Goal: Task Accomplishment & Management: Complete application form

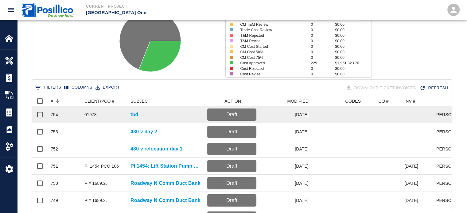
scroll to position [354, 415]
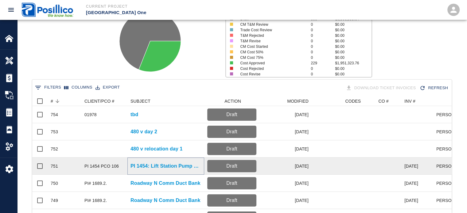
click at [174, 167] on p "PI 1454: Lift Station Pump Replacement" at bounding box center [165, 166] width 71 height 7
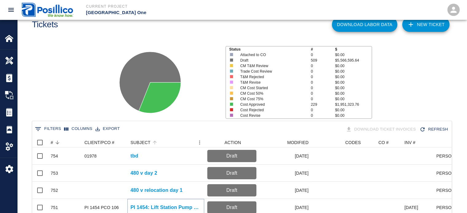
scroll to position [31, 0]
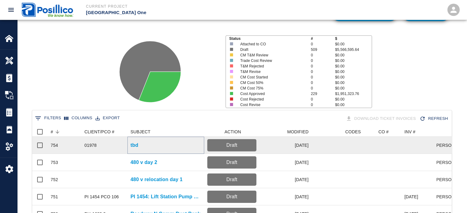
click at [138, 146] on p "tbd" at bounding box center [134, 145] width 8 height 7
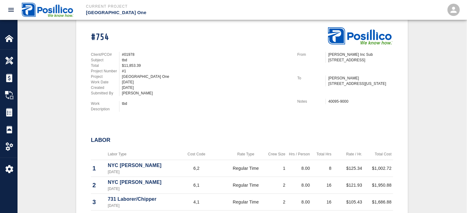
scroll to position [123, 0]
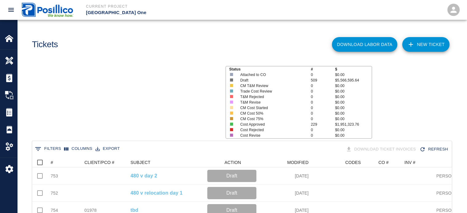
scroll to position [354, 415]
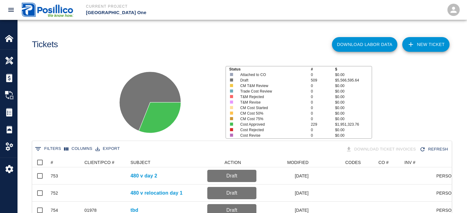
click at [421, 48] on link "NEW TICKET" at bounding box center [425, 44] width 47 height 15
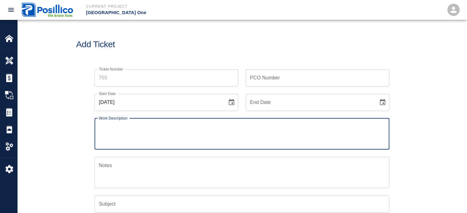
click at [177, 75] on input "Ticket Number" at bounding box center [167, 77] width 144 height 17
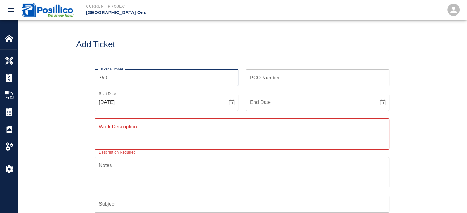
type input "759"
click at [273, 76] on div "PCO Number PCO Number" at bounding box center [318, 77] width 144 height 17
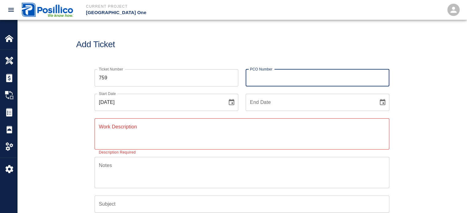
type input "PI 1454 PCO 106"
click at [207, 127] on textarea "Work Description" at bounding box center [242, 133] width 286 height 21
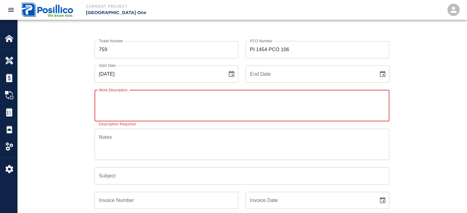
scroll to position [61, 0]
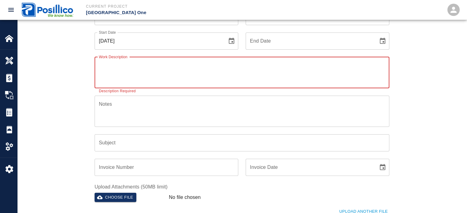
paste textarea "Set up MPT + shoulder closure to bring in vac truck. Clean out lift station and…"
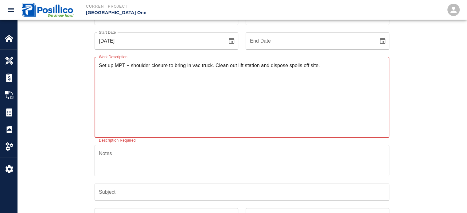
click at [323, 64] on textarea "Set up MPT + shoulder closure to bring in vac truck. Clean out lift station and…" at bounding box center [242, 97] width 286 height 71
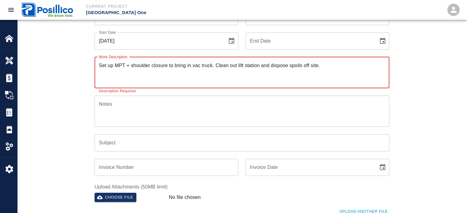
type textarea "Set up MPT + shoulder closure to bring in vac truck. Clean out lift station and…"
click at [215, 110] on textarea "Notes" at bounding box center [242, 111] width 286 height 21
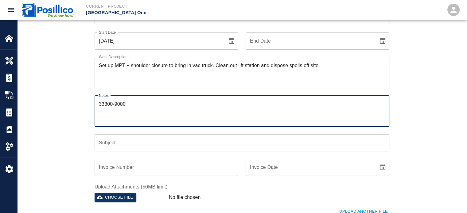
type textarea "33300-9000"
click at [308, 140] on input "Subject" at bounding box center [242, 142] width 295 height 17
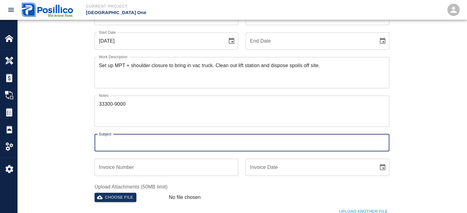
type input "PI 1454: Lift Station Pump Replacement"
click at [175, 163] on input "Invoice Number" at bounding box center [167, 167] width 144 height 17
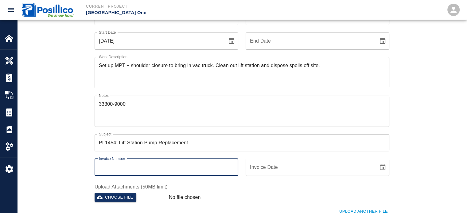
type input "[DATE]"
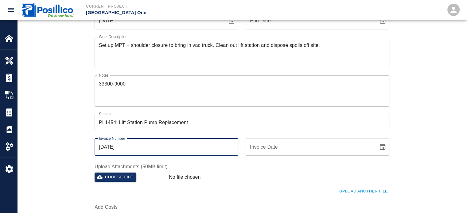
scroll to position [123, 0]
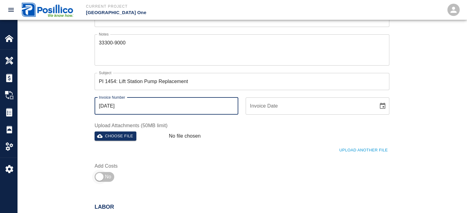
click at [107, 176] on input "checkbox" at bounding box center [99, 177] width 44 height 15
checkbox input "true"
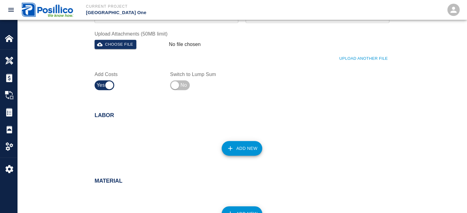
scroll to position [215, 0]
click at [245, 153] on button "Add New" at bounding box center [242, 148] width 41 height 15
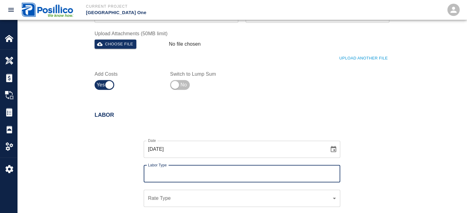
click at [246, 152] on input "09/22/2025" at bounding box center [234, 149] width 181 height 17
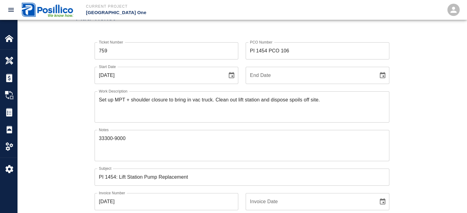
scroll to position [0, 0]
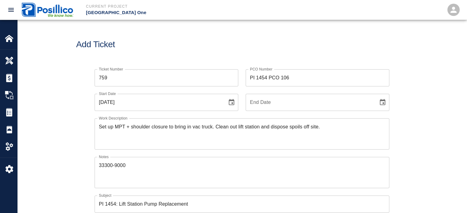
click at [227, 101] on button "Choose date, selected date is Sep 22, 2025" at bounding box center [231, 102] width 12 height 12
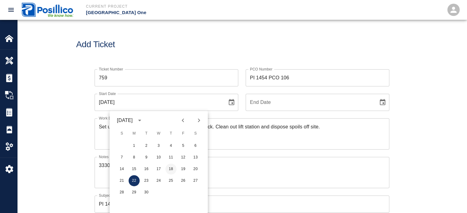
click at [174, 171] on button "18" at bounding box center [171, 169] width 11 height 11
type input "09/18/2025"
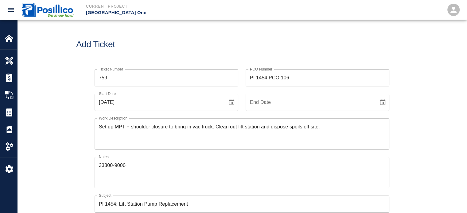
click at [47, 92] on div "Ticket Number 759 Ticket Number PCO Number PI 1454 PCO 106 PCO Number Start Dat…" at bounding box center [242, 192] width 450 height 260
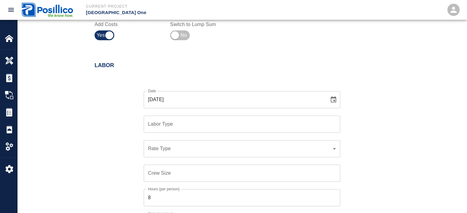
scroll to position [307, 0]
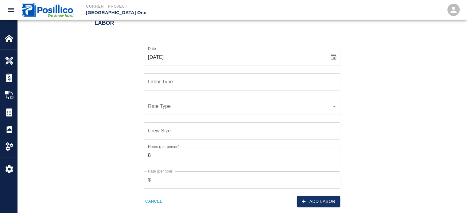
click at [169, 53] on input "09/22/2025" at bounding box center [234, 57] width 181 height 17
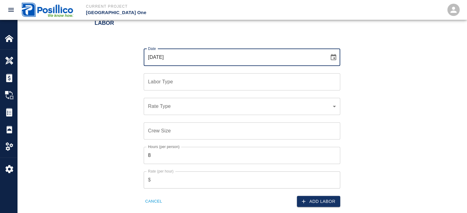
click at [159, 58] on input "09/22/2025" at bounding box center [234, 57] width 181 height 17
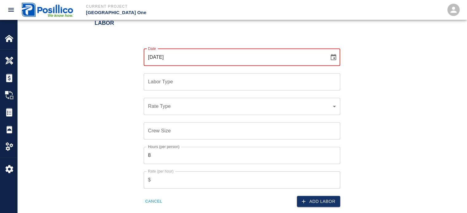
type input "09/21/2020"
click at [335, 58] on icon "Choose date, selected date is Sep 21, 2020" at bounding box center [334, 57] width 6 height 6
click at [255, 65] on input "09/21/2020" at bounding box center [234, 57] width 181 height 17
drag, startPoint x: 302, startPoint y: 64, endPoint x: 309, endPoint y: 64, distance: 7.4
click at [302, 64] on input "Date" at bounding box center [234, 57] width 181 height 17
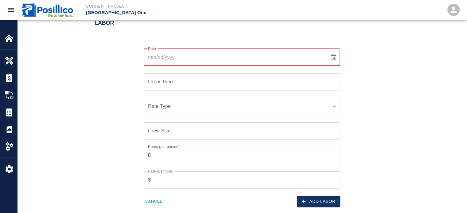
click at [316, 64] on input "Date" at bounding box center [234, 57] width 181 height 17
type input "09/17/0202"
click at [384, 57] on div "Date 09/17/0202 Date Labor Type Labor Type Rate Type ​ Rate Type Crew Size Crew…" at bounding box center [238, 123] width 302 height 169
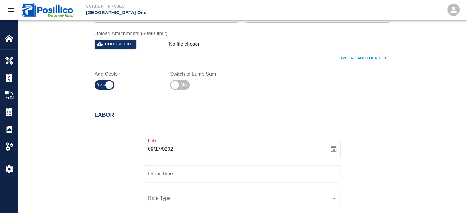
scroll to position [430, 0]
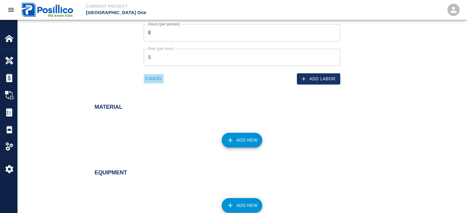
click at [150, 78] on button "Cancel" at bounding box center [154, 79] width 20 height 10
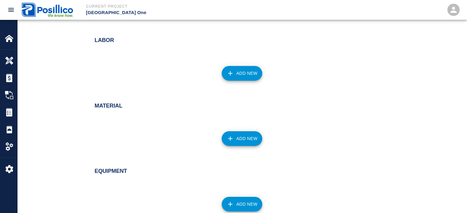
scroll to position [246, 0]
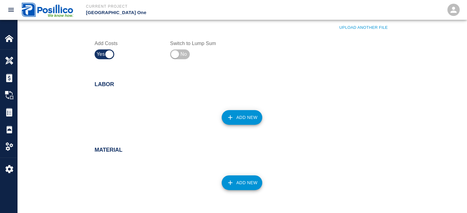
click at [237, 117] on button "Add New" at bounding box center [242, 117] width 41 height 15
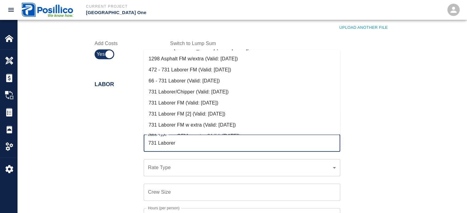
scroll to position [30, 0]
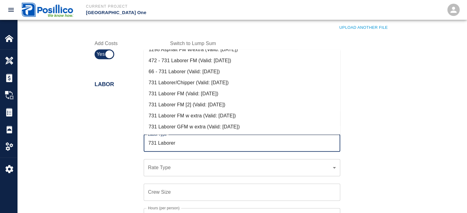
click at [206, 94] on li "731 Laborer FM (Valid: 07/01/2024)" at bounding box center [242, 93] width 197 height 11
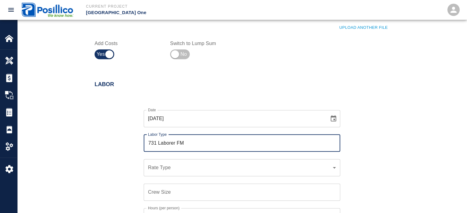
type input "731 Laborer FM"
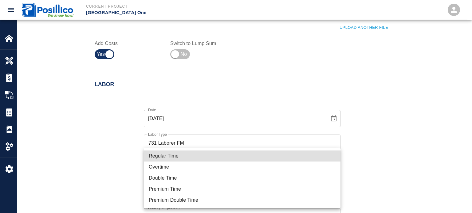
click at [247, 155] on li "Regular Time" at bounding box center [242, 156] width 197 height 11
type input "rate_rt"
type input "108.27"
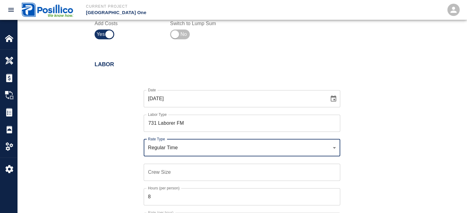
scroll to position [276, 0]
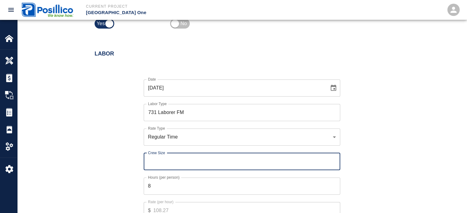
click at [222, 160] on input "Crew Size" at bounding box center [242, 161] width 197 height 17
type input "1"
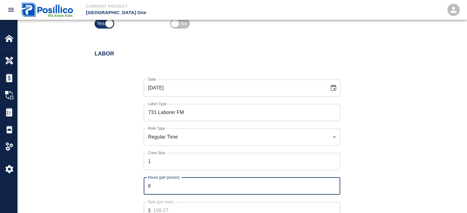
type input "2"
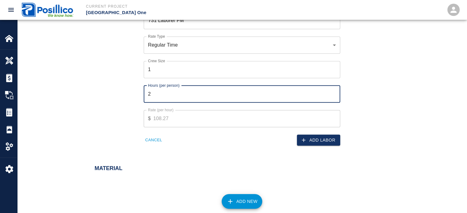
click at [321, 139] on button "Add Labor" at bounding box center [318, 140] width 43 height 11
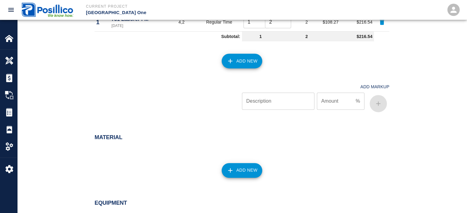
scroll to position [288, 0]
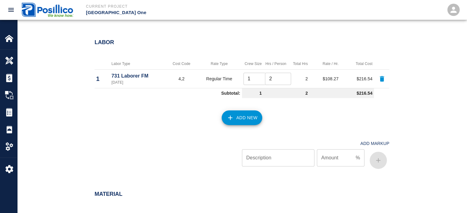
click at [248, 115] on button "Add New" at bounding box center [242, 118] width 41 height 15
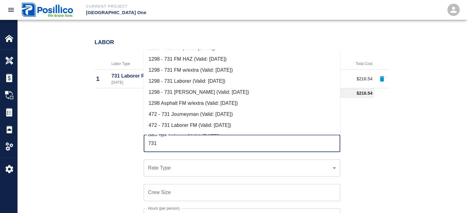
scroll to position [0, 0]
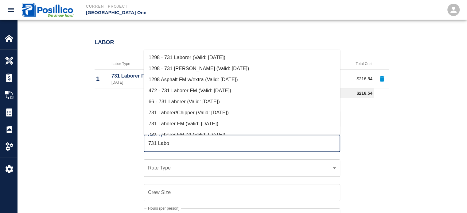
click at [222, 109] on li "731 Laborer/Chipper (Valid: 07/01/2024)" at bounding box center [242, 112] width 197 height 11
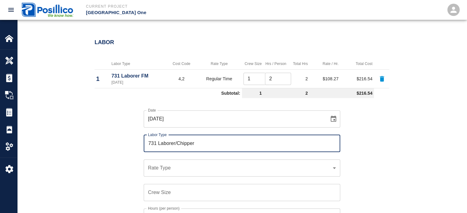
type input "731 Laborer/Chipper"
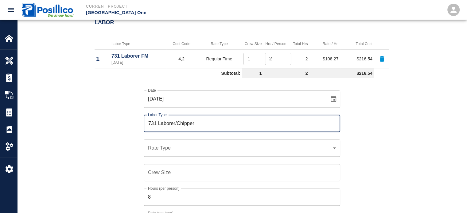
scroll to position [318, 0]
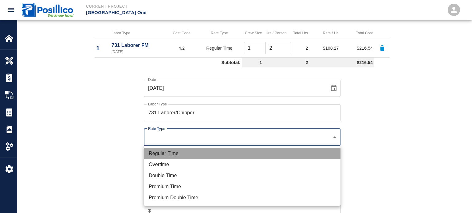
click at [194, 156] on li "Regular Time" at bounding box center [242, 153] width 197 height 11
type input "rate_rt"
type input "105.43"
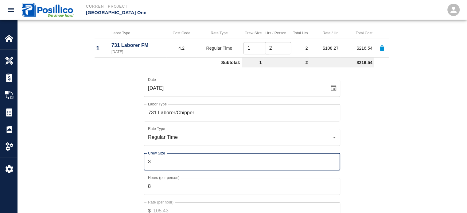
type input "3"
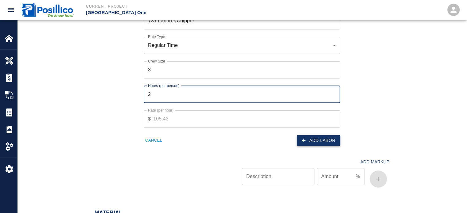
type input "2"
click at [319, 145] on button "Add Labor" at bounding box center [318, 140] width 43 height 11
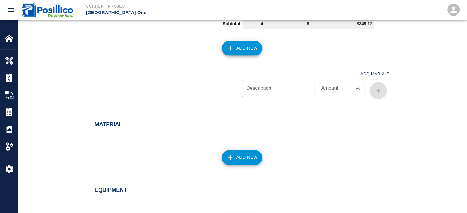
scroll to position [368, 0]
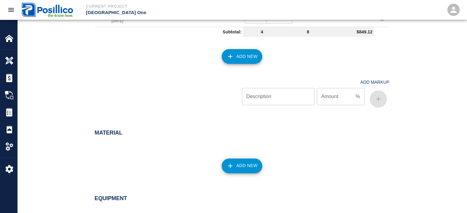
click at [241, 59] on button "Add New" at bounding box center [242, 56] width 41 height 15
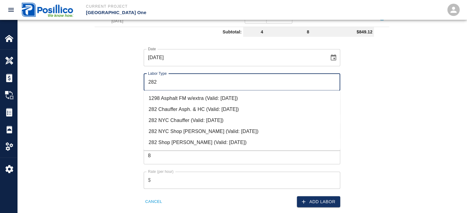
click at [221, 130] on li "282 NYC Shop Steward (Valid: 07/01/2024)" at bounding box center [242, 131] width 197 height 11
type input "282 NYC Shop Steward"
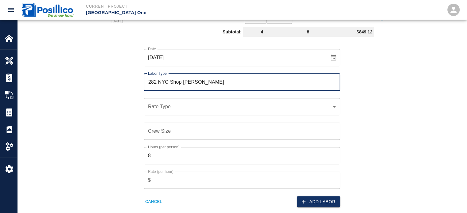
click at [206, 78] on input "282 NYC Shop Steward" at bounding box center [241, 82] width 191 height 12
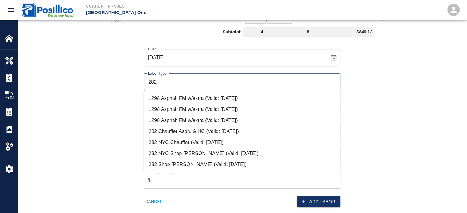
click at [215, 144] on li "282 NYC Chauffer (Valid: 07/01/2024)" at bounding box center [242, 142] width 197 height 11
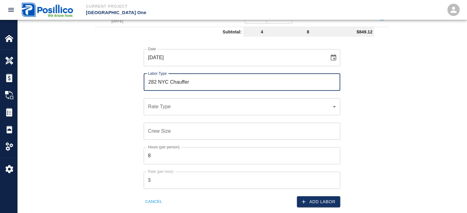
type input "282 NYC Chauffer"
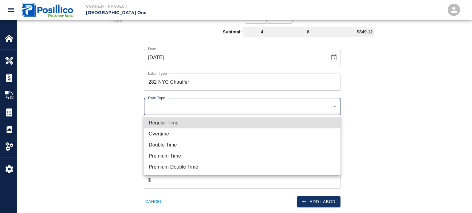
click at [200, 121] on li "Regular Time" at bounding box center [242, 123] width 197 height 11
type input "rate_rt"
type input "112.72"
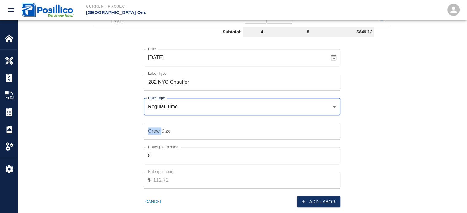
click at [199, 121] on div "Crew Size Crew Size" at bounding box center [238, 127] width 204 height 25
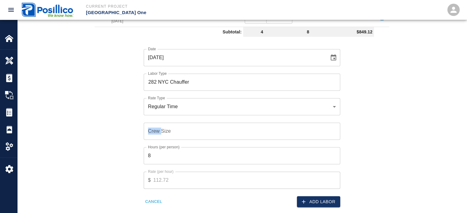
click at [198, 126] on input "Crew Size" at bounding box center [242, 131] width 197 height 17
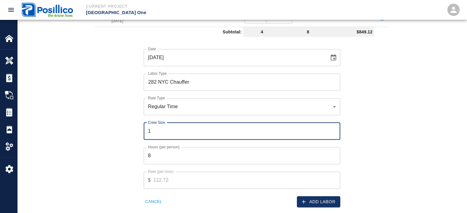
type input "1"
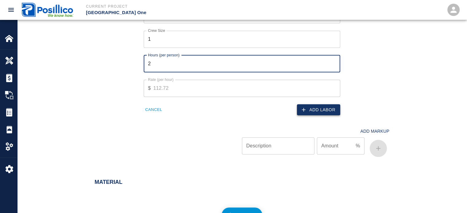
type input "2"
click at [327, 109] on button "Add Labor" at bounding box center [318, 109] width 43 height 11
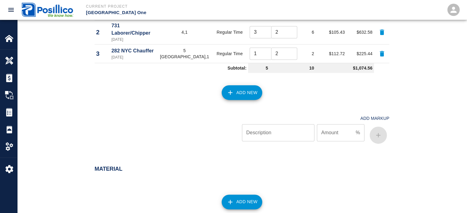
scroll to position [448, 0]
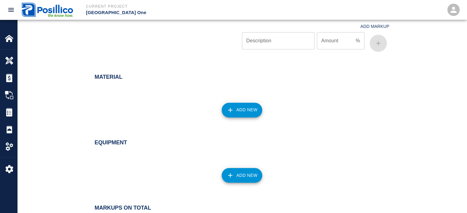
click at [242, 105] on button "Add New" at bounding box center [242, 110] width 41 height 15
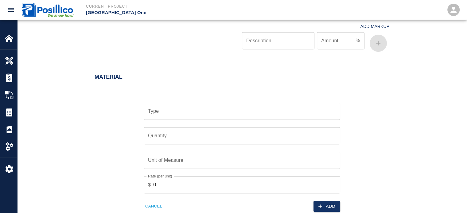
click at [242, 106] on input "Type" at bounding box center [241, 112] width 191 height 12
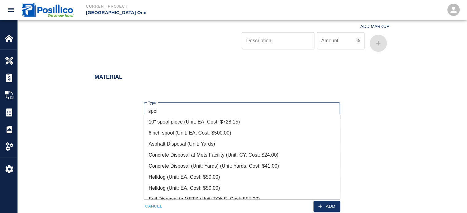
type input "spoil"
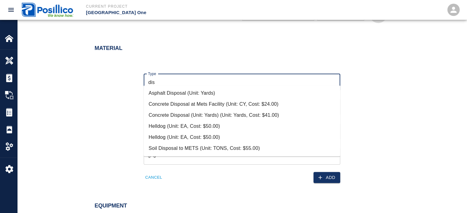
scroll to position [509, 0]
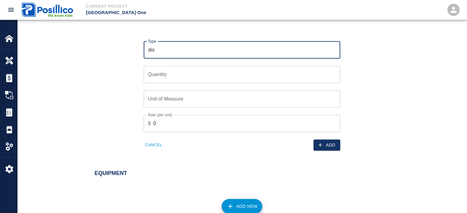
type input "dis"
click at [160, 141] on button "Cancel" at bounding box center [154, 146] width 20 height 10
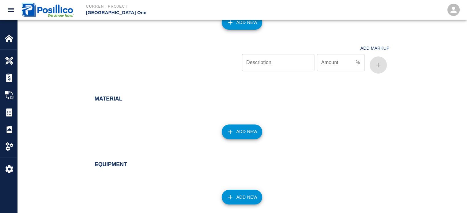
scroll to position [448, 0]
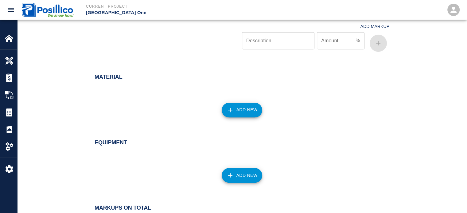
click at [240, 177] on div "Add New" at bounding box center [238, 171] width 302 height 27
click at [243, 174] on button "Add New" at bounding box center [242, 175] width 41 height 15
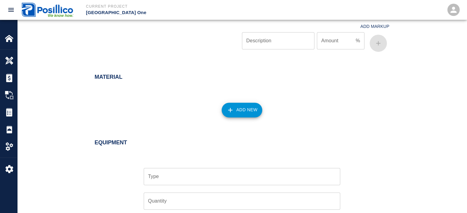
click at [251, 171] on input "Type" at bounding box center [241, 177] width 191 height 12
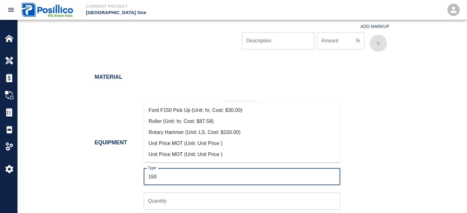
click at [208, 103] on ul "Ford F150 Pick Up (Unit: hr, Cost: $30.00) Roller (Unit: hr, Cost: $87.58) Rota…" at bounding box center [242, 133] width 197 height 60
click at [206, 111] on li "Ford F150 Pick Up (Unit: hr, Cost: $30.00)" at bounding box center [242, 110] width 197 height 11
type input "Ford F150 Pick Up (Unit: hr, Cost: $30.00)"
type input "hr"
type input "30"
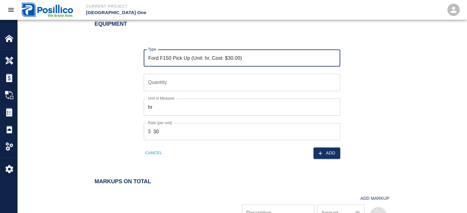
scroll to position [571, 0]
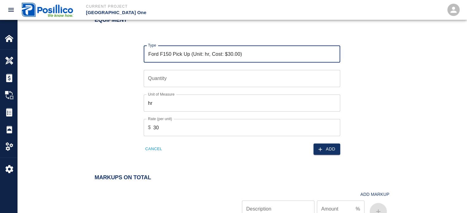
type input "Ford F150 Pick Up (Unit: hr, Cost: $30.00)"
click at [194, 70] on input "Quantity" at bounding box center [242, 78] width 197 height 17
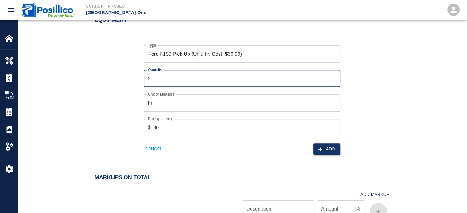
type input "2"
click at [318, 146] on icon "button" at bounding box center [320, 149] width 6 height 6
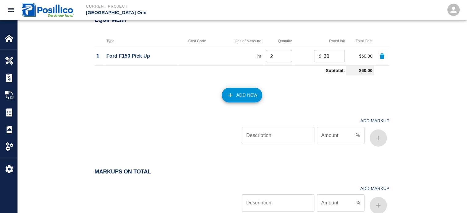
click at [241, 95] on button "Add New" at bounding box center [242, 95] width 41 height 15
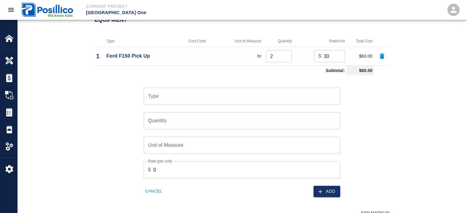
click at [242, 95] on input "Type" at bounding box center [241, 97] width 191 height 12
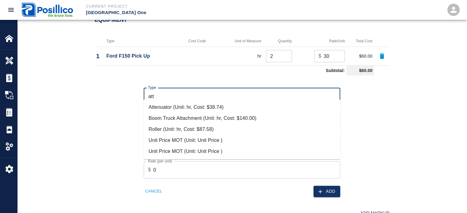
click at [203, 104] on li "Attenuator (Unit: hr, Cost: $38.74)" at bounding box center [242, 107] width 197 height 11
type input "Attenuator (Unit: hr, Cost: $38.74)"
type input "hr"
type input "38.74"
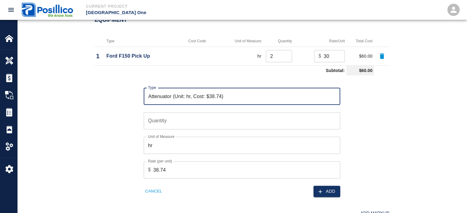
type input "Attenuator (Unit: hr, Cost: $38.74)"
click at [254, 119] on input "Quantity" at bounding box center [242, 120] width 197 height 17
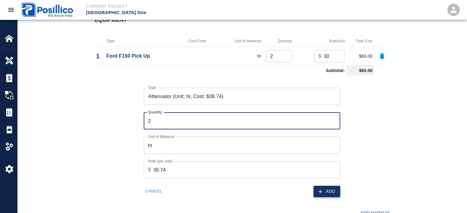
type input "2"
click at [324, 186] on button "Add" at bounding box center [327, 191] width 27 height 11
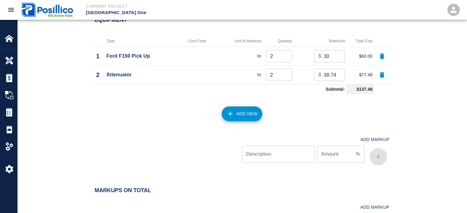
click at [240, 108] on button "Add New" at bounding box center [242, 114] width 41 height 15
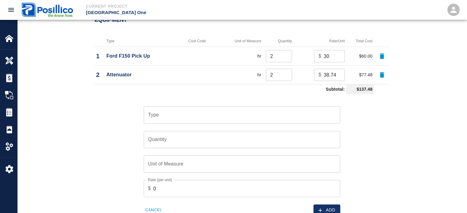
click at [230, 111] on input "Type" at bounding box center [241, 115] width 191 height 12
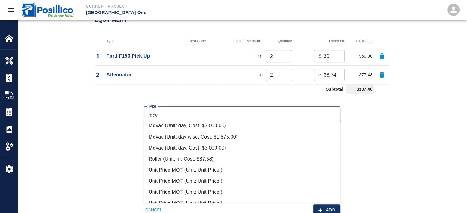
click at [230, 123] on li "McVac (Unit: day, Cost: $3,000.00)" at bounding box center [242, 125] width 197 height 11
type input "McVac (Unit: day, Cost: $3,000.00)"
type input "day"
type input "3000"
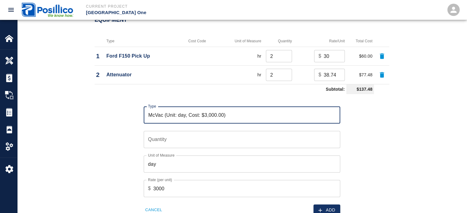
type input "McVac (Unit: day, Cost: $3,000.00)"
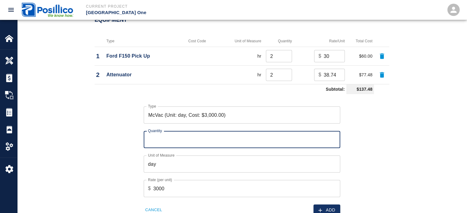
click at [225, 131] on input "Quantity" at bounding box center [242, 139] width 197 height 17
type input "1"
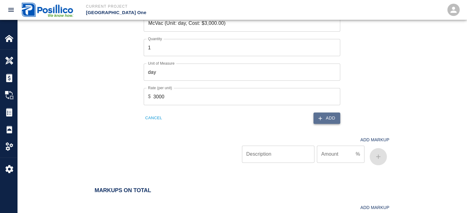
click at [323, 115] on icon "button" at bounding box center [320, 118] width 6 height 6
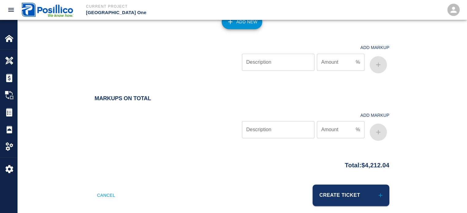
scroll to position [620, 0]
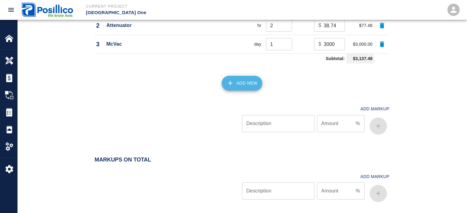
click at [238, 77] on button "Add New" at bounding box center [242, 83] width 41 height 15
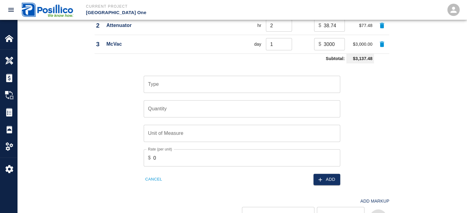
click at [238, 79] on input "Type" at bounding box center [241, 85] width 191 height 12
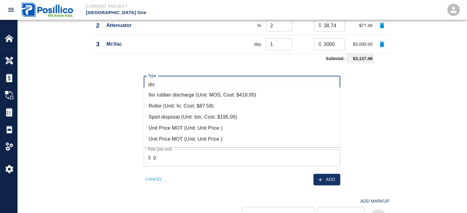
click at [265, 115] on li "Spoil disposal (Unit: ton, Cost: $195.00)" at bounding box center [242, 117] width 197 height 11
type input "Spoil disposal (Unit: ton, Cost: $195.00)"
type input "ton"
type input "195"
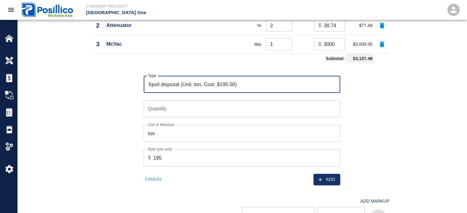
type input "Spoil disposal (Unit: ton, Cost: $195.00)"
click at [250, 100] on input "Quantity" at bounding box center [242, 108] width 197 height 17
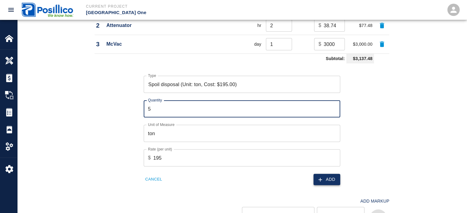
type input "5"
click at [328, 174] on button "Add" at bounding box center [327, 179] width 27 height 11
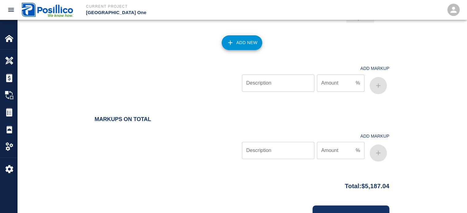
scroll to position [682, 0]
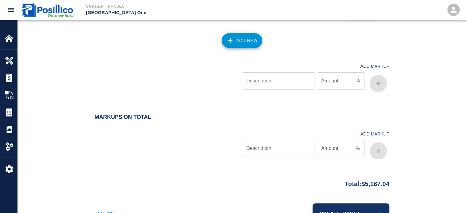
click at [286, 154] on div "Description Description Amount % Amount" at bounding box center [315, 150] width 150 height 25
click at [290, 149] on input "Description" at bounding box center [278, 148] width 72 height 17
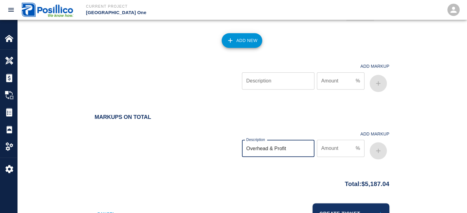
paste input "text"
click at [290, 149] on input "Overhead & Profit" at bounding box center [278, 148] width 72 height 17
type input "Overhead & Profit"
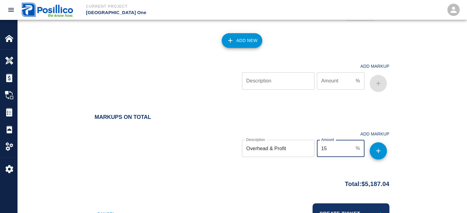
type input "15"
click at [382, 146] on button "button" at bounding box center [378, 150] width 17 height 17
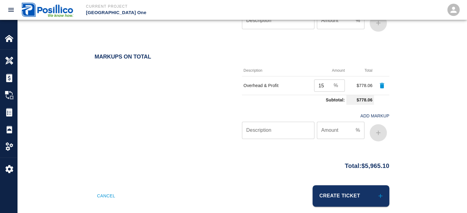
scroll to position [744, 0]
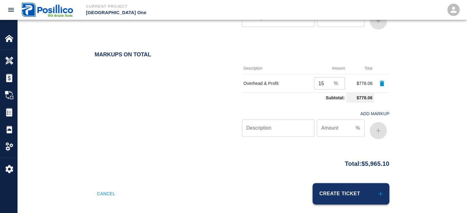
click at [355, 183] on button "Create Ticket" at bounding box center [351, 193] width 77 height 21
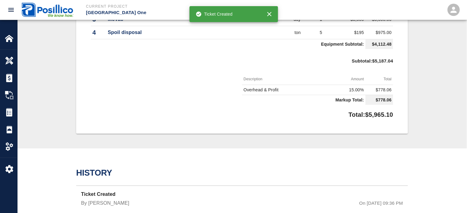
scroll to position [446, 0]
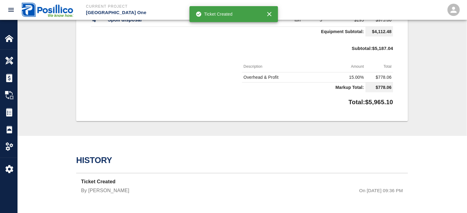
drag, startPoint x: 289, startPoint y: 74, endPoint x: 287, endPoint y: 205, distance: 130.2
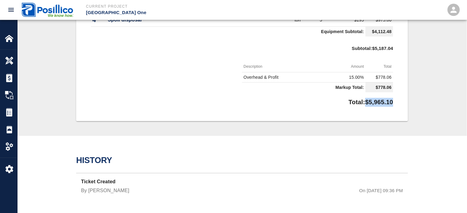
drag, startPoint x: 361, startPoint y: 102, endPoint x: 391, endPoint y: 102, distance: 30.1
click at [391, 102] on p "Total: $5,965.10" at bounding box center [371, 101] width 45 height 12
copy p "$5,965.10"
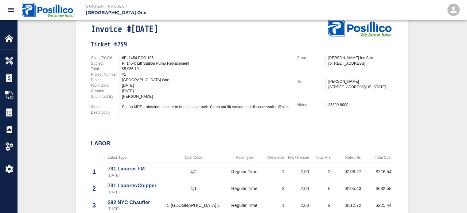
scroll to position [0, 0]
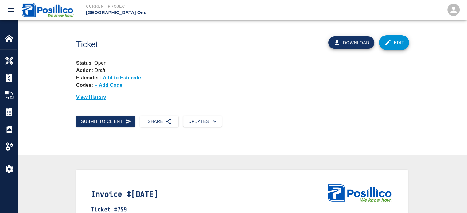
drag, startPoint x: 420, startPoint y: 103, endPoint x: 394, endPoint y: -3, distance: 109.0
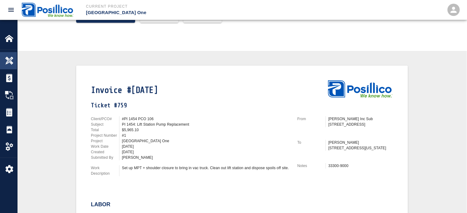
scroll to position [61, 0]
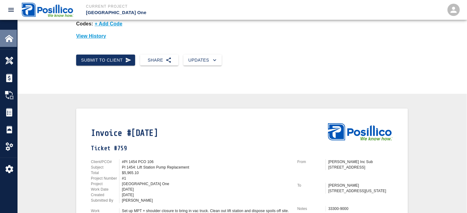
click at [14, 43] on div "Home" at bounding box center [8, 38] width 17 height 17
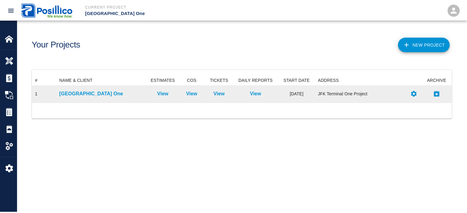
scroll to position [22, 419]
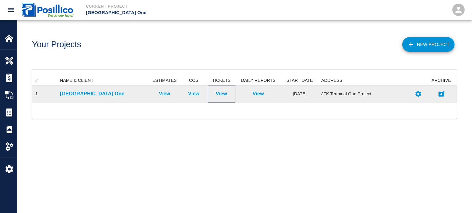
click at [224, 97] on p "View" at bounding box center [221, 93] width 11 height 7
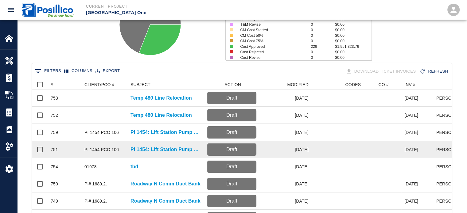
scroll to position [92, 0]
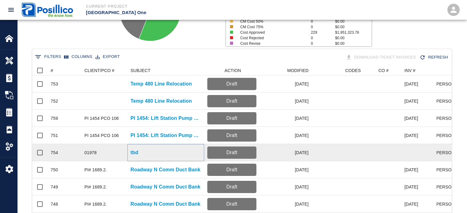
click at [137, 153] on p "tbd" at bounding box center [134, 152] width 8 height 7
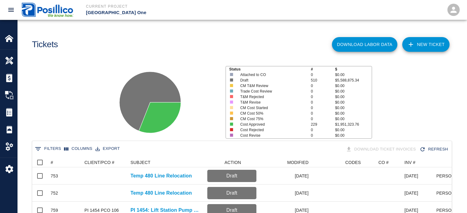
click at [412, 49] on link "NEW TICKET" at bounding box center [425, 44] width 47 height 15
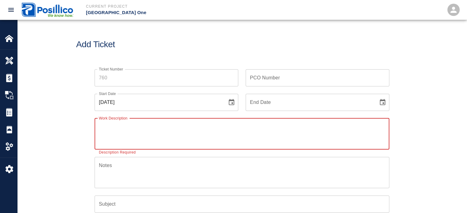
click at [148, 73] on input "Ticket Number" at bounding box center [167, 77] width 144 height 17
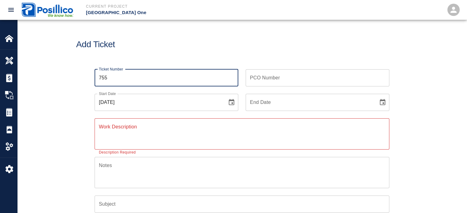
type input "755"
click at [179, 137] on textarea "Work Description" at bounding box center [242, 133] width 286 height 21
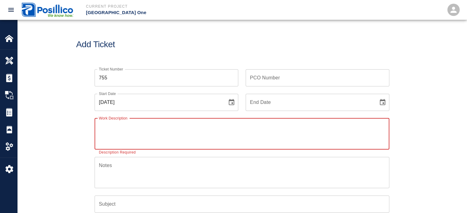
paste textarea "Overhead and Profit"
type textarea "Overhead and Profit"
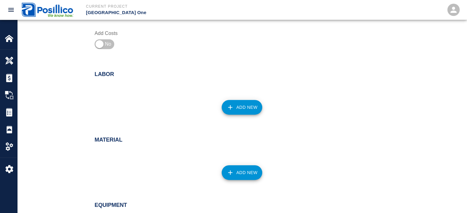
scroll to position [215, 0]
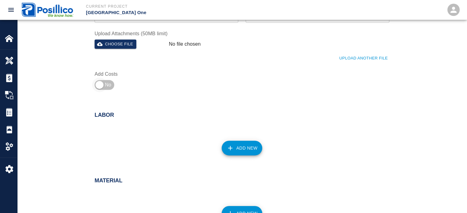
click at [110, 85] on input "checkbox" at bounding box center [99, 85] width 44 height 15
checkbox input "true"
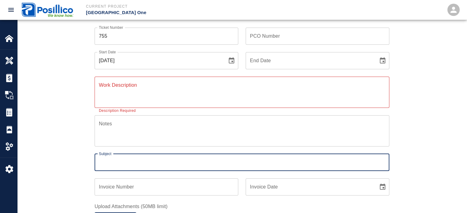
scroll to position [0, 0]
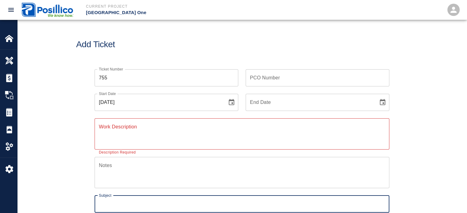
drag, startPoint x: 349, startPoint y: 73, endPoint x: 313, endPoint y: 5, distance: 77.1
click at [281, 88] on div "End Date End Date" at bounding box center [313, 99] width 151 height 25
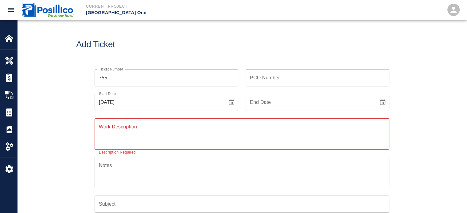
click at [281, 79] on input "PCO Number" at bounding box center [318, 77] width 144 height 17
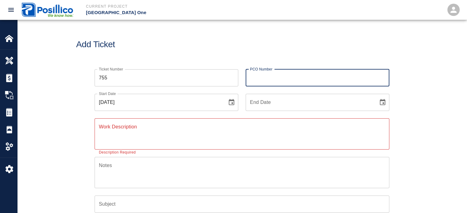
type input "01978"
click at [227, 103] on button "Choose date, selected date is Sep 22, 2025" at bounding box center [231, 102] width 12 height 12
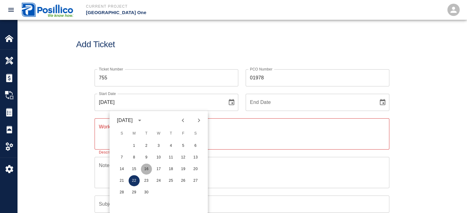
click at [146, 169] on button "16" at bounding box center [146, 169] width 11 height 11
type input "09/16/2025"
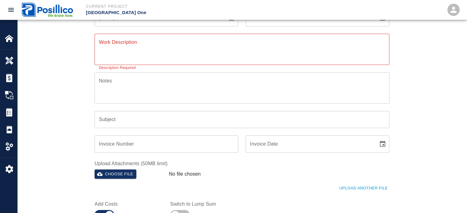
scroll to position [92, 0]
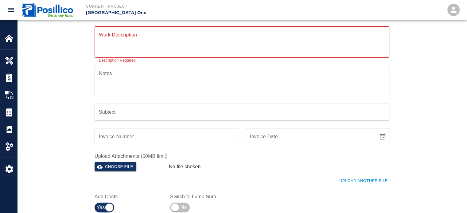
click at [181, 92] on div "x Notes" at bounding box center [242, 80] width 295 height 31
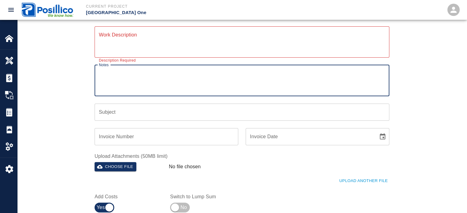
paste textarea "40095-9000"
type textarea "40095-9000"
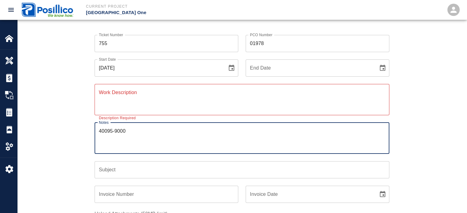
scroll to position [31, 0]
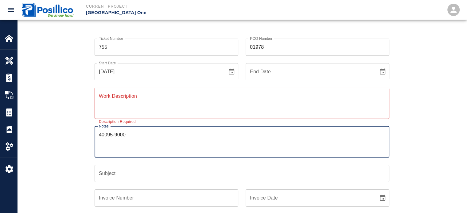
click at [145, 177] on input "Subject" at bounding box center [242, 173] width 295 height 17
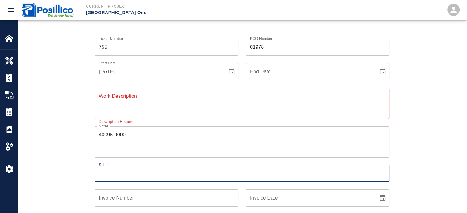
paste input "Hydrant 17"
type input "Hydrant 17"
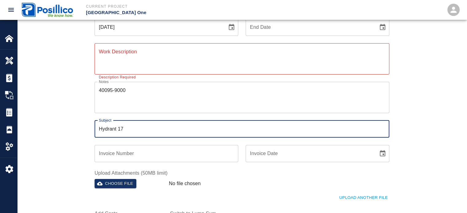
scroll to position [123, 0]
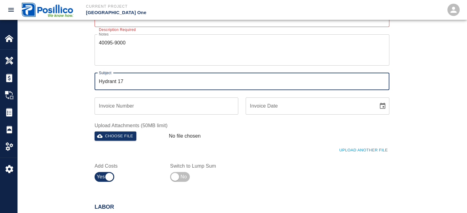
drag, startPoint x: 127, startPoint y: 108, endPoint x: 124, endPoint y: 115, distance: 7.2
click at [127, 108] on input "Invoice Number" at bounding box center [167, 106] width 144 height 17
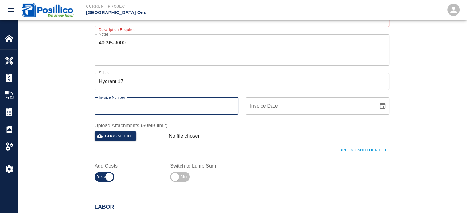
type input "[DATE]"
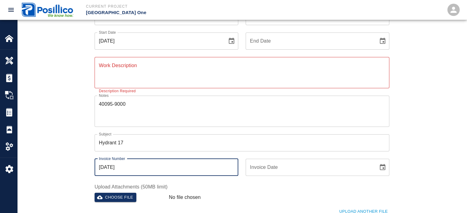
click at [70, 118] on div "Ticket Number 755 Ticket Number PCO Number 01978 PCO Number Start Date 09/16/20…" at bounding box center [242, 131] width 450 height 260
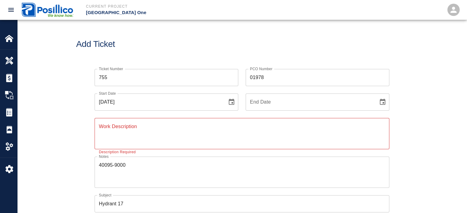
scroll to position [0, 0]
click at [151, 138] on textarea "Work Description" at bounding box center [242, 133] width 286 height 21
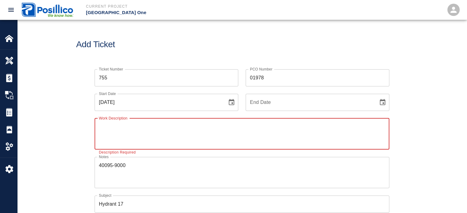
paste textarea "Excavate and expose 12" water main and top of 48" ADS line. Truck out soil to o…"
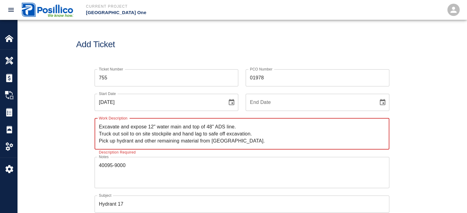
type textarea "Excavate and expose 12" water main and top of 48" ADS line. Truck out soil to o…"
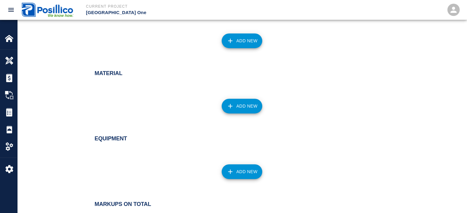
scroll to position [436, 0]
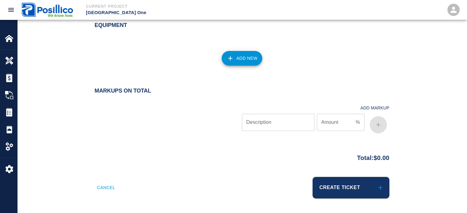
drag, startPoint x: 346, startPoint y: 126, endPoint x: 350, endPoint y: 222, distance: 96.2
click at [342, 193] on button "Create Ticket" at bounding box center [351, 187] width 77 height 21
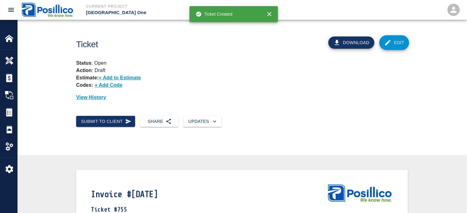
click at [395, 45] on link "Edit" at bounding box center [394, 42] width 30 height 15
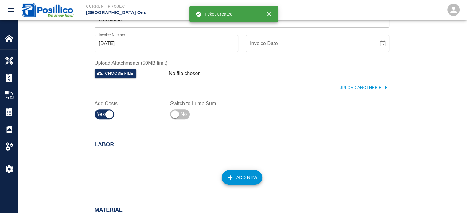
drag, startPoint x: 195, startPoint y: 103, endPoint x: 215, endPoint y: 163, distance: 62.7
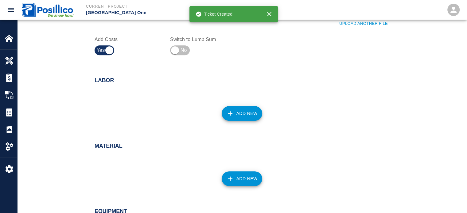
scroll to position [283, 0]
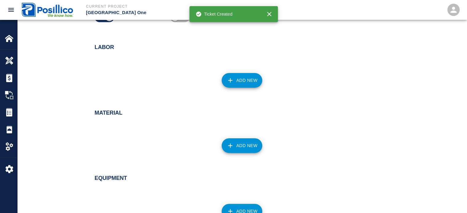
click at [241, 146] on button "Add New" at bounding box center [242, 145] width 41 height 15
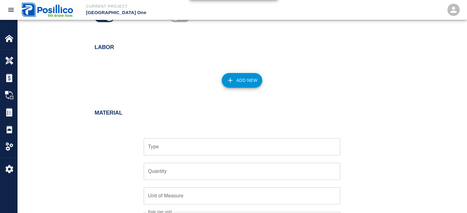
click at [228, 148] on input "Type" at bounding box center [241, 147] width 191 height 12
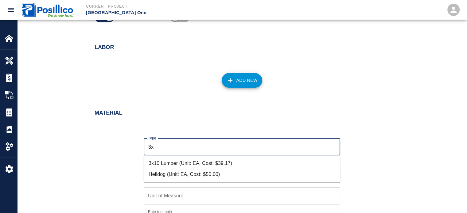
click at [222, 164] on li "3x10 Lumber (Unit: EA, Cost: $39.17)" at bounding box center [242, 163] width 197 height 11
type input "3x10 Lumber (Unit: EA, Cost: $39.17)"
type input "EA"
type input "39.17"
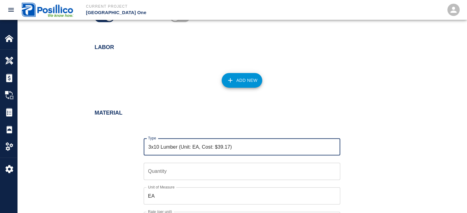
type input "3x10 Lumber (Unit: EA, Cost: $39.17)"
click at [208, 168] on input "Quantity" at bounding box center [242, 171] width 197 height 17
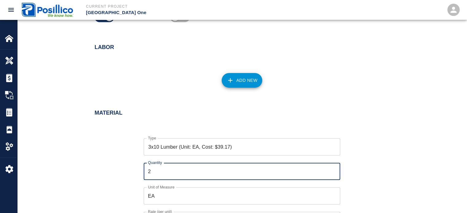
type input "20"
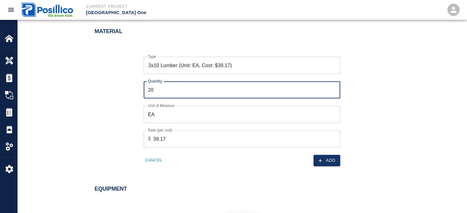
scroll to position [375, 0]
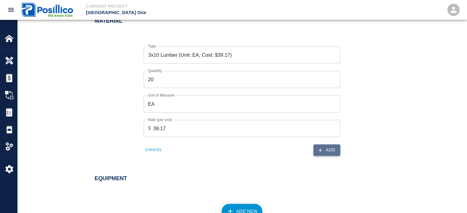
click at [334, 150] on button "Add" at bounding box center [327, 150] width 27 height 11
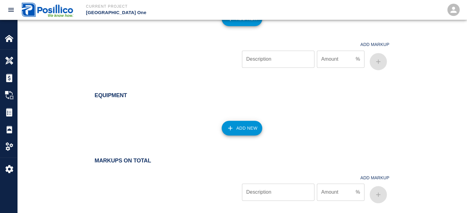
scroll to position [522, 0]
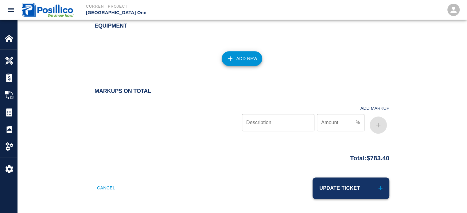
drag, startPoint x: 389, startPoint y: 81, endPoint x: 381, endPoint y: 178, distance: 97.7
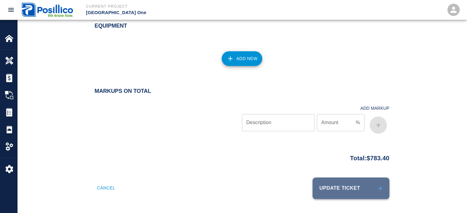
click at [361, 187] on button "Update Ticket" at bounding box center [351, 188] width 77 height 21
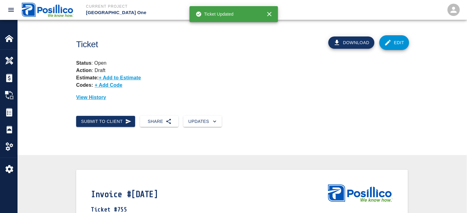
drag, startPoint x: 308, startPoint y: 74, endPoint x: 273, endPoint y: -22, distance: 102.7
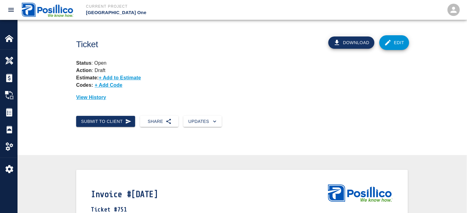
click at [394, 45] on link "Edit" at bounding box center [394, 42] width 30 height 15
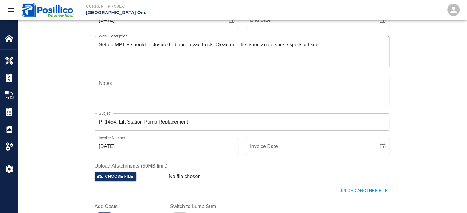
scroll to position [92, 0]
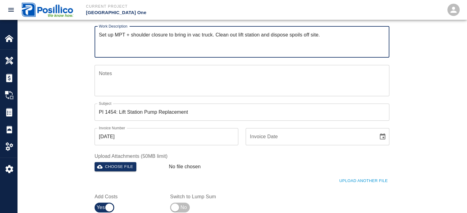
click at [255, 68] on div "x Notes" at bounding box center [242, 80] width 295 height 31
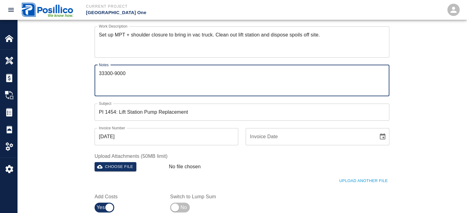
type textarea "33300-9000"
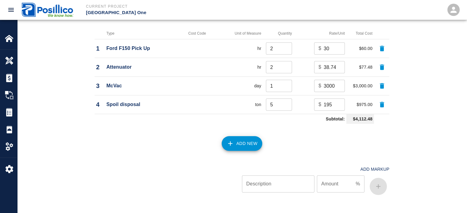
scroll to position [744, 0]
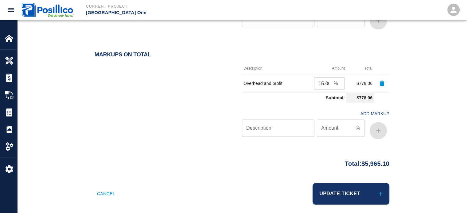
drag, startPoint x: 381, startPoint y: 166, endPoint x: 372, endPoint y: 198, distance: 34.0
click at [331, 191] on button "Update Ticket" at bounding box center [351, 193] width 77 height 21
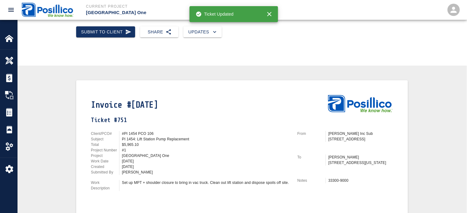
scroll to position [123, 0]
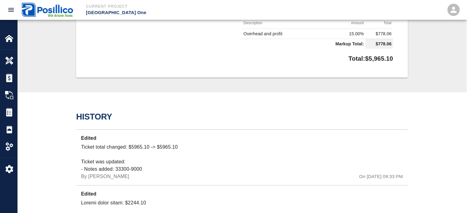
drag, startPoint x: 350, startPoint y: 94, endPoint x: 354, endPoint y: 203, distance: 108.8
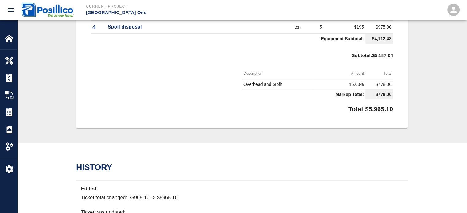
scroll to position [0, 0]
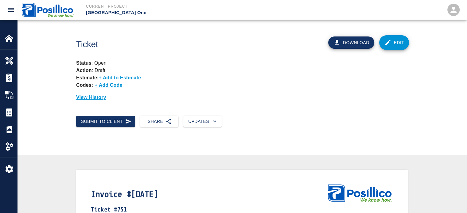
drag, startPoint x: 313, startPoint y: 124, endPoint x: 322, endPoint y: -37, distance: 161.7
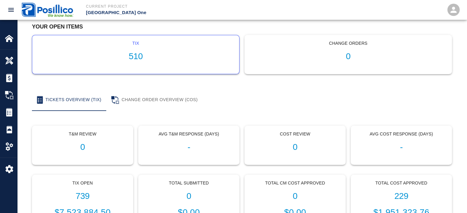
scroll to position [31, 0]
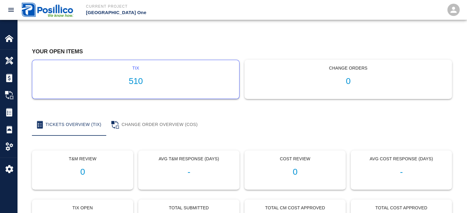
click at [139, 83] on h1 "510" at bounding box center [135, 81] width 197 height 10
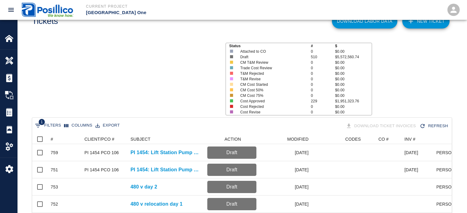
scroll to position [61, 0]
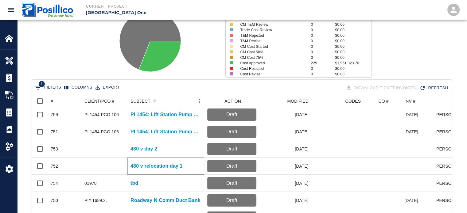
drag, startPoint x: 171, startPoint y: 167, endPoint x: 167, endPoint y: 165, distance: 4.2
click at [171, 167] on p "480 v relocation day 1" at bounding box center [156, 166] width 52 height 7
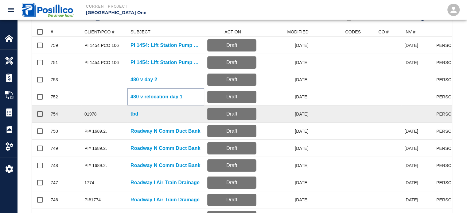
scroll to position [154, 0]
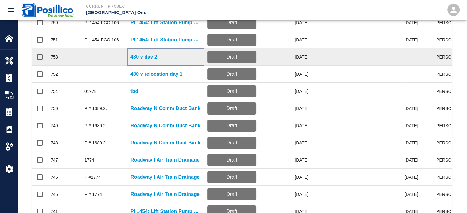
click at [138, 54] on p "480 v day 2" at bounding box center [143, 56] width 27 height 7
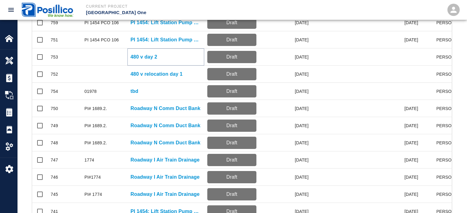
scroll to position [0, 0]
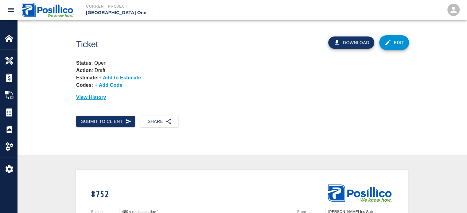
drag, startPoint x: 395, startPoint y: 83, endPoint x: 386, endPoint y: 45, distance: 38.9
click at [388, 45] on icon at bounding box center [387, 42] width 7 height 7
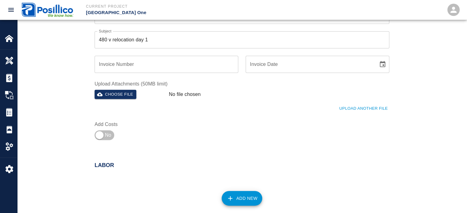
scroll to position [341, 0]
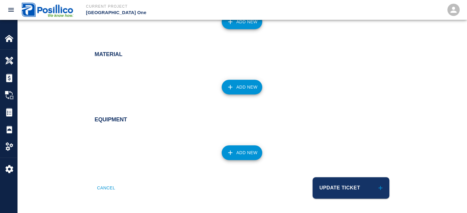
drag, startPoint x: 272, startPoint y: 68, endPoint x: 269, endPoint y: 212, distance: 143.4
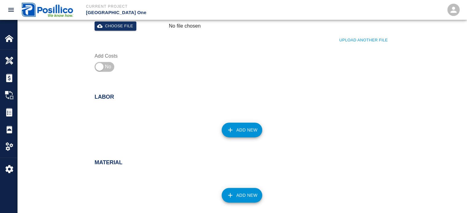
scroll to position [188, 0]
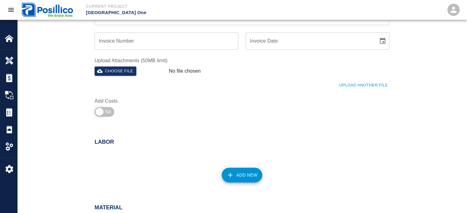
click at [114, 111] on input "checkbox" at bounding box center [99, 112] width 44 height 15
checkbox input "true"
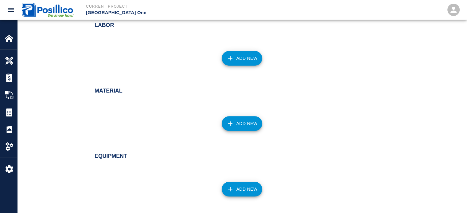
scroll to position [436, 0]
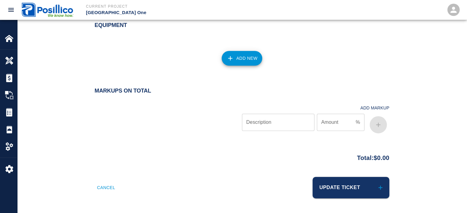
drag, startPoint x: 287, startPoint y: 95, endPoint x: 295, endPoint y: 220, distance: 125.2
click at [273, 123] on input "Description" at bounding box center [278, 122] width 72 height 17
paste input "Overhead & Profit"
type input "Overhead & Profit"
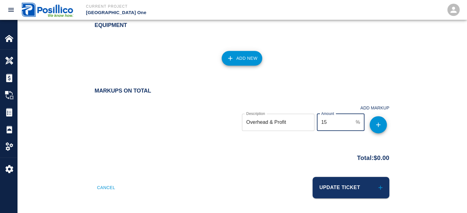
type input "15"
click at [375, 128] on icon "button" at bounding box center [378, 124] width 7 height 7
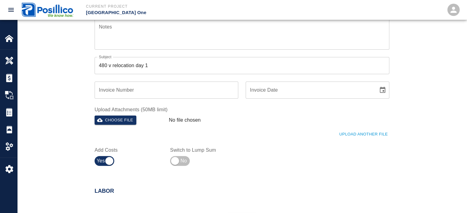
scroll to position [0, 0]
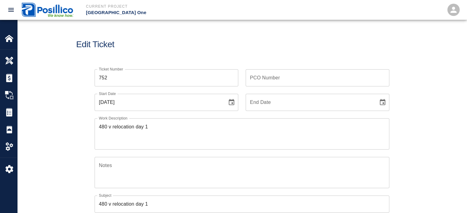
drag, startPoint x: 380, startPoint y: 128, endPoint x: 344, endPoint y: 30, distance: 103.6
click at [189, 142] on textarea "480 v relocation day 1" at bounding box center [242, 133] width 286 height 21
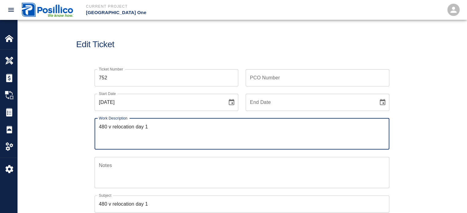
paste textarea "Relocation of 2-4" PVC conduits for temporary 480 V feed in conflict with roadw…"
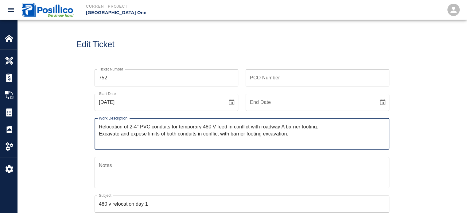
type textarea "Relocation of 2-4" PVC conduits for temporary 480 V feed in conflict with roadw…"
click at [185, 172] on textarea "Notes" at bounding box center [242, 172] width 286 height 21
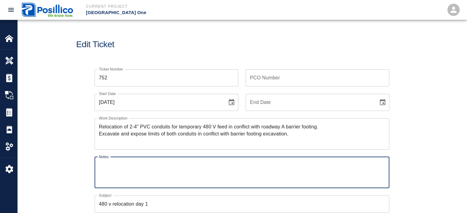
paste textarea "33050-9100"
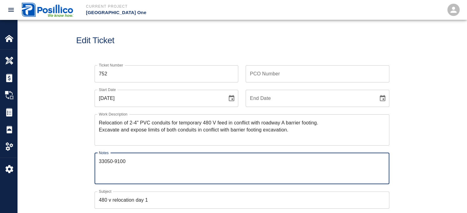
scroll to position [61, 0]
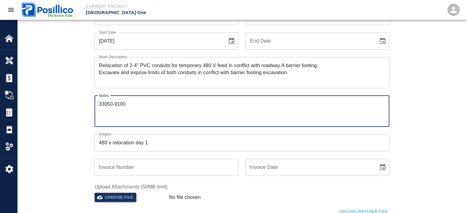
type textarea "33050-9100"
click at [126, 141] on input "480 v relocation day 1" at bounding box center [242, 142] width 295 height 17
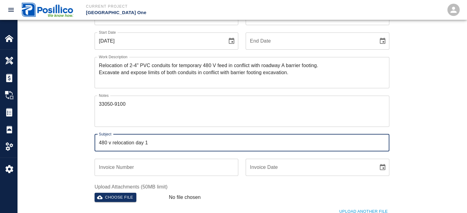
click at [126, 141] on input "480 v relocation day 1" at bounding box center [242, 142] width 295 height 17
type input "Temp 480 Line Relocation"
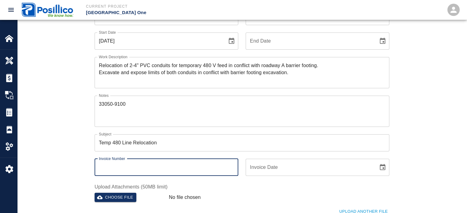
click at [144, 169] on input "Invoice Number" at bounding box center [167, 167] width 144 height 17
type input "[DATE]"
click at [67, 120] on div "Ticket Number 752 Ticket Number PCO Number PCO Number Start Date 09/12/2025 Sta…" at bounding box center [242, 131] width 450 height 260
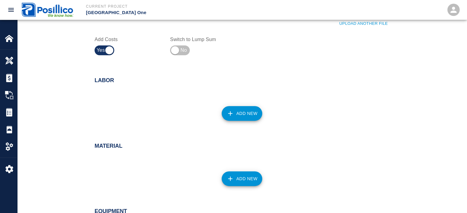
scroll to position [307, 0]
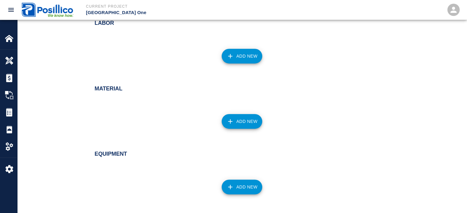
click at [257, 54] on button "Add New" at bounding box center [242, 56] width 41 height 15
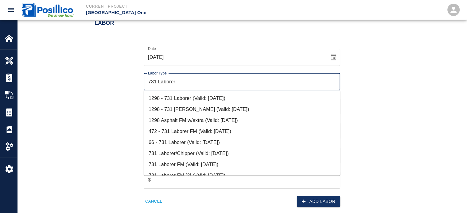
click at [179, 159] on li "731 Laborer FM (Valid: 07/01/2024)" at bounding box center [242, 164] width 197 height 11
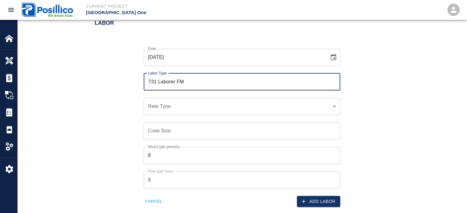
type input "731 Laborer FM"
click at [177, 114] on div "​ Rate Type" at bounding box center [242, 106] width 197 height 17
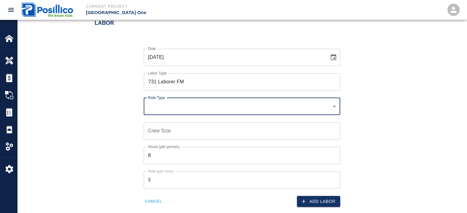
click at [181, 111] on div "​ Rate Type" at bounding box center [242, 106] width 197 height 17
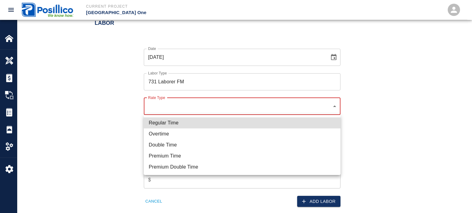
type input "rate_rt"
type input "108.27"
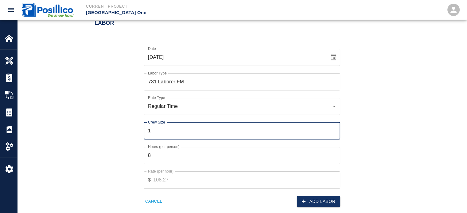
type input "1"
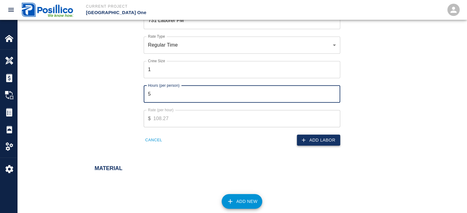
type input "5"
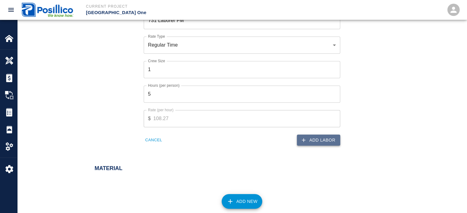
click at [326, 137] on button "Add Labor" at bounding box center [318, 140] width 43 height 11
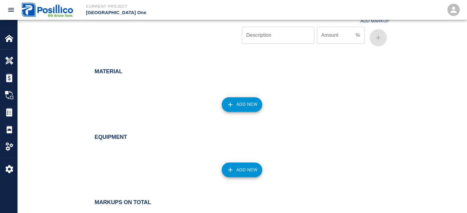
scroll to position [318, 0]
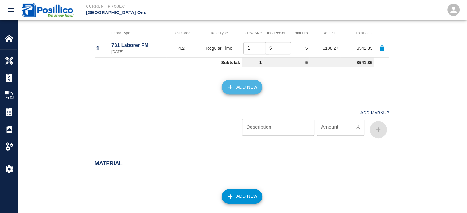
click at [242, 91] on button "Add New" at bounding box center [242, 87] width 41 height 15
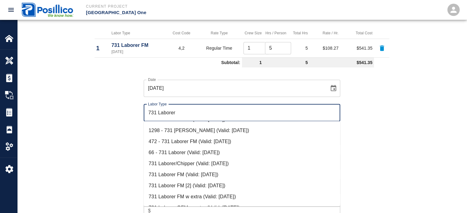
scroll to position [19, 0]
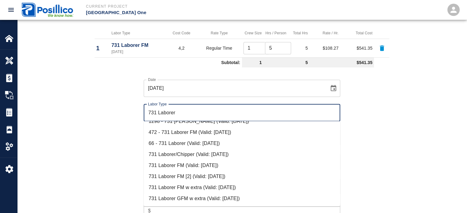
click at [199, 149] on li "731 Laborer/Chipper (Valid: 07/01/2024)" at bounding box center [242, 154] width 197 height 11
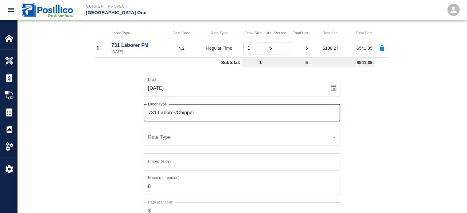
type input "731 Laborer/Chipper"
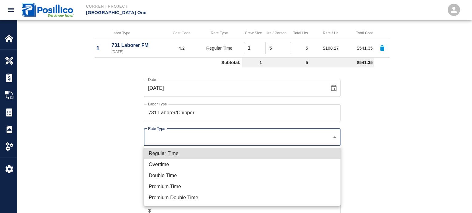
type input "rate_rt"
type input "105.43"
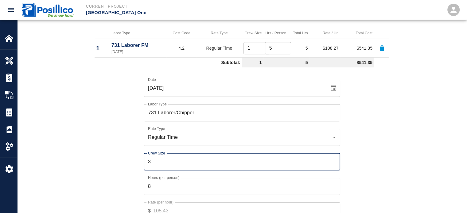
type input "3"
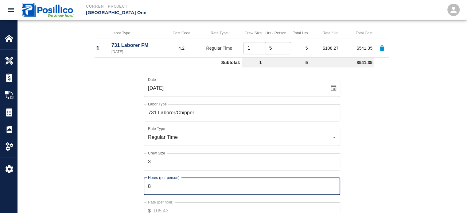
type input "5"
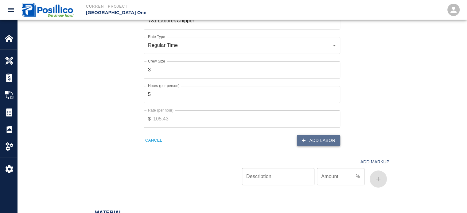
click at [320, 137] on button "Add Labor" at bounding box center [318, 140] width 43 height 11
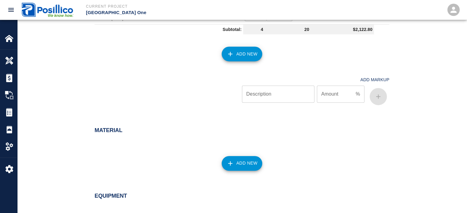
scroll to position [337, 0]
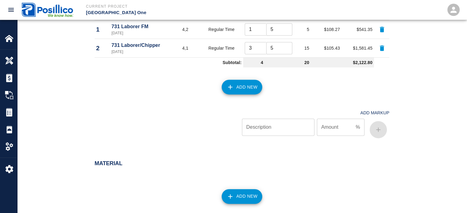
click at [238, 93] on button "Add New" at bounding box center [242, 87] width 41 height 15
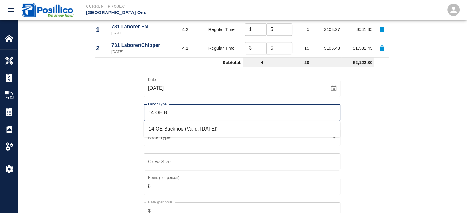
click at [162, 127] on li "14 OE Backhoe (Valid: 07/01/2024)" at bounding box center [242, 129] width 197 height 11
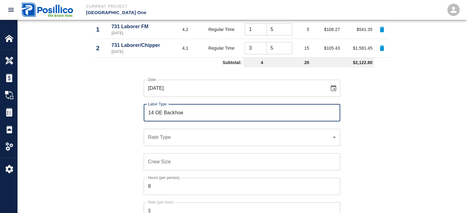
type input "14 OE Backhoe"
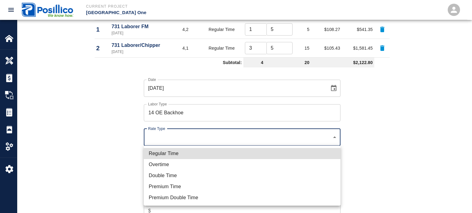
click at [165, 151] on li "Regular Time" at bounding box center [242, 153] width 197 height 11
type input "rate_rt"
type input "150.92"
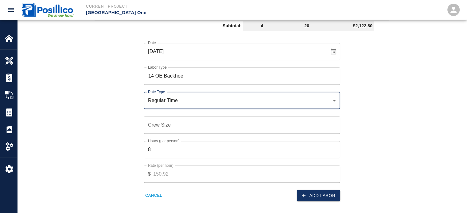
scroll to position [429, 0]
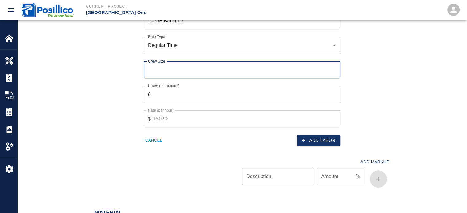
click at [177, 70] on input "Crew Size" at bounding box center [242, 69] width 197 height 17
type input "1"
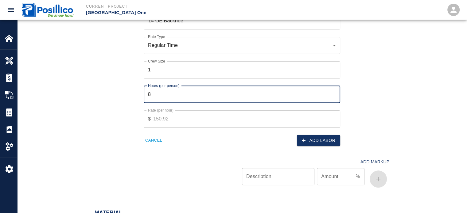
click at [175, 95] on input "8" at bounding box center [242, 94] width 197 height 17
type input "5"
click at [302, 140] on icon "button" at bounding box center [304, 141] width 6 height 6
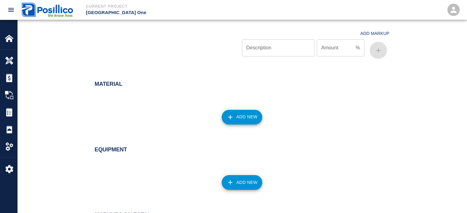
scroll to position [479, 0]
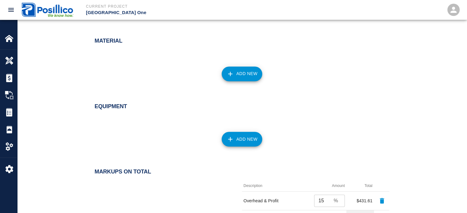
click at [229, 137] on icon "button" at bounding box center [230, 139] width 7 height 7
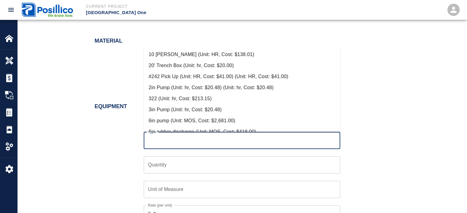
click at [231, 137] on input "Type" at bounding box center [241, 141] width 191 height 12
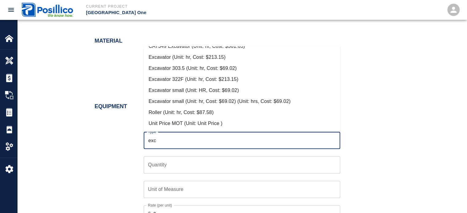
scroll to position [30, 0]
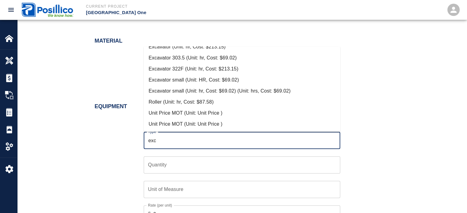
click at [227, 72] on li "Excavator 322F (Unit: hr, Cost: $213.15)" at bounding box center [242, 69] width 197 height 11
type input "Excavator 322F (Unit: hr, Cost: $213.15)"
type input "hr"
type input "213.15"
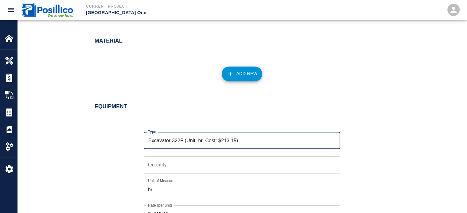
type input "Excavator 322F (Unit: hr, Cost: $213.15)"
click at [203, 166] on input "Quantity" at bounding box center [242, 165] width 197 height 17
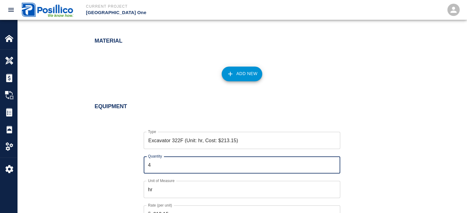
scroll to position [509, 0]
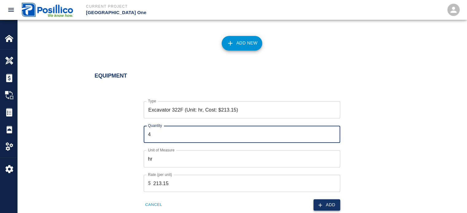
type input "4"
click at [331, 205] on button "Add" at bounding box center [327, 205] width 27 height 11
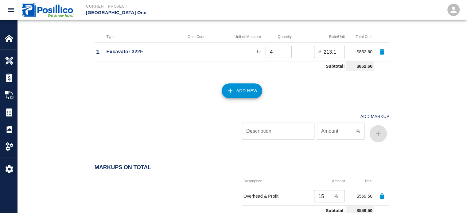
scroll to position [571, 0]
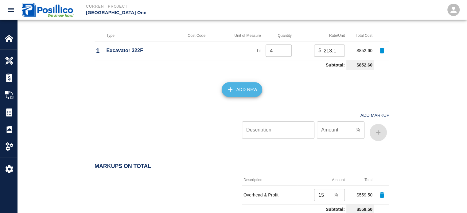
click at [250, 87] on button "Add New" at bounding box center [242, 89] width 41 height 15
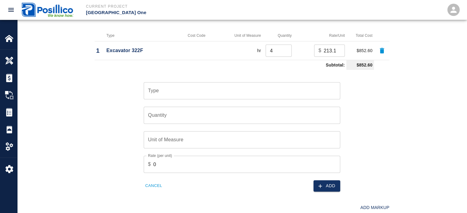
click at [248, 88] on input "Type" at bounding box center [241, 91] width 191 height 12
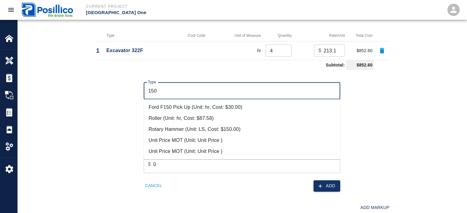
click at [244, 110] on li "Ford F150 Pick Up (Unit: hr, Cost: $30.00)" at bounding box center [242, 107] width 197 height 11
type input "Ford F150 Pick Up (Unit: hr, Cost: $30.00)"
type input "hr"
type input "30"
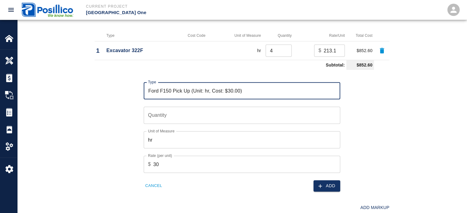
type input "Ford F150 Pick Up (Unit: hr, Cost: $30.00)"
click at [242, 111] on input "Quantity" at bounding box center [242, 115] width 197 height 17
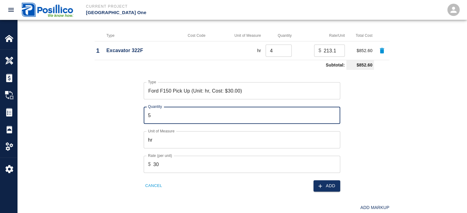
type input "5"
click at [434, 101] on div "Equipment Type Cost Code Unit of Measure Quantity Rate/Unit Total Cost 1 Excava…" at bounding box center [242, 124] width 450 height 251
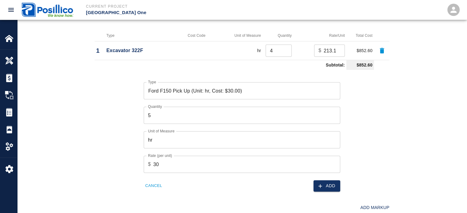
click at [333, 182] on button "Add" at bounding box center [327, 186] width 27 height 11
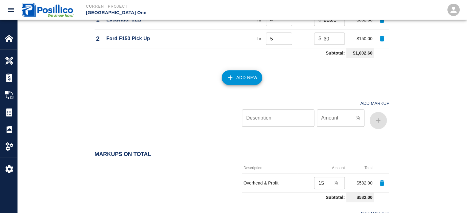
scroll to position [707, 0]
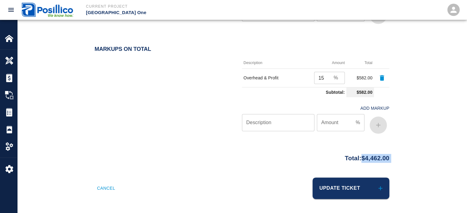
drag, startPoint x: 355, startPoint y: 160, endPoint x: 366, endPoint y: 158, distance: 10.7
copy body "$4,462.00 Cancel Update Ticket Rory Smyth rsmyth@posillicoinc.com Integrations …"
click at [360, 180] on button "Update Ticket" at bounding box center [351, 188] width 77 height 21
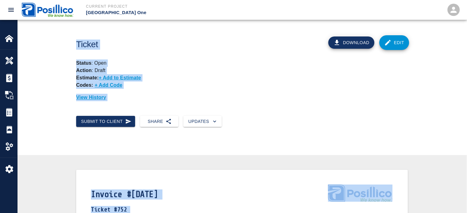
drag, startPoint x: 237, startPoint y: 116, endPoint x: 246, endPoint y: -37, distance: 153.2
click at [287, 113] on div "Submit to Client Share Updates" at bounding box center [239, 119] width 337 height 16
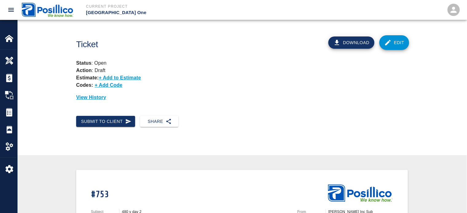
click at [395, 45] on link "Edit" at bounding box center [394, 42] width 30 height 15
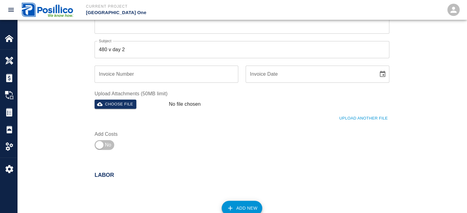
scroll to position [246, 0]
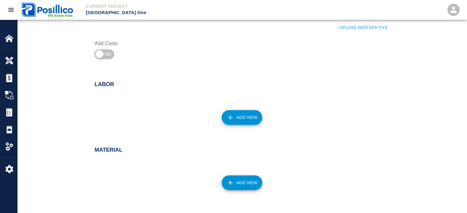
click at [105, 55] on input "checkbox" at bounding box center [99, 54] width 44 height 15
checkbox input "true"
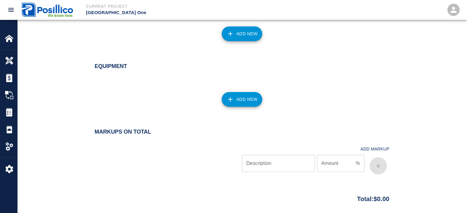
scroll to position [436, 0]
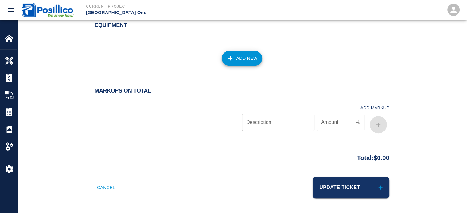
drag, startPoint x: 263, startPoint y: 66, endPoint x: 258, endPoint y: 224, distance: 158.5
click at [286, 124] on input "Description" at bounding box center [278, 122] width 72 height 17
paste input "Overhead & Profit"
type input "Overhead & Profit"
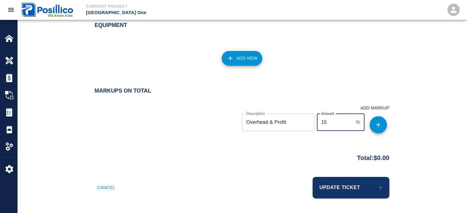
type input "15"
click at [380, 124] on icon "button" at bounding box center [378, 124] width 7 height 7
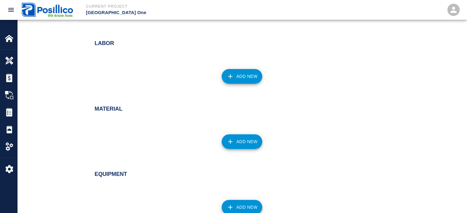
scroll to position [0, 0]
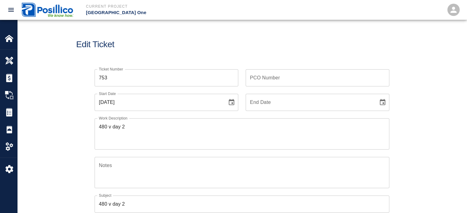
drag, startPoint x: 232, startPoint y: 135, endPoint x: 245, endPoint y: 16, distance: 119.8
click at [136, 136] on textarea "480 v day 2" at bounding box center [242, 133] width 286 height 21
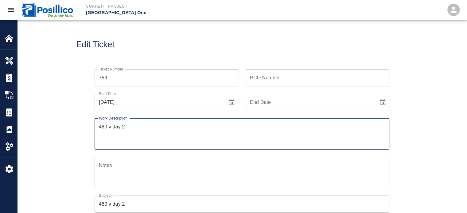
click at [136, 136] on textarea "480 v day 2" at bounding box center [242, 133] width 286 height 21
paste textarea "Complete relocation of 2-4" PVC conduits for temporary 480 V feed in conflict w…"
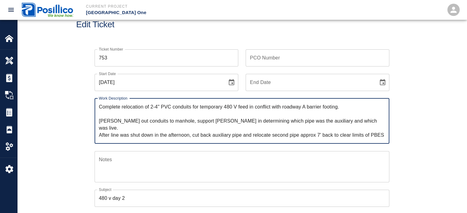
scroll to position [31, 0]
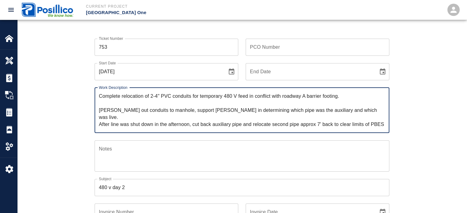
type textarea "Complete relocation of 2-4" PVC conduits for temporary 480 V feed in conflict w…"
click at [157, 152] on textarea "Notes" at bounding box center [242, 156] width 286 height 21
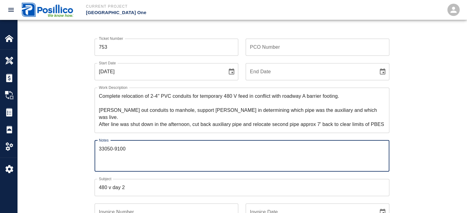
type textarea "33050-9100"
click at [132, 188] on input "480 v day 2" at bounding box center [242, 187] width 295 height 17
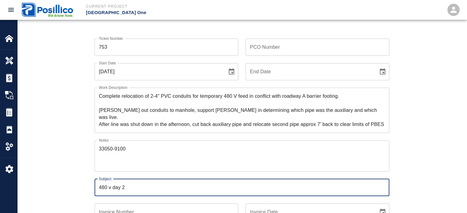
paste input "Temp 480 Line Relocation"
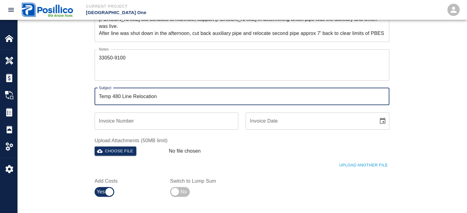
scroll to position [123, 0]
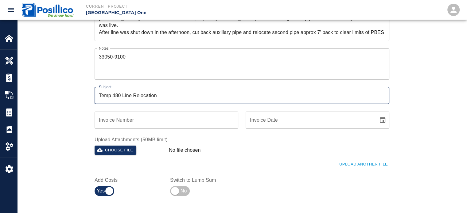
type input "Temp 480 Line Relocation"
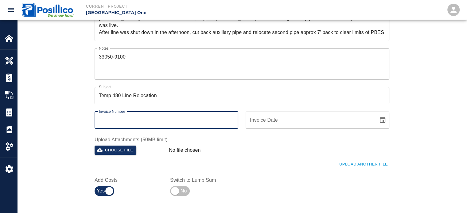
click at [112, 116] on div "Invoice Number Invoice Number" at bounding box center [167, 120] width 144 height 17
type input "[DATE]"
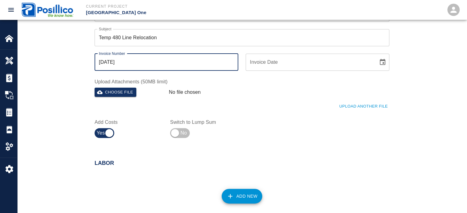
scroll to position [246, 0]
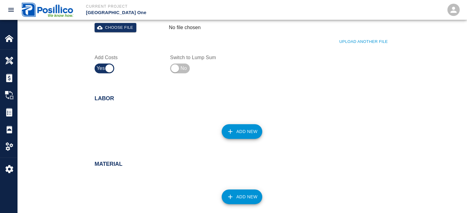
click at [244, 127] on button "Add New" at bounding box center [242, 131] width 41 height 15
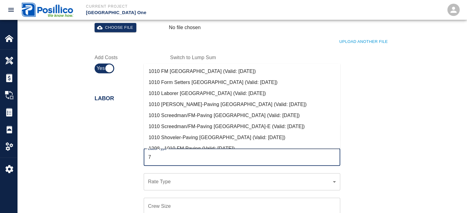
scroll to position [0, 0]
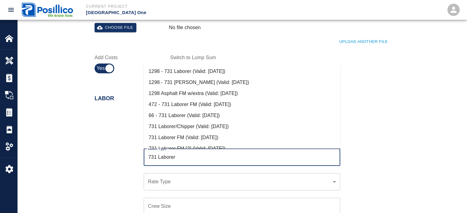
click at [204, 138] on li "731 Laborer FM (Valid: 07/01/2024)" at bounding box center [242, 137] width 197 height 11
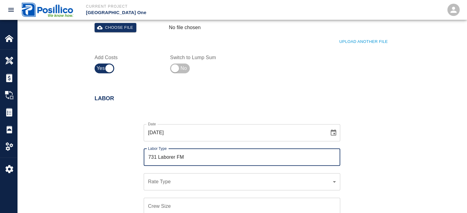
type input "731 Laborer FM"
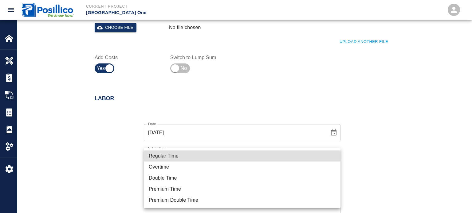
click at [217, 167] on li "Overtime" at bounding box center [242, 167] width 197 height 11
type input "rate_ot"
type input "135.23"
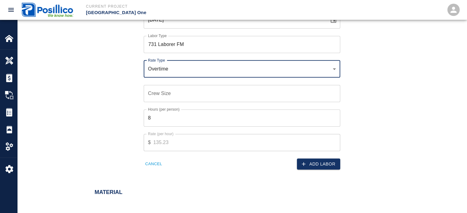
scroll to position [368, 0]
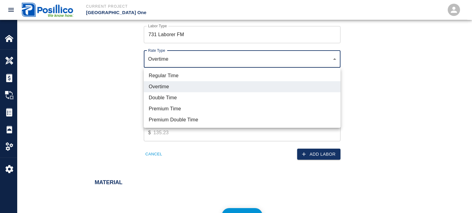
click at [79, 72] on div at bounding box center [236, 106] width 472 height 213
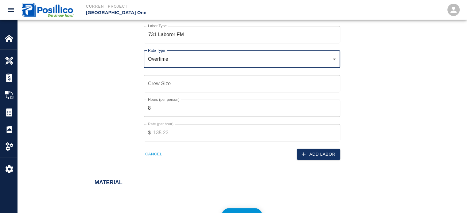
click at [177, 88] on input "Crew Size" at bounding box center [242, 83] width 197 height 17
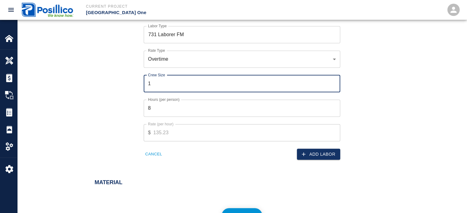
type input "1"
click at [168, 109] on input "8" at bounding box center [242, 108] width 197 height 17
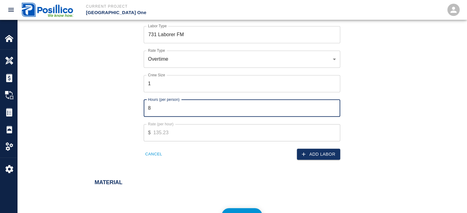
click at [168, 109] on input "8" at bounding box center [242, 108] width 197 height 17
type input "6"
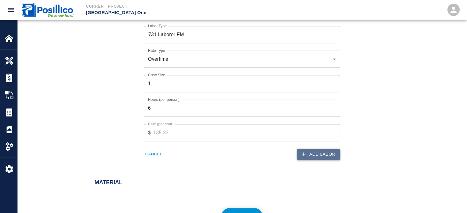
click at [301, 156] on icon "button" at bounding box center [304, 154] width 6 height 6
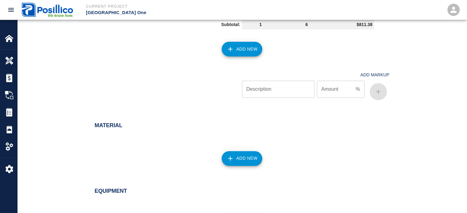
scroll to position [318, 0]
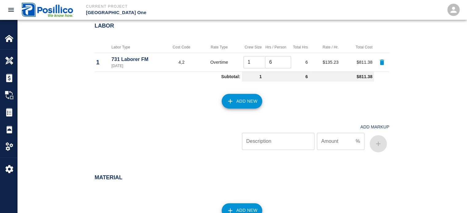
click at [240, 96] on button "Add New" at bounding box center [242, 101] width 41 height 15
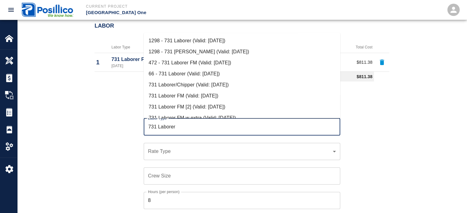
click at [214, 97] on li "731 Laborer FM (Valid: 07/01/2024)" at bounding box center [242, 96] width 197 height 11
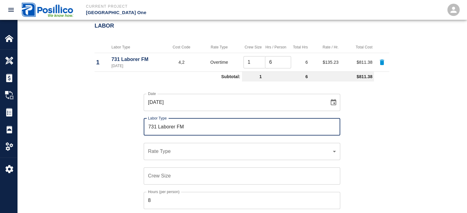
type input "731 Laborer FM"
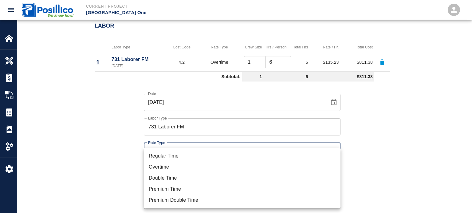
click at [207, 156] on li "Regular Time" at bounding box center [242, 156] width 197 height 11
type input "rate_rt"
type input "108.27"
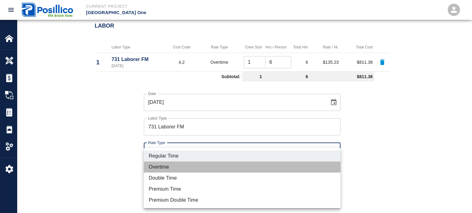
click at [198, 170] on li "Overtime" at bounding box center [242, 167] width 197 height 11
type input "rate_ot"
type input "135.23"
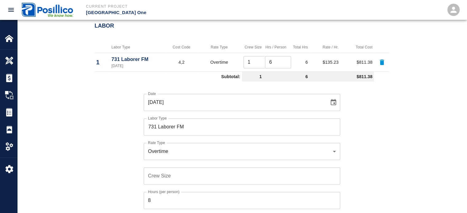
click at [199, 171] on input "Crew Size" at bounding box center [242, 176] width 197 height 17
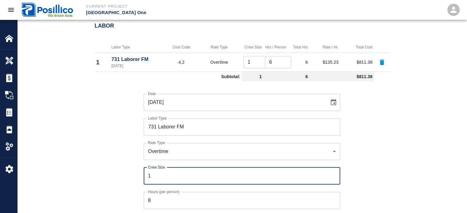
type input "1"
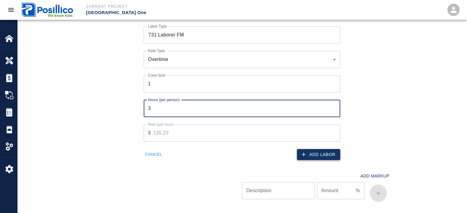
type input "3"
click at [321, 157] on button "Add Labor" at bounding box center [318, 154] width 43 height 11
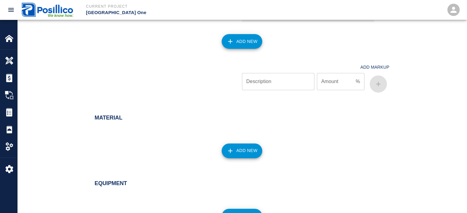
scroll to position [368, 0]
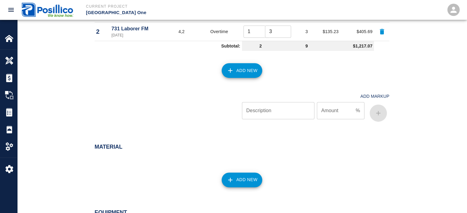
click at [247, 64] on button "Add New" at bounding box center [242, 70] width 41 height 15
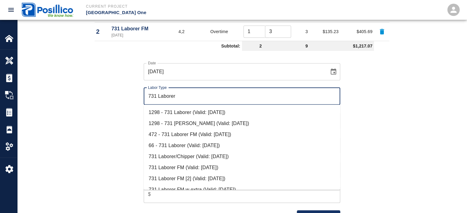
click at [194, 160] on li "731 Laborer/Chipper (Valid: 07/01/2024)" at bounding box center [242, 156] width 197 height 11
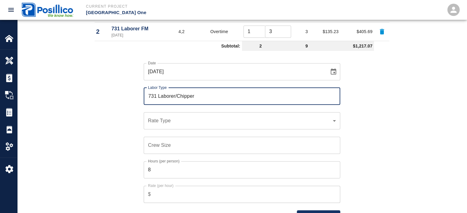
type input "731 Laborer/Chipper"
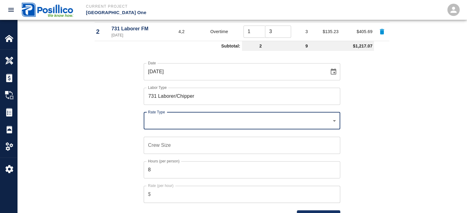
click at [212, 113] on div "​ Rate Type" at bounding box center [242, 120] width 197 height 17
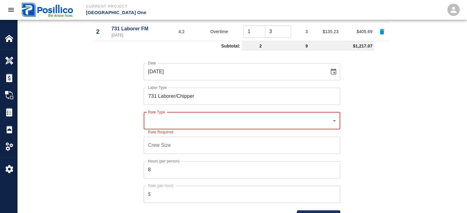
click at [212, 129] on div "​ Rate Type" at bounding box center [242, 120] width 197 height 17
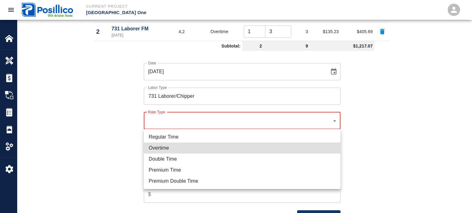
type input "rate_ot"
type input "130.98"
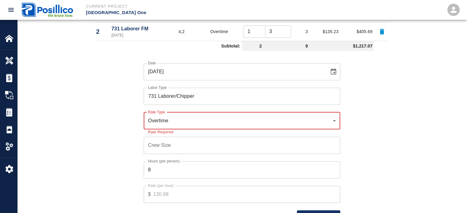
click at [202, 137] on input "Crew Size" at bounding box center [242, 145] width 197 height 17
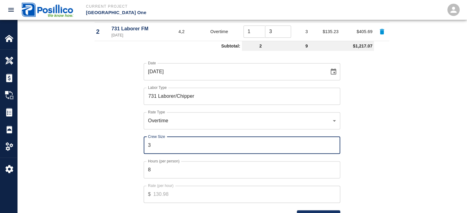
type input "3"
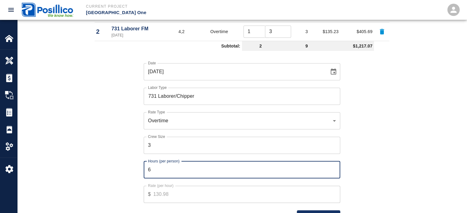
type input "6"
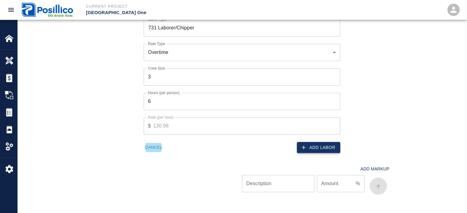
click at [329, 146] on button "Add Labor" at bounding box center [318, 147] width 43 height 11
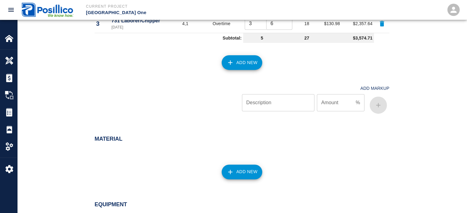
scroll to position [394, 0]
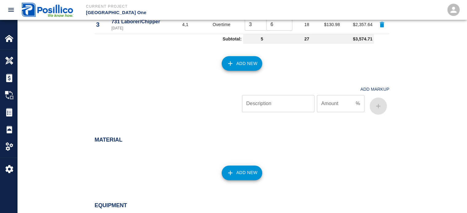
click at [251, 68] on button "Add New" at bounding box center [242, 63] width 41 height 15
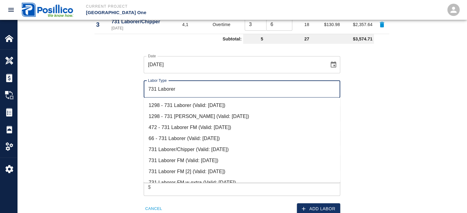
click at [201, 150] on li "731 Laborer/Chipper (Valid: 07/01/2024)" at bounding box center [242, 149] width 197 height 11
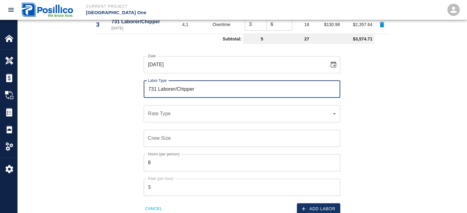
type input "731 Laborer/Chipper"
click at [192, 120] on div "​ Rate Type" at bounding box center [242, 113] width 197 height 17
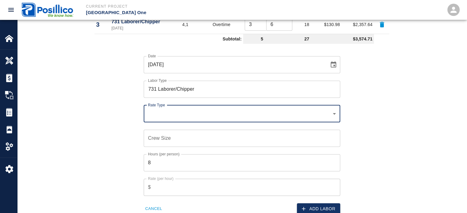
click at [180, 121] on div "​ Rate Type" at bounding box center [242, 113] width 197 height 17
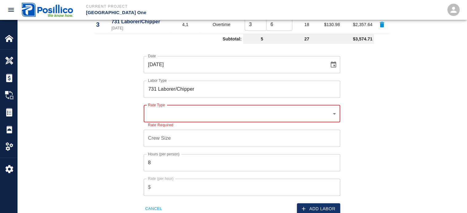
click at [183, 119] on div "​ Rate Type" at bounding box center [242, 113] width 197 height 17
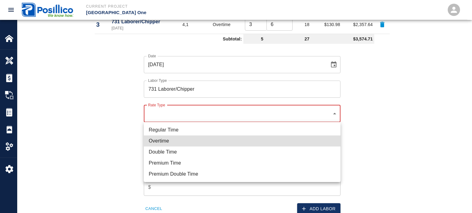
click at [190, 143] on li "Overtime" at bounding box center [242, 141] width 197 height 11
type input "rate_ot"
type input "130.98"
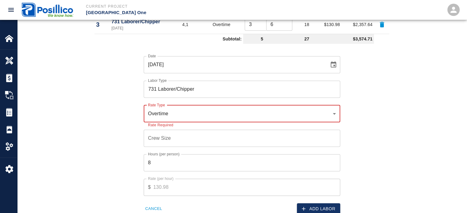
click at [191, 131] on input "Crew Size" at bounding box center [242, 138] width 197 height 17
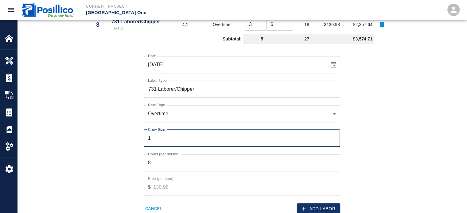
type input "1"
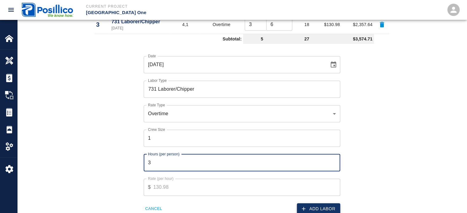
type input "3"
click at [333, 208] on button "Add Labor" at bounding box center [318, 209] width 43 height 11
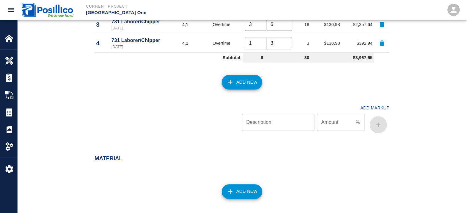
click at [240, 80] on button "Add New" at bounding box center [242, 82] width 41 height 15
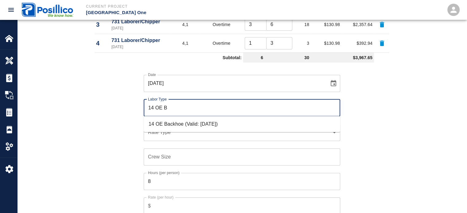
click at [151, 126] on li "14 OE Backhoe (Valid: 07/01/2024)" at bounding box center [242, 124] width 197 height 11
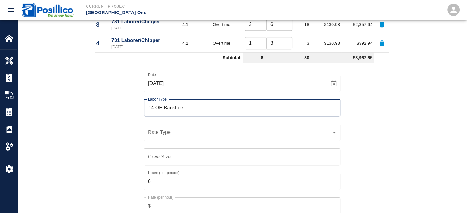
type input "14 OE Backhoe"
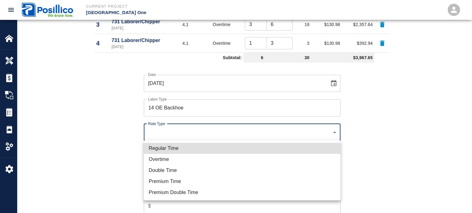
click at [177, 154] on li "Overtime" at bounding box center [242, 159] width 197 height 11
type input "rate_ot"
type input "0.00"
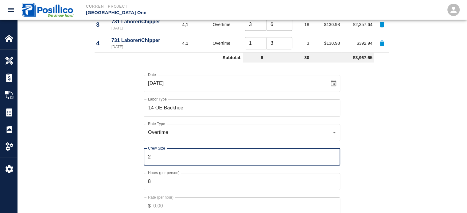
type input "2"
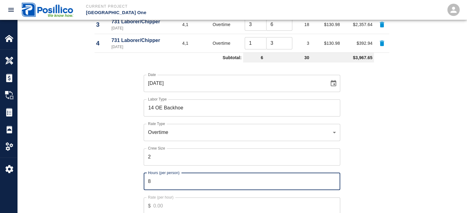
type input "6"
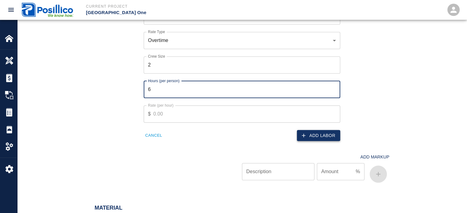
click at [304, 138] on icon "button" at bounding box center [304, 136] width 6 height 6
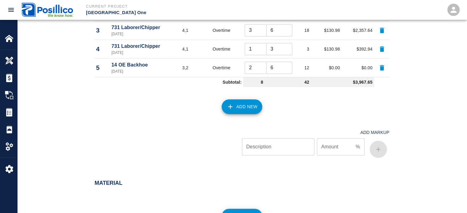
scroll to position [351, 0]
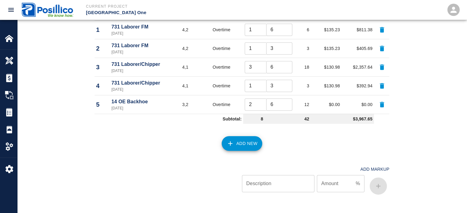
click at [246, 105] on input "2" at bounding box center [258, 105] width 26 height 12
click at [382, 103] on icon "button" at bounding box center [382, 105] width 4 height 6
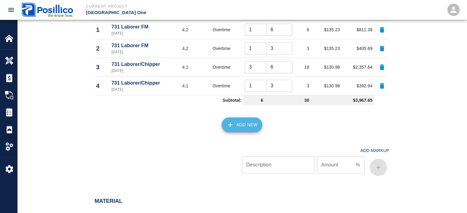
click at [246, 122] on button "Add New" at bounding box center [242, 125] width 41 height 15
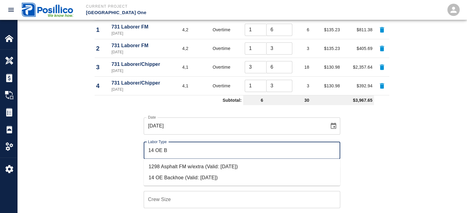
click at [224, 173] on li "14 OE Backhoe (Valid: 07/01/2024)" at bounding box center [242, 178] width 197 height 11
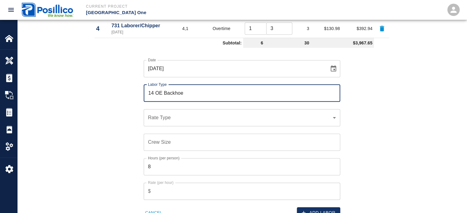
scroll to position [412, 0]
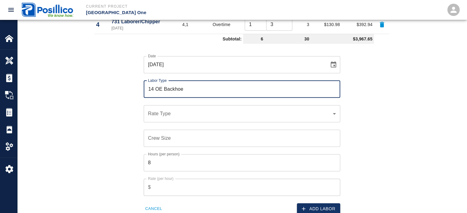
type input "14 OE Backhoe"
click at [219, 117] on div "​ Rate Type" at bounding box center [242, 113] width 197 height 17
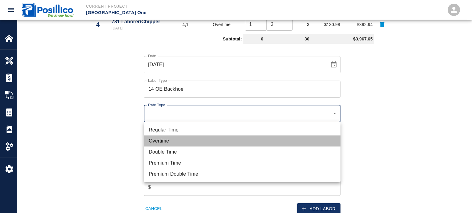
click at [197, 140] on li "Overtime" at bounding box center [242, 141] width 197 height 11
type input "rate_ot"
type input "0.00"
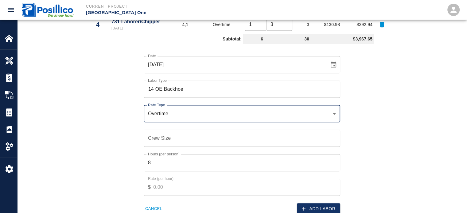
click at [210, 117] on div "Overtime rate_ot Rate Type" at bounding box center [242, 113] width 197 height 17
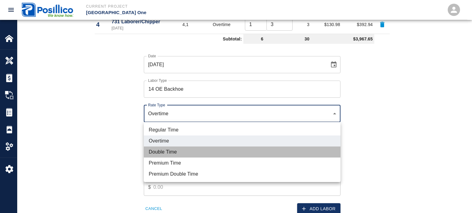
click at [206, 154] on li "Double Time" at bounding box center [242, 152] width 197 height 11
type input "rate_dt"
type input "295.24"
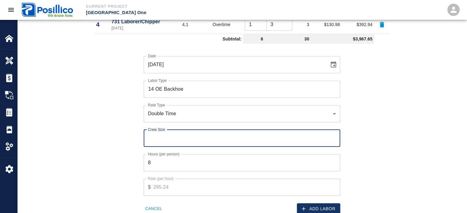
click at [207, 137] on input "Crew Size" at bounding box center [242, 138] width 197 height 17
type input "2"
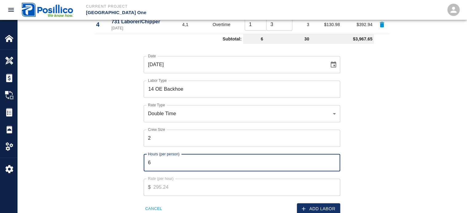
type input "6"
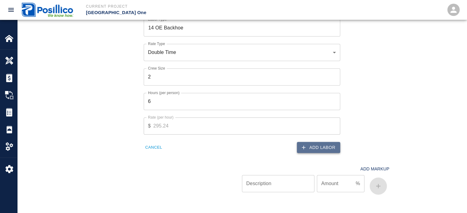
click at [330, 146] on button "Add Labor" at bounding box center [318, 147] width 43 height 11
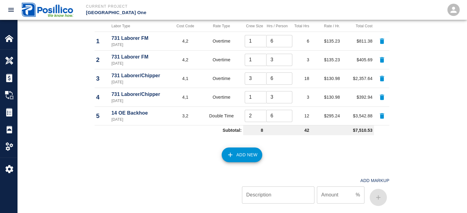
scroll to position [339, 0]
click at [243, 152] on button "Add New" at bounding box center [242, 155] width 41 height 15
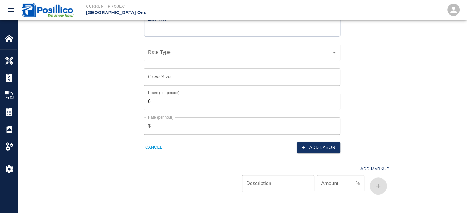
click at [161, 144] on button "Cancel" at bounding box center [154, 148] width 20 height 10
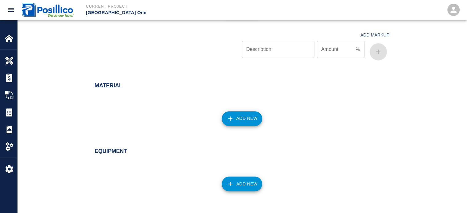
scroll to position [523, 0]
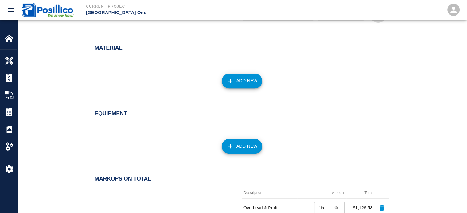
click at [237, 151] on button "Add New" at bounding box center [242, 146] width 41 height 15
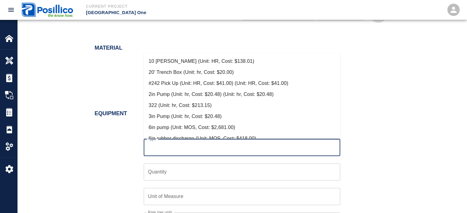
click at [238, 150] on input "Type" at bounding box center [241, 148] width 191 height 12
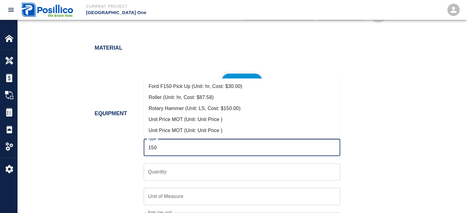
click at [215, 89] on li "Ford F150 Pick Up (Unit: hr, Cost: $30.00)" at bounding box center [242, 86] width 197 height 11
type input "Ford F150 Pick Up (Unit: hr, Cost: $30.00)"
type input "hr"
type input "30"
type input "Ford F150 Pick Up (Unit: hr, Cost: $30.00)"
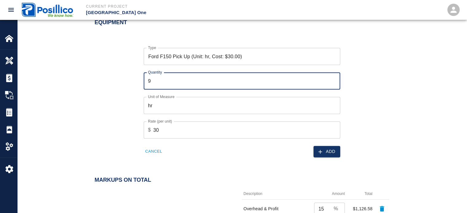
scroll to position [615, 0]
type input "9"
click at [324, 149] on button "Add" at bounding box center [327, 150] width 27 height 11
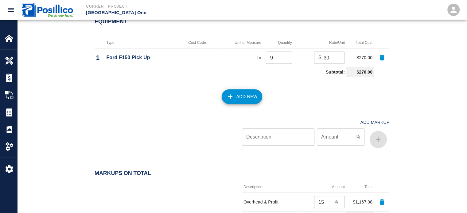
click at [252, 98] on button "Add New" at bounding box center [242, 96] width 41 height 15
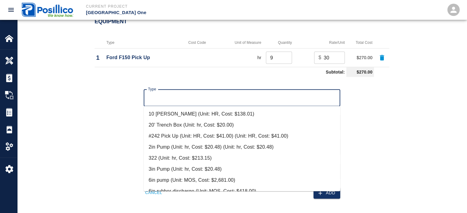
click at [249, 98] on input "Type" at bounding box center [241, 98] width 191 height 12
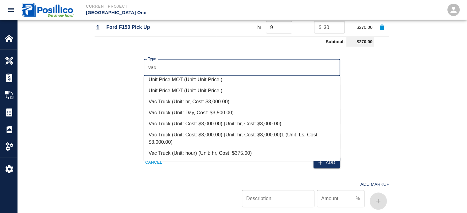
scroll to position [646, 0]
click at [233, 150] on li "Vac Truck (Unit: hour) (Unit: hr, Cost: $375.00)" at bounding box center [242, 153] width 197 height 11
type input "Vac Truck (Unit: hour) (Unit: hr, Cost: $375.00)"
type input "hr"
type input "375"
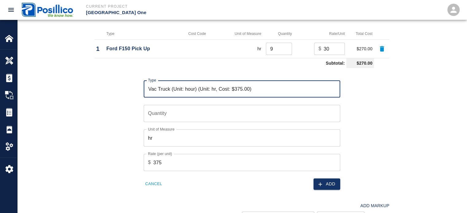
scroll to position [615, 0]
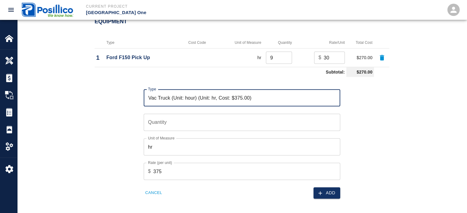
type input "Vac Truck (Unit: hour) (Unit: hr, Cost: $375.00)"
click at [239, 123] on input "Quantity" at bounding box center [242, 122] width 197 height 17
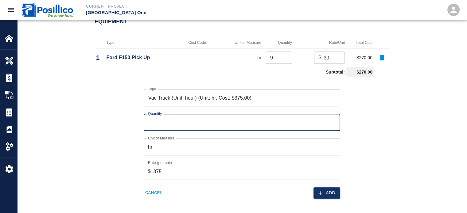
type input "1"
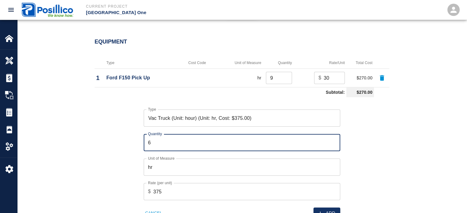
scroll to position [646, 0]
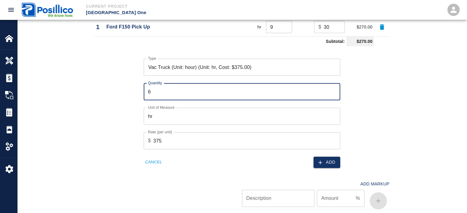
type input "6"
click at [402, 95] on div "Equipment Type Cost Code Unit of Measure Quantity Rate/Unit Total Cost 1 Ford F…" at bounding box center [242, 93] width 332 height 237
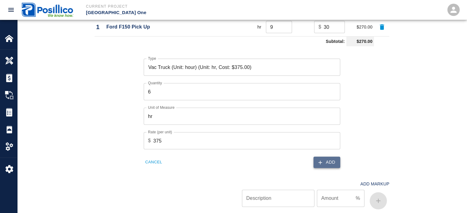
click at [329, 159] on button "Add" at bounding box center [327, 162] width 27 height 11
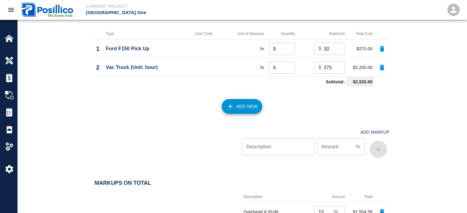
scroll to position [615, 0]
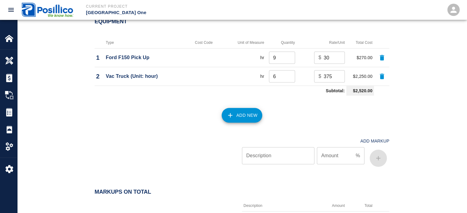
click at [243, 111] on button "Add New" at bounding box center [242, 115] width 41 height 15
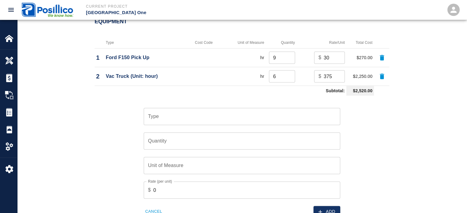
click at [243, 111] on input "Type" at bounding box center [241, 117] width 191 height 12
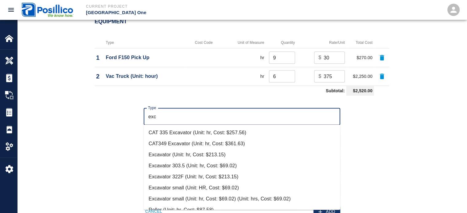
click at [244, 163] on li "Excavator 303.5 (Unit: hr, Cost: $69.02)" at bounding box center [242, 165] width 197 height 11
type input "Excavator 303.5 (Unit: hr, Cost: $69.02)"
type input "hr"
type input "69.02"
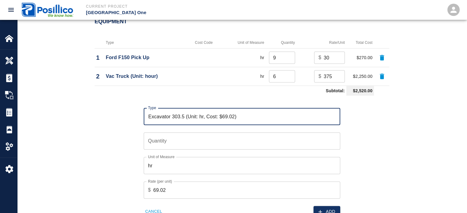
click at [246, 117] on input "Excavator 303.5 (Unit: hr, Cost: $69.02)" at bounding box center [241, 117] width 191 height 12
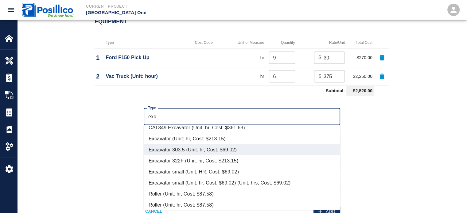
scroll to position [31, 0]
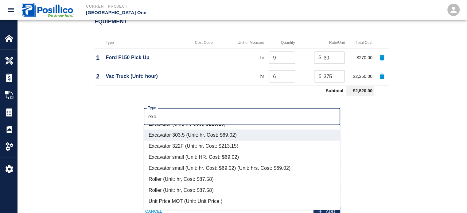
click at [243, 154] on li "Excavator small (Unit: HR, Cost: $69.02)" at bounding box center [242, 157] width 197 height 11
type input "Excavator small (Unit: HR, Cost: $69.02)"
type input "HR"
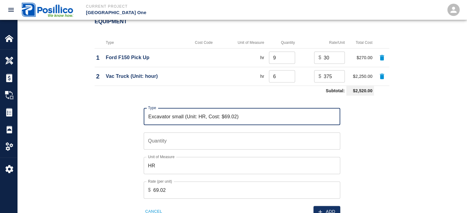
type input "Excavator small (Unit: HR, Cost: $69.02)"
click at [242, 147] on input "Quantity" at bounding box center [242, 141] width 197 height 17
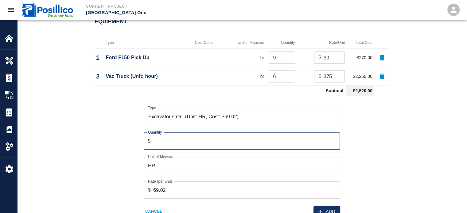
type input "4"
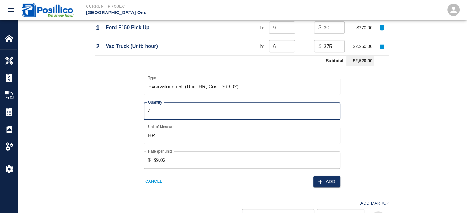
scroll to position [677, 0]
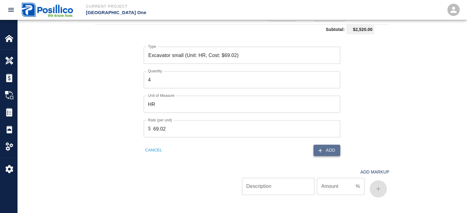
click at [327, 150] on button "Add" at bounding box center [327, 150] width 27 height 11
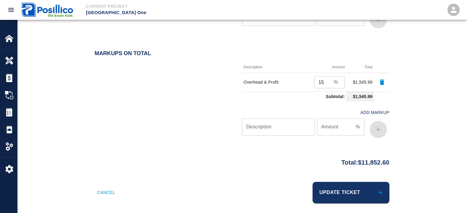
scroll to position [777, 0]
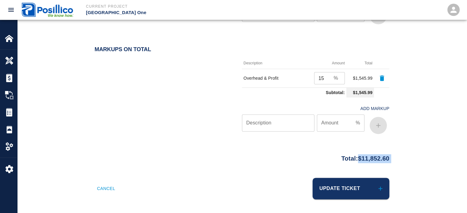
drag, startPoint x: 351, startPoint y: 160, endPoint x: 365, endPoint y: 158, distance: 13.9
copy body "$11,852.60 Cancel Update Ticket Rory Smyth rsmyth@posillicoinc.com Integrations…"
click at [340, 184] on button "Update Ticket" at bounding box center [351, 188] width 77 height 21
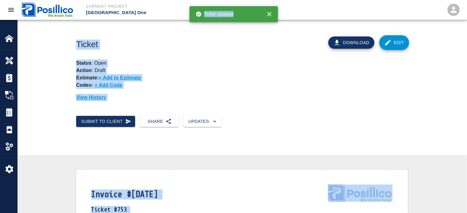
click at [330, 116] on div "Submit to Client Share Updates" at bounding box center [239, 119] width 337 height 16
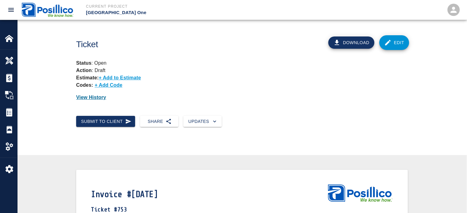
click at [328, 99] on p "View History" at bounding box center [242, 97] width 332 height 7
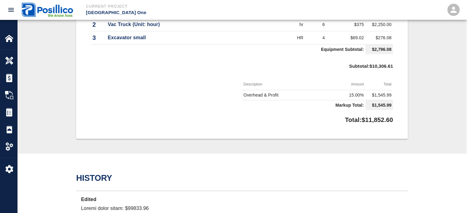
scroll to position [470, 0]
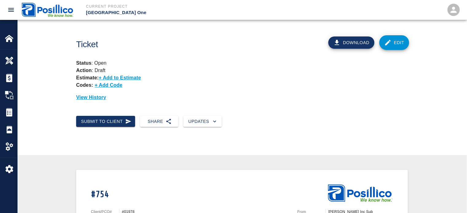
click at [390, 42] on icon at bounding box center [387, 42] width 7 height 7
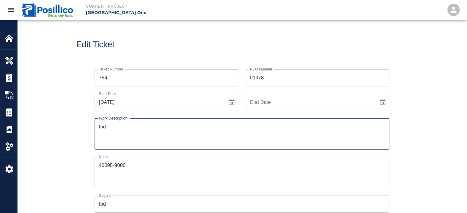
click at [163, 134] on textarea "tbd" at bounding box center [242, 133] width 286 height 21
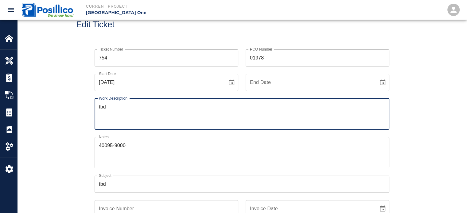
scroll to position [61, 0]
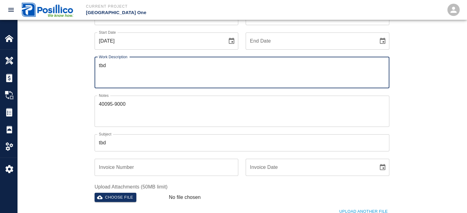
click at [150, 144] on input "tbd" at bounding box center [242, 142] width 295 height 17
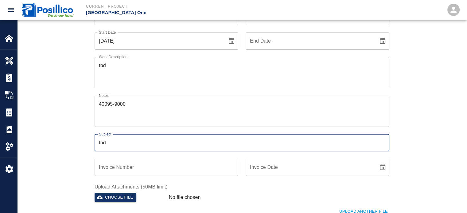
click at [150, 144] on input "tbd" at bounding box center [242, 142] width 295 height 17
type input "Hydrant 17"
click at [56, 155] on div "Ticket Number 754 Ticket Number PCO Number 01978 PCO Number Start Date [DATE] S…" at bounding box center [242, 131] width 450 height 260
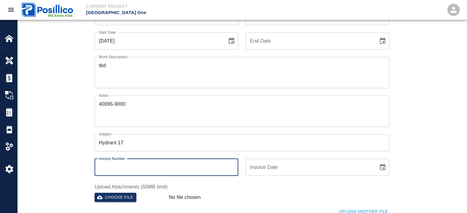
click at [115, 167] on input "Invoice Number" at bounding box center [167, 167] width 144 height 17
type input "[DATE]"
click at [180, 83] on textarea "tbd" at bounding box center [242, 72] width 286 height 21
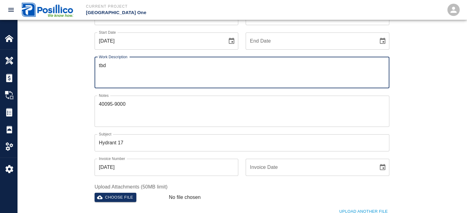
paste textarea "Disconnect fence on barrier by C loop to prepare for installation of new hydran…"
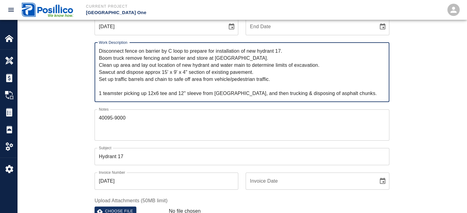
scroll to position [0, 0]
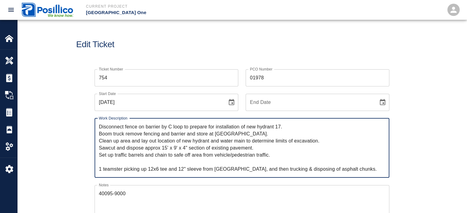
type textarea "Disconnect fence on barrier by C loop to prepare for installation of new hydran…"
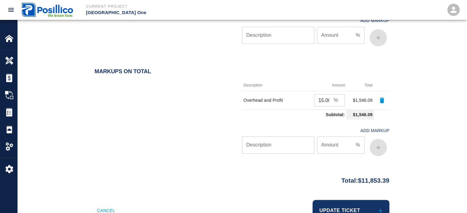
scroll to position [791, 0]
drag, startPoint x: 286, startPoint y: 78, endPoint x: 242, endPoint y: 76, distance: 44.3
click at [242, 91] on td "Overhead and Profit" at bounding box center [271, 100] width 58 height 19
copy td "Overhead and Profit"
click at [188, 132] on div at bounding box center [168, 119] width 147 height 79
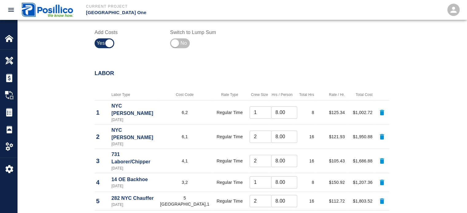
scroll to position [0, 0]
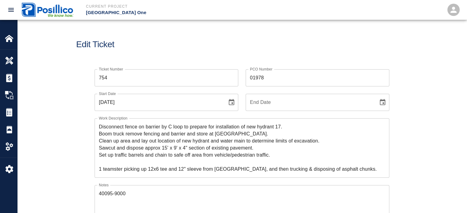
drag, startPoint x: 204, startPoint y: 119, endPoint x: 212, endPoint y: 22, distance: 97.0
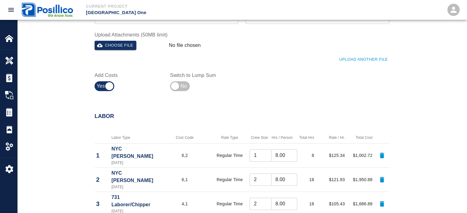
drag, startPoint x: 289, startPoint y: 48, endPoint x: 316, endPoint y: 174, distance: 129.7
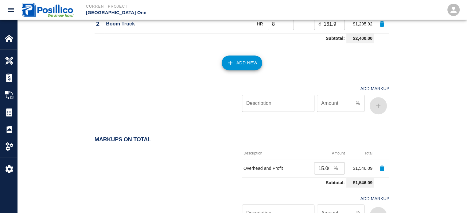
scroll to position [791, 0]
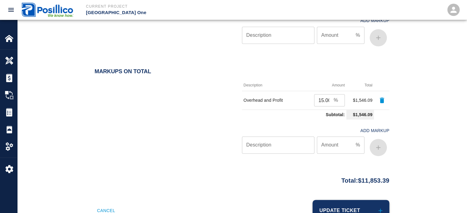
click at [346, 200] on button "Update Ticket" at bounding box center [351, 210] width 77 height 21
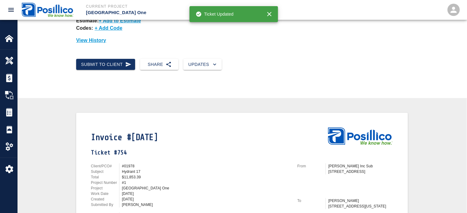
scroll to position [123, 0]
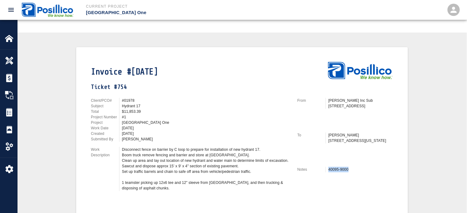
drag, startPoint x: 347, startPoint y: 170, endPoint x: 327, endPoint y: 170, distance: 20.6
click at [327, 170] on div "40095-9000" at bounding box center [359, 170] width 68 height 6
copy div "40095-9000"
click at [352, 120] on div "From [PERSON_NAME] Inc Sub [STREET_ADDRESS]" at bounding box center [345, 113] width 96 height 30
drag, startPoint x: 140, startPoint y: 107, endPoint x: 122, endPoint y: 107, distance: 17.8
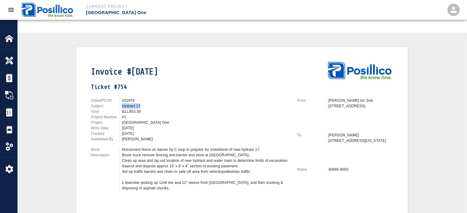
click at [122, 107] on div "Hydrant 17" at bounding box center [206, 106] width 168 height 6
copy div "Hydrant 17"
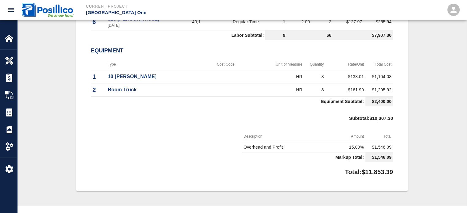
scroll to position [662, 0]
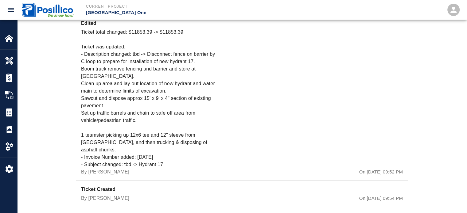
drag, startPoint x: 327, startPoint y: 119, endPoint x: 355, endPoint y: 221, distance: 106.4
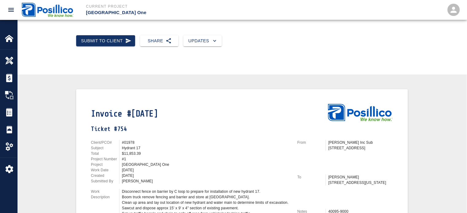
scroll to position [0, 0]
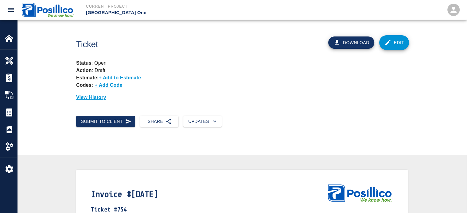
drag, startPoint x: 335, startPoint y: 103, endPoint x: 317, endPoint y: 39, distance: 66.0
drag, startPoint x: 245, startPoint y: -3, endPoint x: 238, endPoint y: -34, distance: 31.7
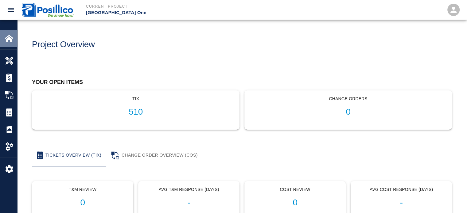
click at [3, 39] on div "Home" at bounding box center [8, 38] width 17 height 17
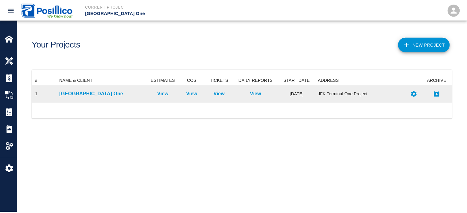
scroll to position [22, 419]
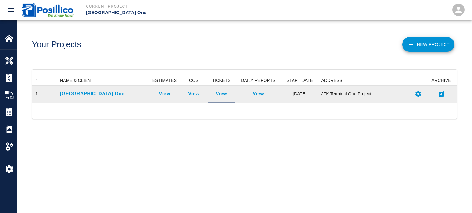
click at [221, 92] on p "View" at bounding box center [221, 93] width 11 height 7
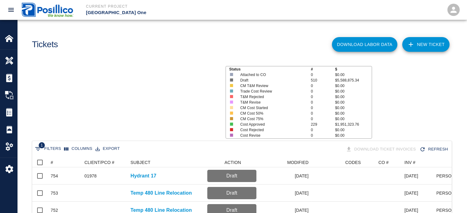
scroll to position [354, 415]
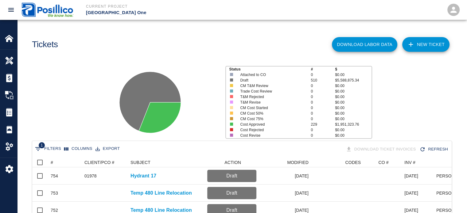
click at [431, 43] on link "NEW TICKET" at bounding box center [425, 44] width 47 height 15
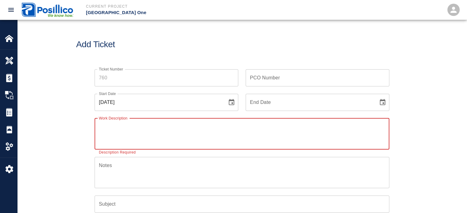
click at [180, 71] on input "Ticket Number" at bounding box center [167, 77] width 144 height 17
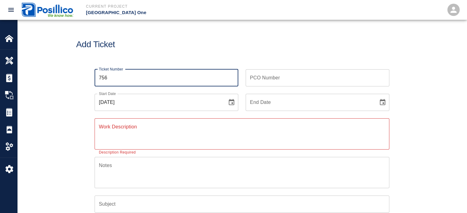
type input "756"
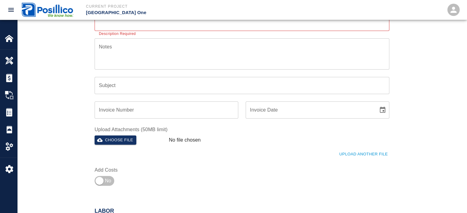
scroll to position [123, 0]
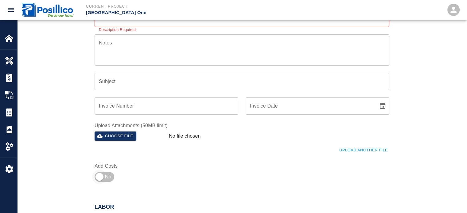
click at [111, 173] on input "checkbox" at bounding box center [99, 177] width 44 height 15
checkbox input "true"
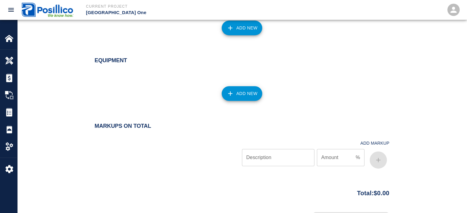
scroll to position [436, 0]
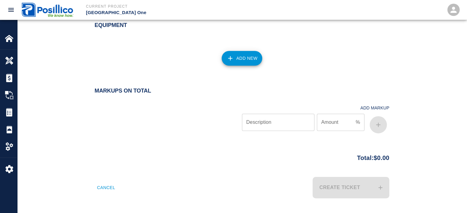
drag, startPoint x: 282, startPoint y: 121, endPoint x: 320, endPoint y: 201, distance: 88.9
click at [290, 116] on input "Description" at bounding box center [278, 122] width 72 height 17
paste input "Overhead and Profit"
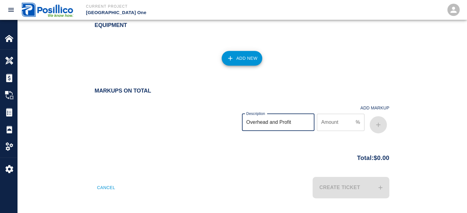
type input "Overhead and Profit"
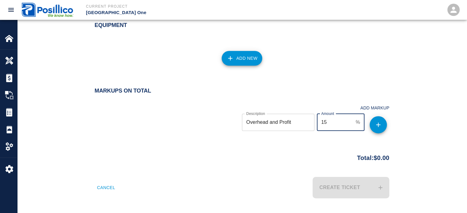
type input "15"
click at [379, 123] on icon "button" at bounding box center [378, 124] width 7 height 7
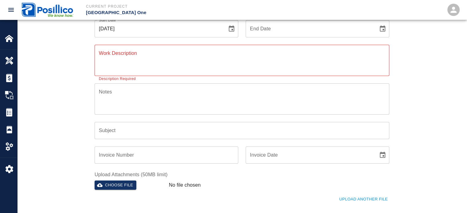
scroll to position [0, 0]
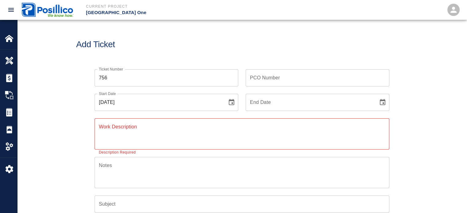
drag, startPoint x: 297, startPoint y: 131, endPoint x: 272, endPoint y: 33, distance: 101.4
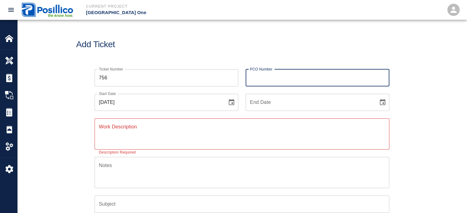
click at [285, 71] on input "PCO Number" at bounding box center [318, 77] width 144 height 17
type input "01978"
click at [228, 100] on icon "Choose date, selected date is Sep 22, 2025" at bounding box center [231, 102] width 7 height 7
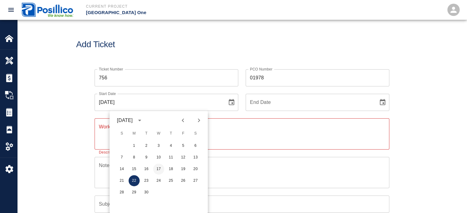
click at [162, 169] on button "17" at bounding box center [158, 169] width 11 height 11
type input "09/17/2025"
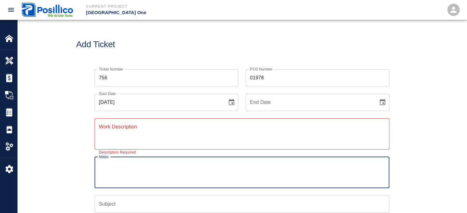
click at [160, 163] on textarea "Notes" at bounding box center [242, 172] width 286 height 21
paste textarea "40095-9000"
type textarea "40095-9000"
click at [143, 201] on input "Subject" at bounding box center [242, 204] width 295 height 17
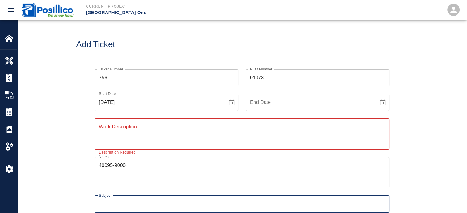
paste input "Hydrant 17"
type input "Hydrant 17"
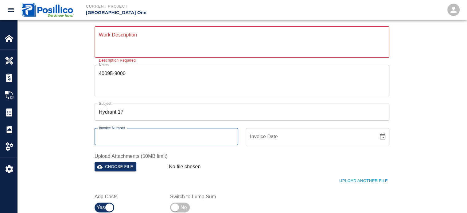
drag, startPoint x: 128, startPoint y: 143, endPoint x: 130, endPoint y: 140, distance: 4.6
click at [128, 143] on input "Invoice Number" at bounding box center [167, 136] width 144 height 17
type input "[DATE]"
click at [142, 71] on textarea "40095-9000" at bounding box center [242, 80] width 286 height 21
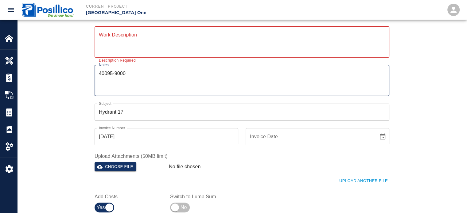
click at [148, 49] on textarea "Work Description" at bounding box center [242, 41] width 286 height 21
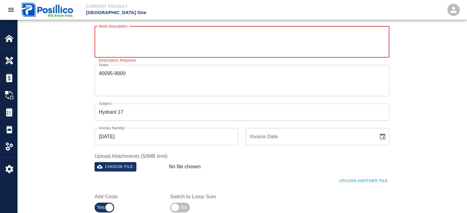
paste textarea "Support PA with shutdown of water main. Cut 12" line to install new branch for …"
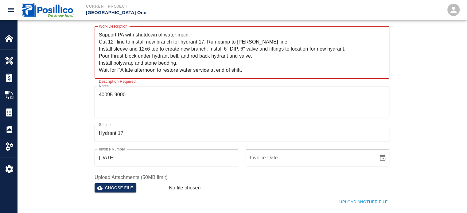
scroll to position [0, 0]
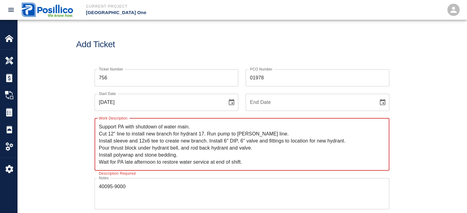
type textarea "Support PA with shutdown of water main. Cut 12" line to install new branch for …"
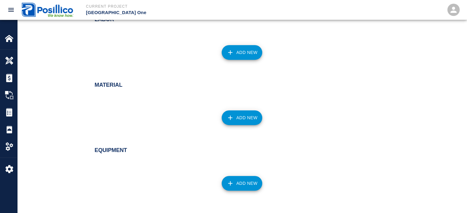
scroll to position [500, 0]
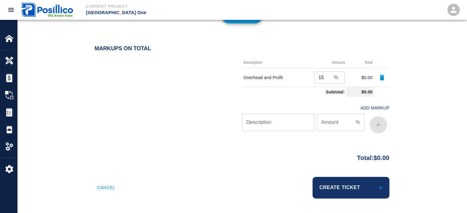
drag, startPoint x: 331, startPoint y: 129, endPoint x: 353, endPoint y: 204, distance: 78.3
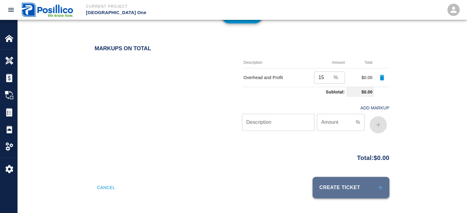
click at [345, 192] on button "Create Ticket" at bounding box center [351, 187] width 77 height 21
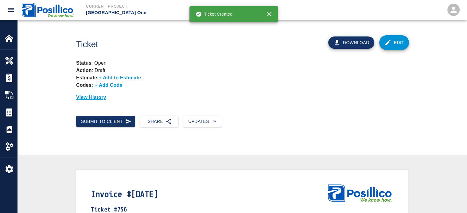
click at [247, 119] on div "Submit to Client Share Updates" at bounding box center [239, 119] width 337 height 16
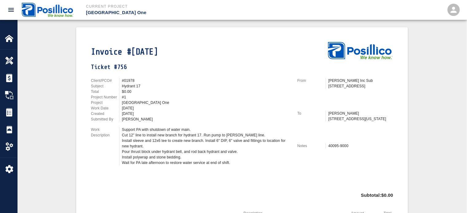
scroll to position [229, 0]
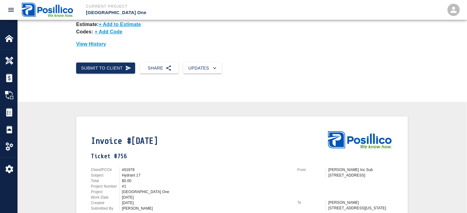
drag, startPoint x: 396, startPoint y: 31, endPoint x: 399, endPoint y: 19, distance: 12.0
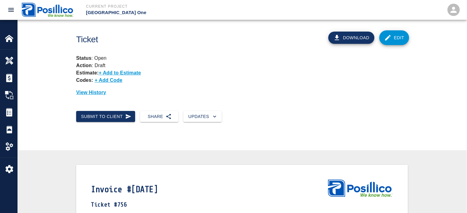
click at [398, 40] on link "Edit" at bounding box center [394, 37] width 30 height 15
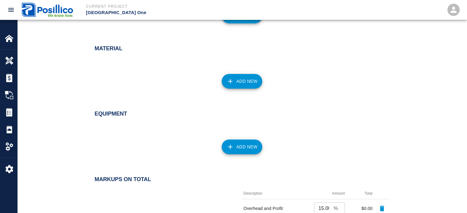
scroll to position [307, 0]
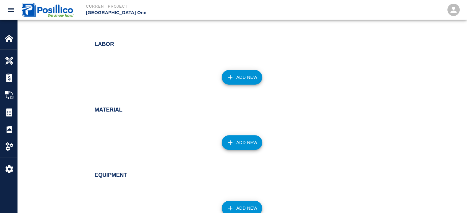
click at [243, 144] on button "Add New" at bounding box center [242, 142] width 41 height 15
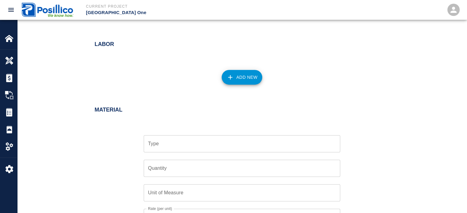
click at [243, 142] on input "Type" at bounding box center [241, 144] width 191 height 12
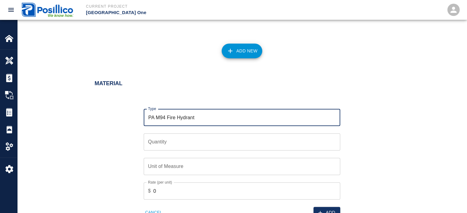
scroll to position [368, 0]
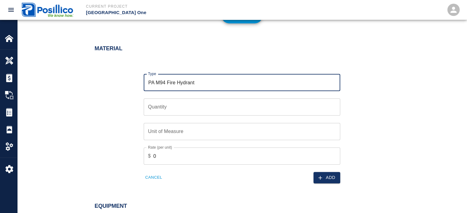
type input "PA M94 Fire Hydrant"
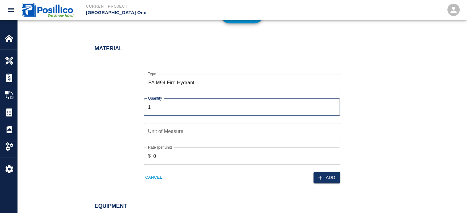
type input "1"
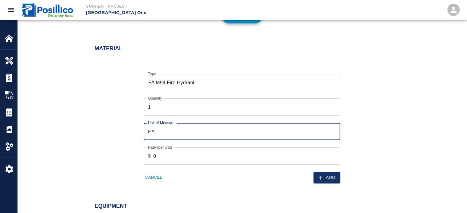
type input "EA"
click at [196, 161] on input "0" at bounding box center [246, 156] width 187 height 17
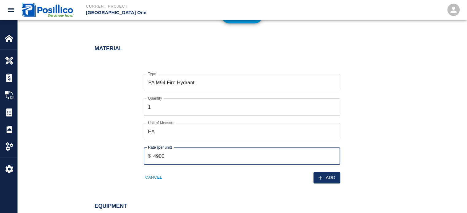
type input "4900"
click at [319, 180] on icon "button" at bounding box center [320, 178] width 6 height 6
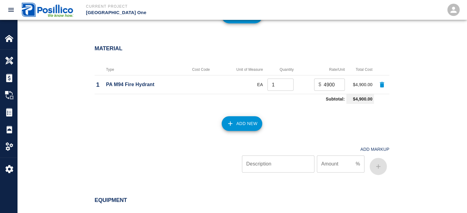
click at [228, 126] on icon "button" at bounding box center [230, 123] width 7 height 7
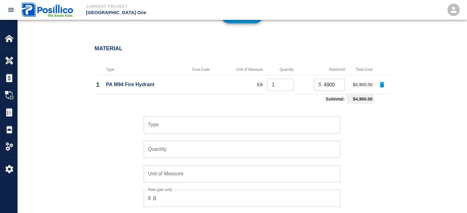
click at [217, 135] on div "Quantity Quantity" at bounding box center [238, 146] width 204 height 25
click at [219, 128] on input "Type" at bounding box center [241, 125] width 191 height 12
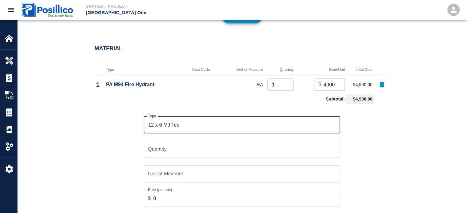
type input "12 x 6 MJ Tee"
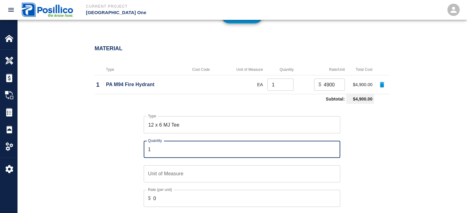
type input "1"
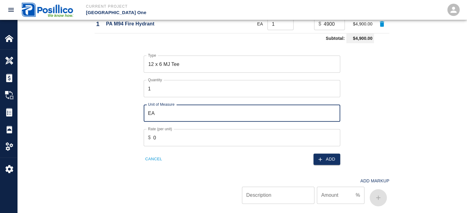
scroll to position [430, 0]
type input "EA"
click at [323, 162] on button "Add" at bounding box center [327, 158] width 27 height 11
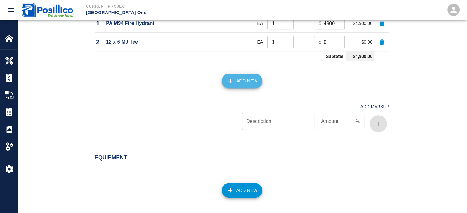
click at [230, 82] on icon "button" at bounding box center [230, 81] width 4 height 4
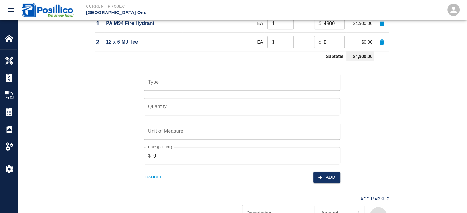
click at [165, 88] on div "Type" at bounding box center [242, 82] width 197 height 17
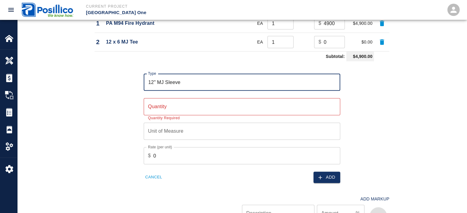
type input "12" MJ Sleeve"
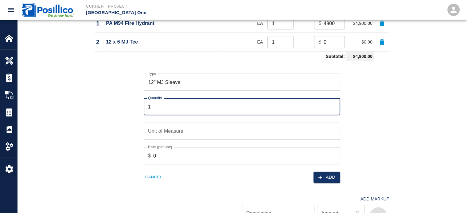
type input "1"
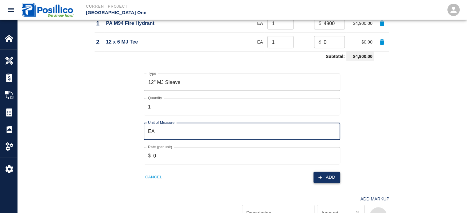
type input "EA"
click at [327, 177] on button "Add" at bounding box center [327, 177] width 27 height 11
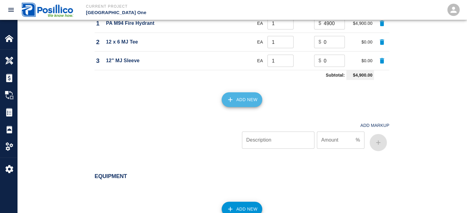
click at [233, 99] on icon "button" at bounding box center [230, 99] width 7 height 7
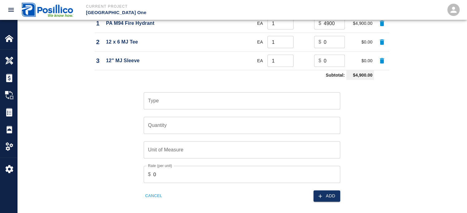
click at [171, 105] on input "Type" at bounding box center [241, 101] width 191 height 12
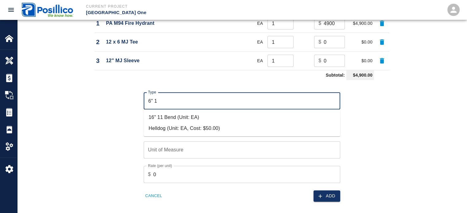
scroll to position [0, 0]
type input "6" 11"
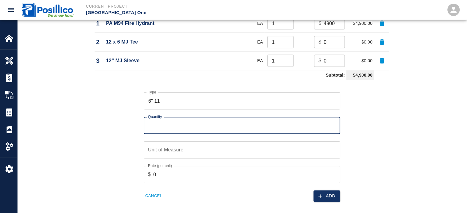
click at [202, 124] on input "Quantity" at bounding box center [242, 125] width 197 height 17
type input "2"
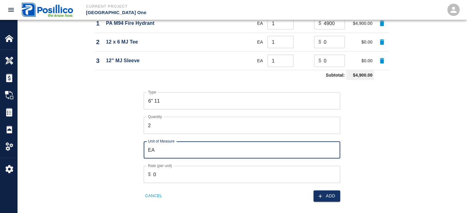
type input "EA"
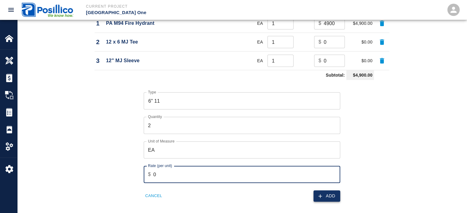
click at [325, 197] on button "Add" at bounding box center [327, 196] width 27 height 11
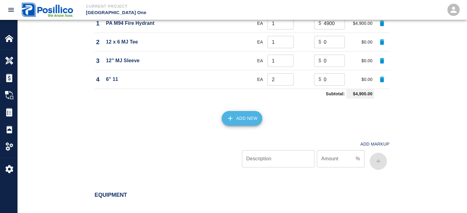
click at [247, 119] on button "Add New" at bounding box center [242, 118] width 41 height 15
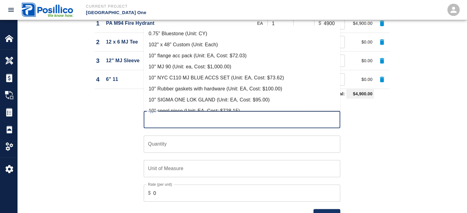
click at [233, 120] on input "Type" at bounding box center [241, 120] width 191 height 12
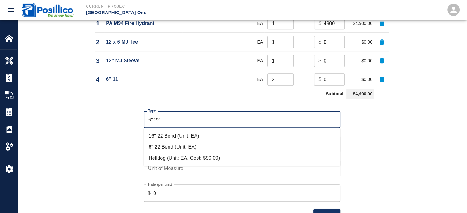
click at [226, 143] on li "6" 22 Bend (Unit: EA)" at bounding box center [242, 147] width 197 height 11
type input "6" 22 Bend (Unit: EA)"
type input "EA"
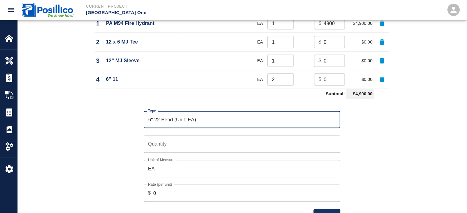
type input "6" 22 Bend (Unit: EA)"
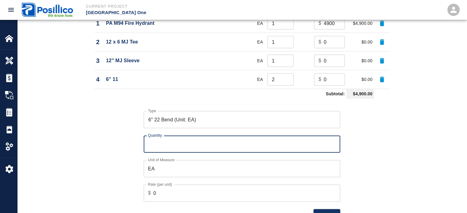
click at [209, 141] on input "Quantity" at bounding box center [242, 144] width 197 height 17
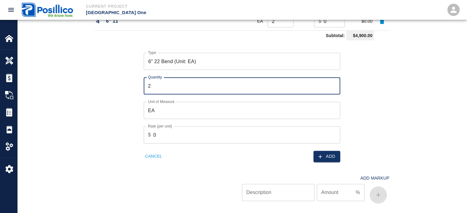
scroll to position [491, 0]
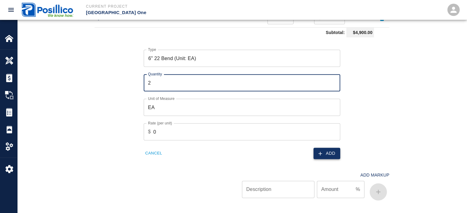
type input "2"
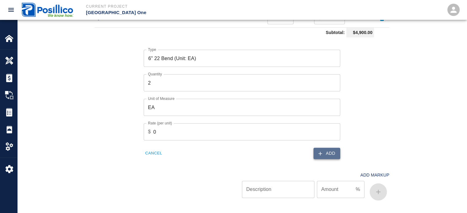
click at [321, 154] on icon "button" at bounding box center [320, 154] width 6 height 6
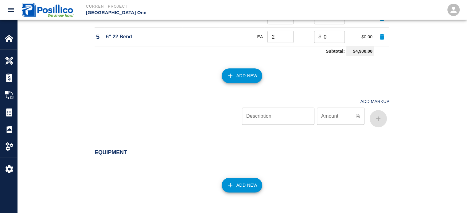
click at [239, 77] on button "Add New" at bounding box center [242, 75] width 41 height 15
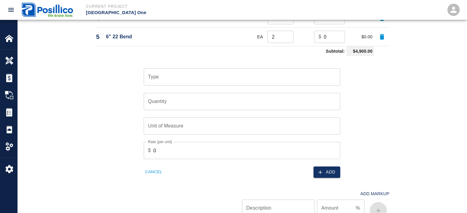
click at [245, 83] on div "Type" at bounding box center [242, 76] width 197 height 17
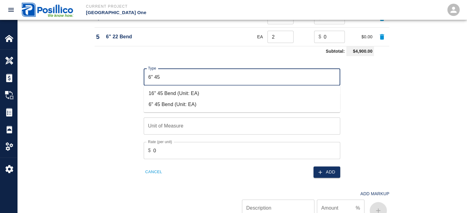
click at [225, 100] on li "6" 45 Bend (Unit: EA)" at bounding box center [242, 104] width 197 height 11
type input "6" 45 Bend (Unit: EA)"
type input "EA"
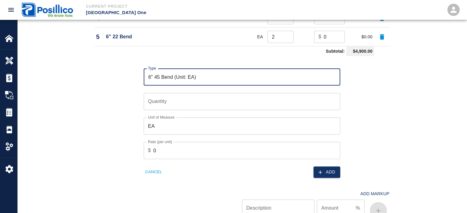
type input "6" 45 Bend (Unit: EA)"
click at [225, 100] on input "Quantity" at bounding box center [242, 101] width 197 height 17
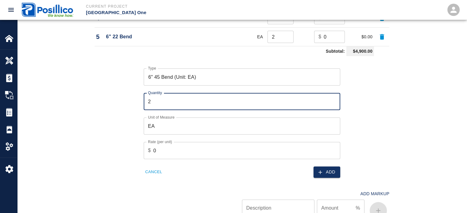
type input "2"
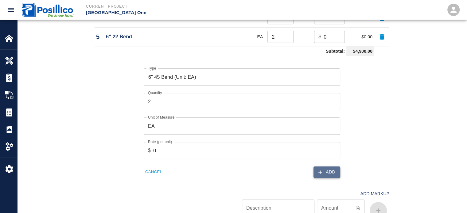
click at [325, 173] on button "Add" at bounding box center [327, 172] width 27 height 11
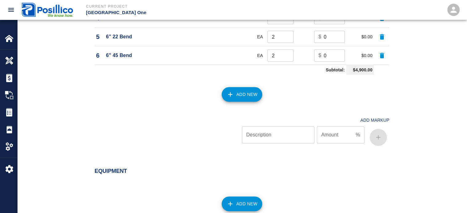
scroll to position [461, 0]
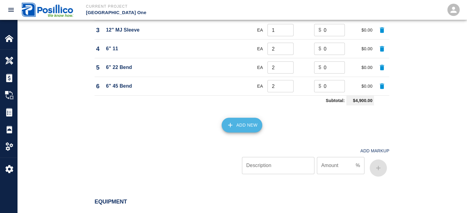
click at [257, 130] on button "Add New" at bounding box center [242, 125] width 41 height 15
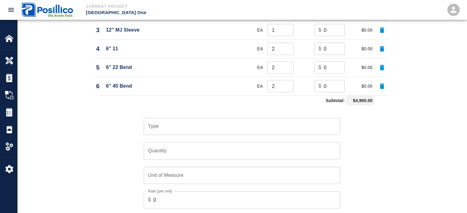
click at [253, 128] on input "Type" at bounding box center [241, 127] width 191 height 12
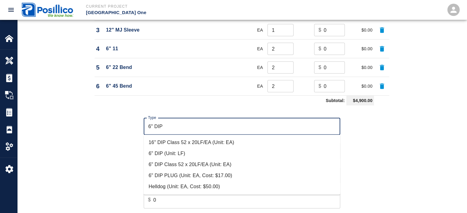
click at [240, 158] on li "6" DIP (Unit: LF)" at bounding box center [242, 153] width 197 height 11
type input "6" DIP (Unit: LF)"
type input "LF"
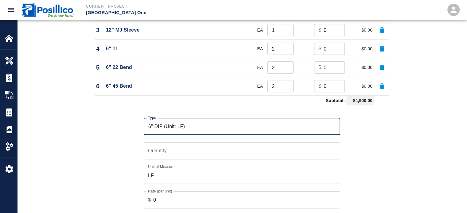
type input "6" DIP (Unit: LF)"
click at [237, 150] on input "Quantity" at bounding box center [242, 150] width 197 height 17
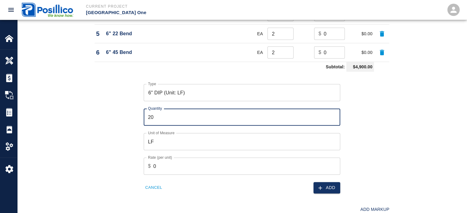
scroll to position [522, 0]
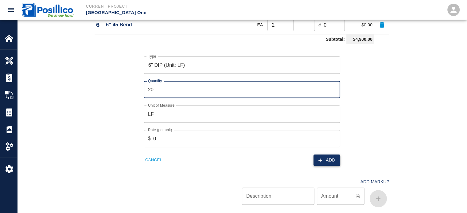
type input "20"
click at [332, 162] on button "Add" at bounding box center [327, 160] width 27 height 11
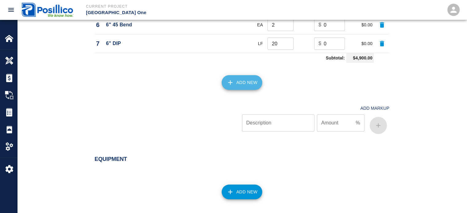
click at [247, 84] on button "Add New" at bounding box center [242, 82] width 41 height 15
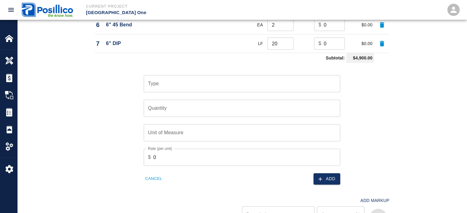
click at [243, 84] on input "Type" at bounding box center [241, 84] width 191 height 12
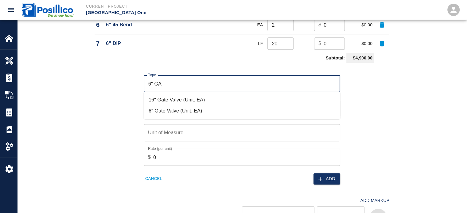
click at [177, 116] on li "6" Gate Valve (Unit: EA)" at bounding box center [242, 111] width 197 height 11
type input "6" Gate Valve (Unit: EA)"
type input "EA"
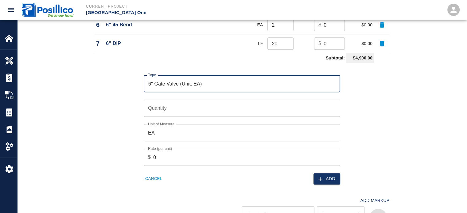
type input "6" Gate Valve (Unit: EA)"
click at [204, 105] on input "Quantity" at bounding box center [242, 108] width 197 height 17
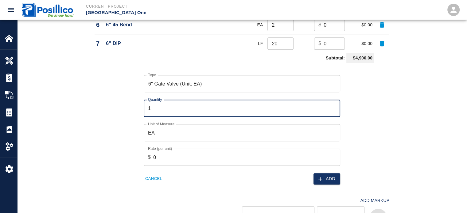
type input "1"
click at [317, 177] on icon "button" at bounding box center [320, 179] width 6 height 6
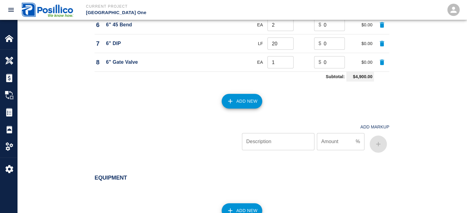
click at [230, 102] on icon "button" at bounding box center [230, 101] width 4 height 4
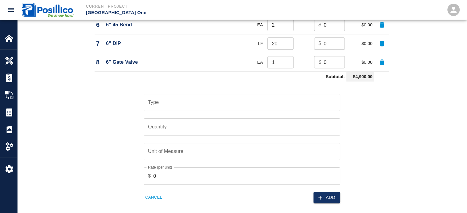
click at [230, 102] on input "Type" at bounding box center [241, 103] width 191 height 12
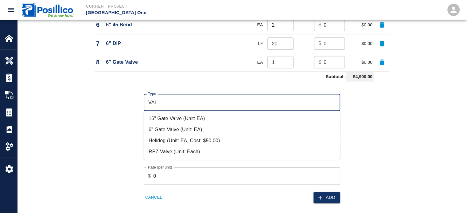
type input "VALV"
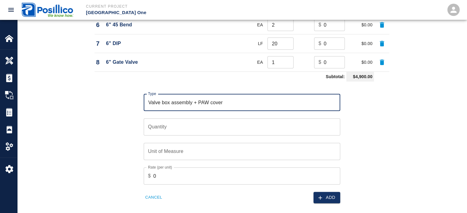
type input "Valve box assembly + PAW cover"
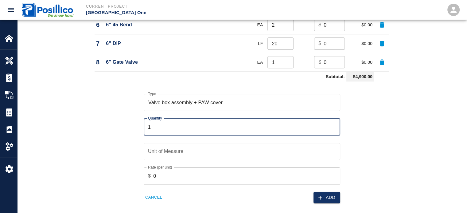
type input "1"
click at [209, 146] on input "Unit of Measure" at bounding box center [242, 151] width 197 height 17
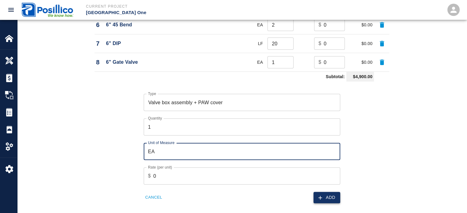
type input "EA"
click at [330, 196] on button "Add" at bounding box center [327, 197] width 27 height 11
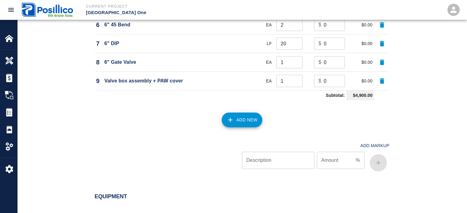
click at [331, 83] on input "0" at bounding box center [334, 81] width 21 height 12
type input "783"
click at [430, 100] on div "Material Type Cost Code Unit of Measure Quantity Rate/Unit Total Cost 1 PA M94 …" at bounding box center [242, 34] width 450 height 309
click at [251, 119] on button "Add New" at bounding box center [242, 120] width 41 height 15
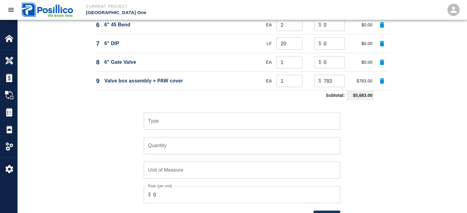
click at [251, 119] on input "Type" at bounding box center [241, 121] width 191 height 12
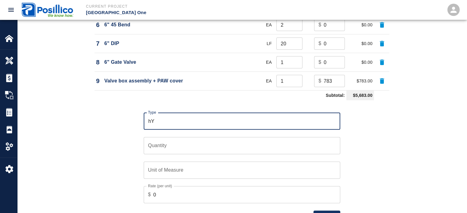
type input "h"
type input "Hydrant fenders + end caps"
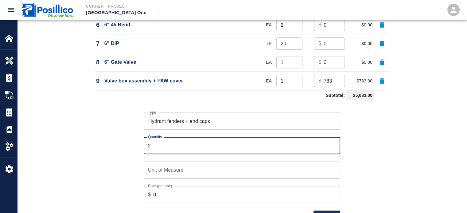
type input "2"
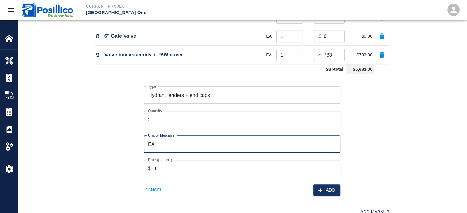
scroll to position [583, 0]
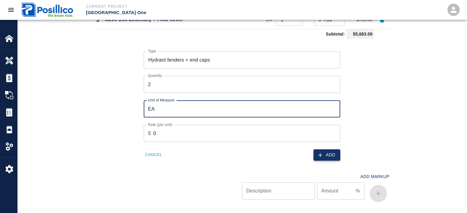
type input "EA"
click at [329, 153] on button "Add" at bounding box center [327, 155] width 27 height 11
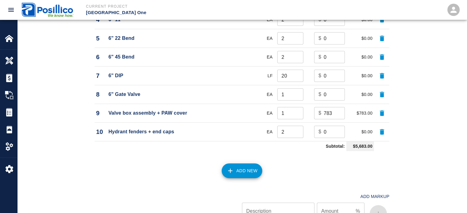
scroll to position [491, 0]
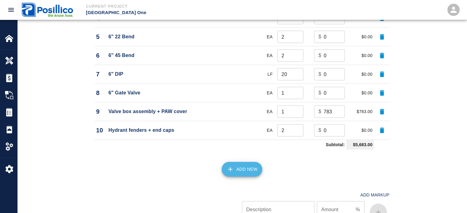
click at [251, 163] on button "Add New" at bounding box center [242, 169] width 41 height 15
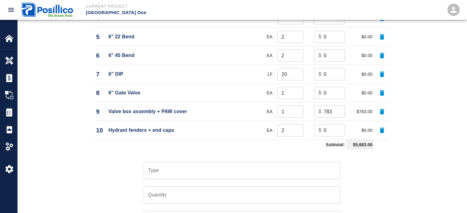
click at [241, 159] on div "Type Type" at bounding box center [238, 167] width 204 height 25
click at [240, 163] on div "Type" at bounding box center [242, 170] width 197 height 17
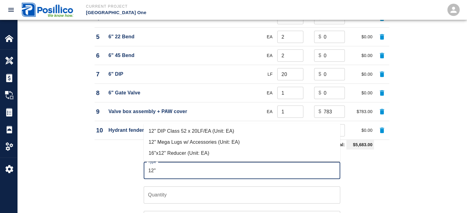
click at [208, 141] on li "12" Mega Lugs w/ Accessories (Unit: EA)" at bounding box center [242, 142] width 197 height 11
type input "12" Mega Lugs w/ Accessories (Unit: EA)"
type input "EA"
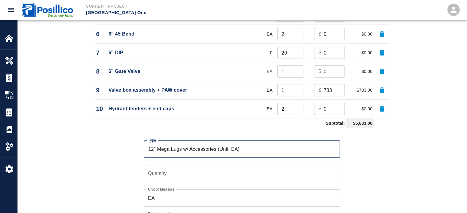
scroll to position [522, 0]
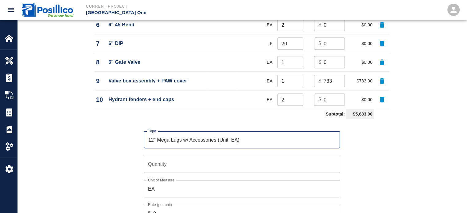
type input "12" Mega Lugs w/ Accessories (Unit: EA)"
click at [224, 160] on input "Quantity" at bounding box center [242, 164] width 197 height 17
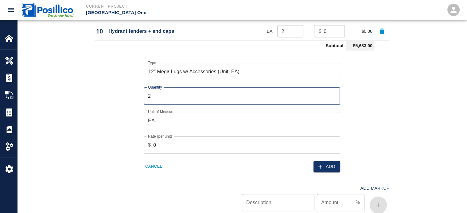
scroll to position [614, 0]
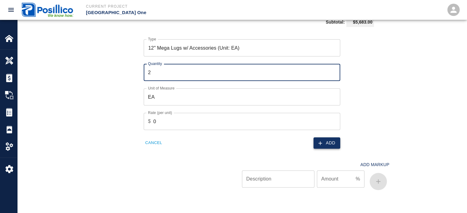
type input "2"
click at [323, 140] on button "Add" at bounding box center [327, 143] width 27 height 11
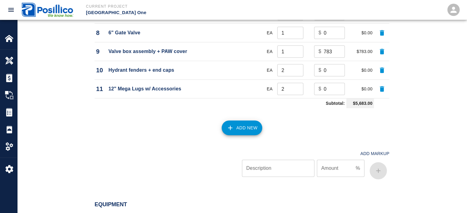
scroll to position [553, 0]
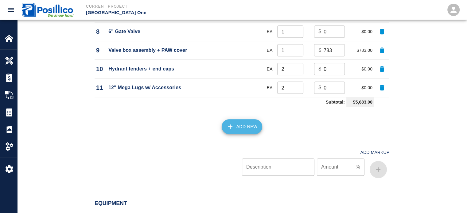
click at [239, 130] on button "Add New" at bounding box center [242, 126] width 41 height 15
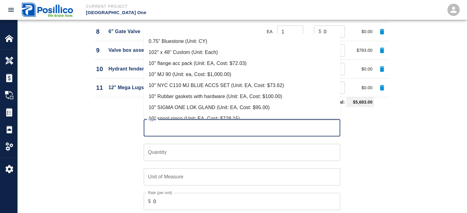
click at [233, 126] on input "Type" at bounding box center [241, 128] width 191 height 12
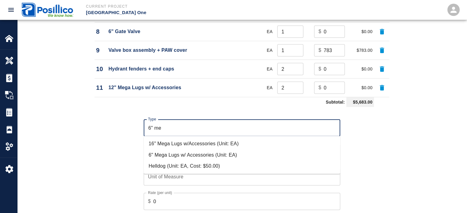
click at [204, 151] on li "6" Mega Lugs w/ Accessories (Unit: EA)" at bounding box center [242, 155] width 197 height 11
type input "6" Mega Lugs w/ Accessories (Unit: EA)"
type input "EA"
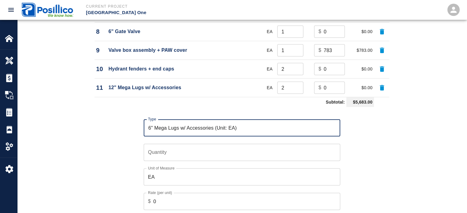
type input "6" Mega Lugs w/ Accessories (Unit: EA)"
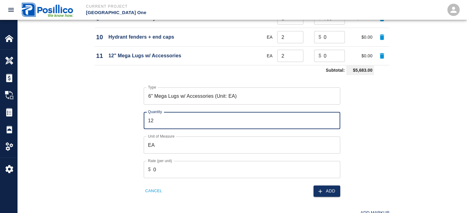
scroll to position [614, 0]
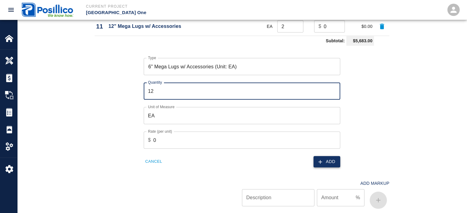
type input "12"
click at [328, 160] on button "Add" at bounding box center [327, 161] width 27 height 11
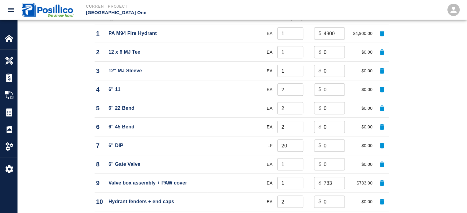
scroll to position [430, 0]
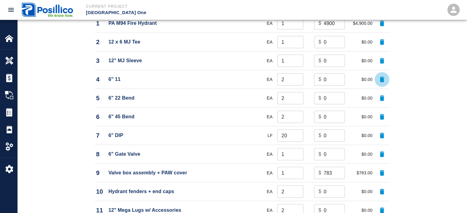
click at [381, 80] on icon "button" at bounding box center [382, 80] width 4 height 6
type input "20"
type input "1"
type input "783"
type input "2"
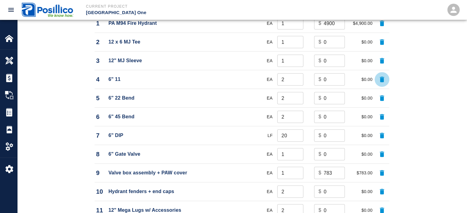
type input "0"
type input "12"
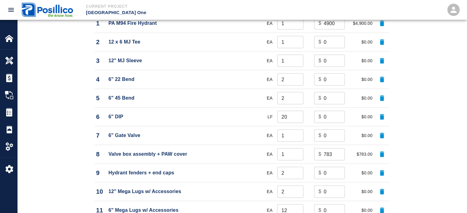
click at [381, 80] on icon "button" at bounding box center [382, 80] width 4 height 6
type input "20"
type input "1"
type input "783"
type input "2"
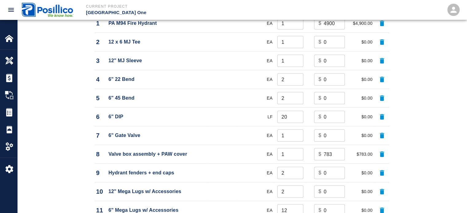
type input "0"
type input "12"
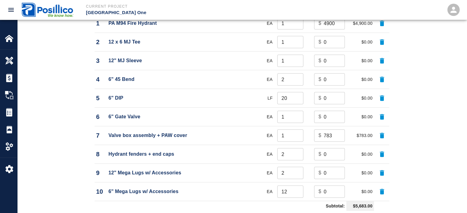
click at [298, 80] on input "1" at bounding box center [290, 79] width 26 height 12
click at [298, 80] on input "0" at bounding box center [290, 79] width 26 height 12
click at [298, 80] on input "-1" at bounding box center [290, 79] width 26 height 12
click at [297, 78] on input "0" at bounding box center [290, 79] width 26 height 12
click at [297, 78] on input "1" at bounding box center [290, 79] width 26 height 12
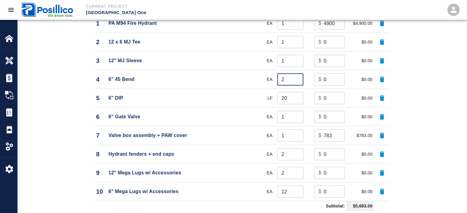
click at [297, 78] on input "2" at bounding box center [290, 79] width 26 height 12
click at [297, 78] on input "3" at bounding box center [290, 79] width 26 height 12
click at [297, 78] on input "4" at bounding box center [290, 79] width 26 height 12
type input "5"
click at [297, 78] on input "5" at bounding box center [290, 79] width 26 height 12
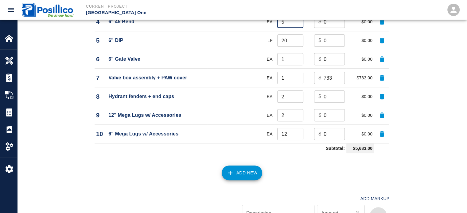
scroll to position [491, 0]
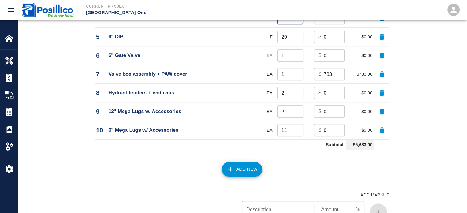
type input "11"
click at [296, 131] on input "11" at bounding box center [290, 130] width 26 height 12
click at [416, 103] on div "Material Type Cost Code Unit of Measure Quantity Rate/Unit Total Cost 1 PA M94 …" at bounding box center [242, 74] width 450 height 328
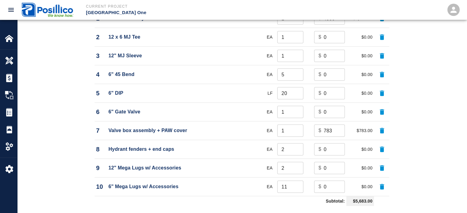
scroll to position [430, 0]
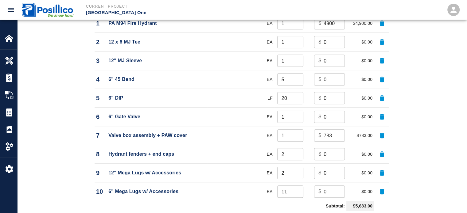
click at [328, 80] on input "0" at bounding box center [334, 79] width 21 height 12
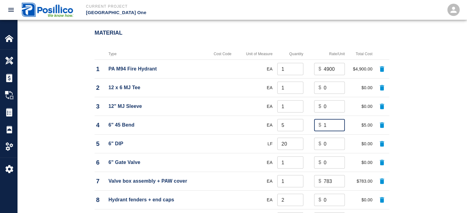
scroll to position [368, 0]
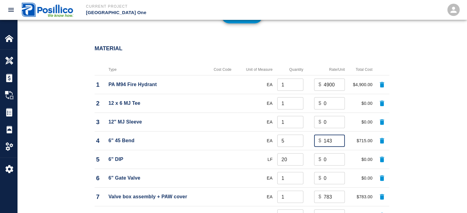
type input "143"
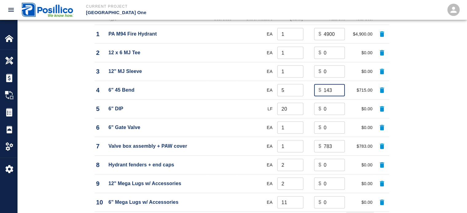
scroll to position [430, 0]
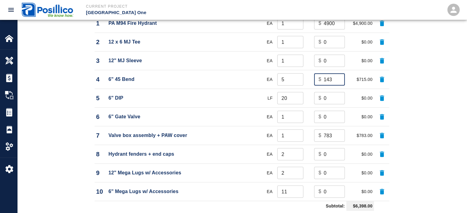
click at [331, 114] on input "0" at bounding box center [334, 117] width 21 height 12
type input "1389"
drag, startPoint x: 325, startPoint y: 151, endPoint x: 335, endPoint y: 153, distance: 9.7
click at [325, 151] on input "0" at bounding box center [334, 154] width 21 height 12
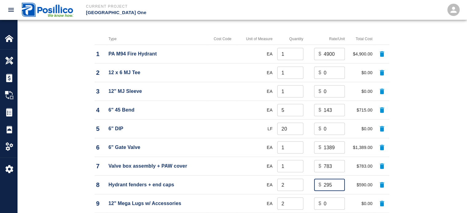
type input "295"
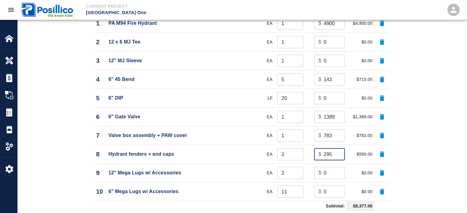
click at [329, 171] on input "0" at bounding box center [334, 173] width 21 height 12
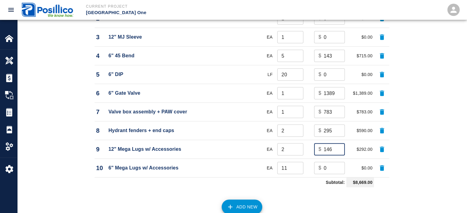
scroll to position [491, 0]
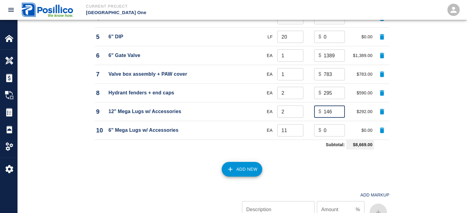
type input "146"
click at [331, 132] on input "0" at bounding box center [334, 130] width 21 height 12
type input "68"
click at [297, 127] on input "12" at bounding box center [290, 130] width 26 height 12
click at [297, 127] on input "13" at bounding box center [290, 130] width 26 height 12
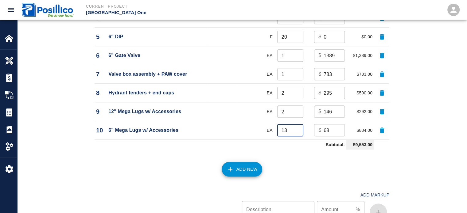
click at [297, 127] on input "14" at bounding box center [290, 130] width 26 height 12
type input "15"
click at [297, 127] on input "15" at bounding box center [290, 130] width 26 height 12
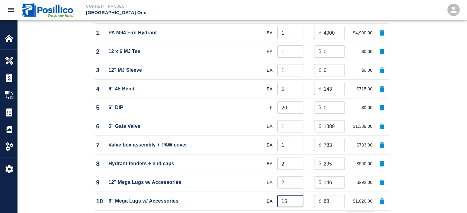
scroll to position [461, 0]
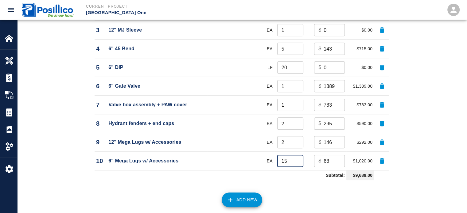
click at [330, 68] on input "0" at bounding box center [334, 67] width 21 height 12
type input "58"
click at [453, 95] on div "Material Type Cost Code Unit of Measure Quantity Rate/Unit Total Cost 1 PA M94 …" at bounding box center [242, 105] width 450 height 328
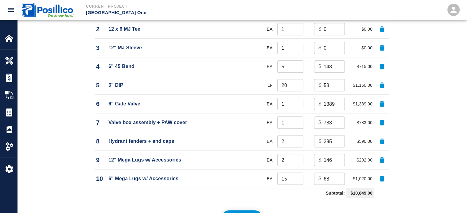
scroll to position [399, 0]
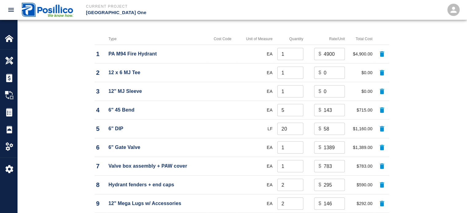
click at [330, 92] on input "0" at bounding box center [334, 91] width 21 height 12
type input "411"
click at [327, 72] on input "0" at bounding box center [334, 73] width 21 height 12
type input "500"
click at [446, 76] on div "Material Type Cost Code Unit of Measure Quantity Rate/Unit Total Cost 1 PA M94 …" at bounding box center [242, 166] width 450 height 328
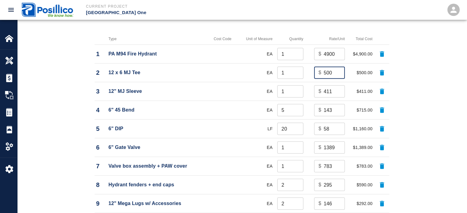
click at [334, 74] on input "500" at bounding box center [334, 73] width 21 height 12
type input "508"
click at [419, 74] on div "Material Type Cost Code Unit of Measure Quantity Rate/Unit Total Cost 1 PA M94 …" at bounding box center [242, 166] width 450 height 328
click at [442, 92] on div "Material Type Cost Code Unit of Measure Quantity Rate/Unit Total Cost 1 PA M94 …" at bounding box center [242, 166] width 450 height 328
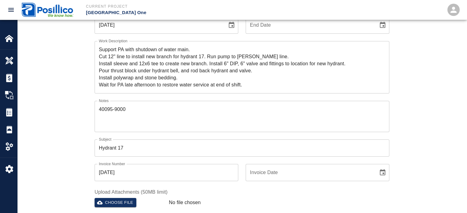
scroll to position [0, 0]
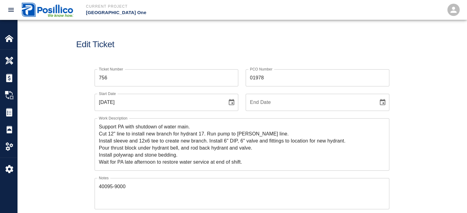
drag, startPoint x: 419, startPoint y: 90, endPoint x: 399, endPoint y: 40, distance: 53.4
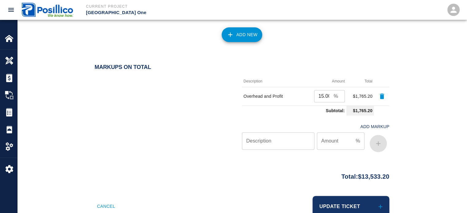
drag, startPoint x: 407, startPoint y: 64, endPoint x: 420, endPoint y: 135, distance: 72.0
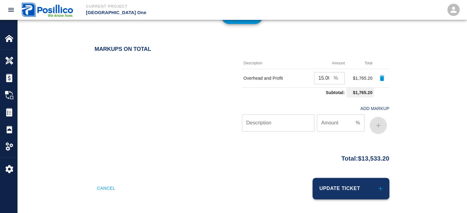
drag, startPoint x: 364, startPoint y: 186, endPoint x: 351, endPoint y: 184, distance: 12.5
click at [364, 186] on button "Update Ticket" at bounding box center [351, 188] width 77 height 21
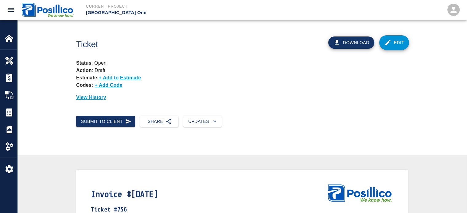
drag, startPoint x: 259, startPoint y: 1, endPoint x: 251, endPoint y: -37, distance: 38.9
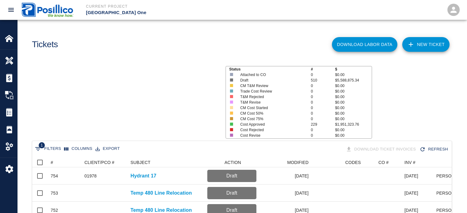
scroll to position [354, 415]
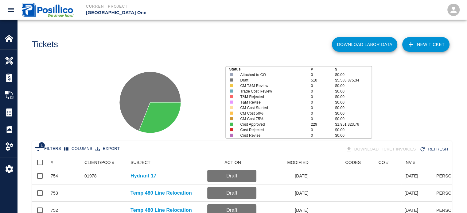
click at [431, 43] on link "NEW TICKET" at bounding box center [425, 44] width 47 height 15
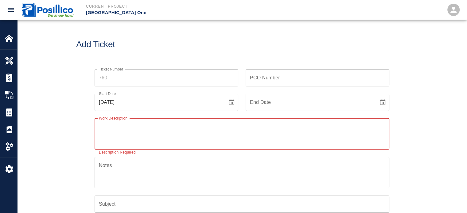
click at [180, 71] on input "Ticket Number" at bounding box center [167, 77] width 144 height 17
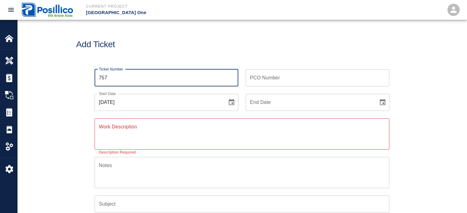
type input "757"
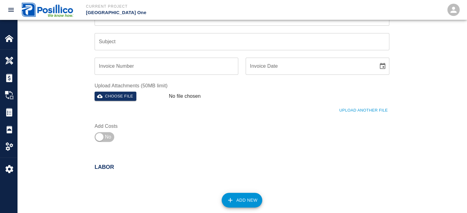
scroll to position [184, 0]
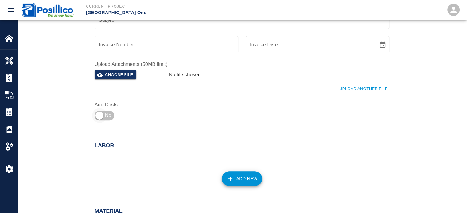
click at [105, 111] on input "checkbox" at bounding box center [99, 115] width 44 height 15
checkbox input "true"
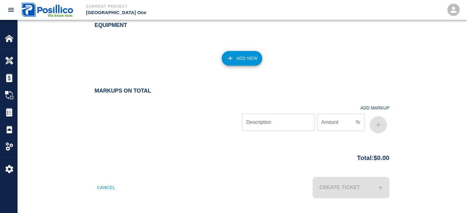
drag, startPoint x: 328, startPoint y: 138, endPoint x: 356, endPoint y: 174, distance: 46.4
click at [298, 117] on input "Description" at bounding box center [278, 122] width 72 height 17
paste input "Overhead and Profit"
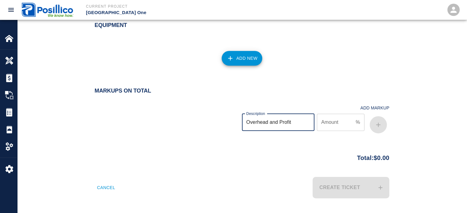
type input "Overhead and Profit"
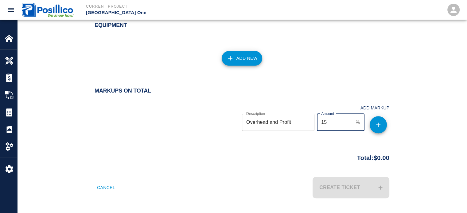
type input "15"
click at [378, 124] on icon "button" at bounding box center [378, 125] width 4 height 4
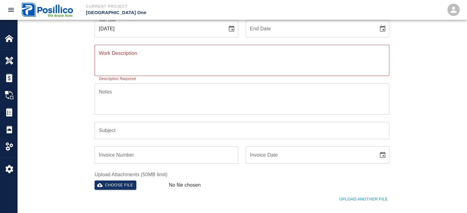
scroll to position [0, 0]
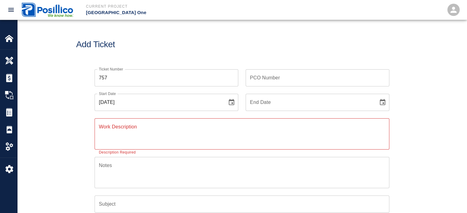
drag, startPoint x: 267, startPoint y: 35, endPoint x: 264, endPoint y: 33, distance: 3.5
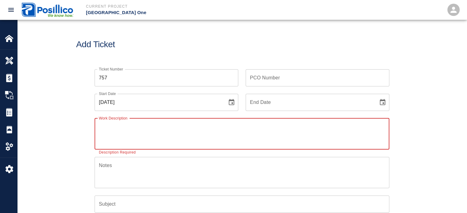
drag, startPoint x: 273, startPoint y: 31, endPoint x: 251, endPoint y: -3, distance: 41.1
click at [314, 83] on input "PCO Number" at bounding box center [318, 77] width 144 height 17
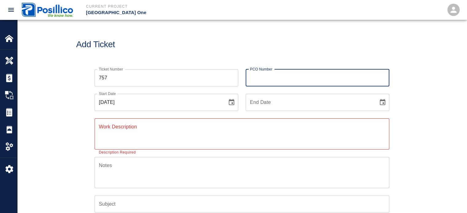
type input "01978"
click at [235, 103] on icon "Choose date, selected date is Sep 22, 2025" at bounding box center [231, 102] width 7 height 7
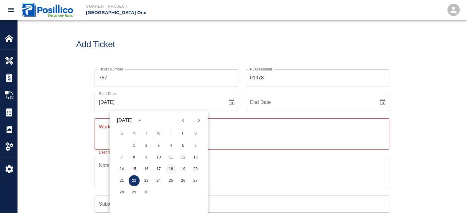
click at [174, 169] on button "18" at bounding box center [171, 169] width 11 height 11
type input "[DATE]"
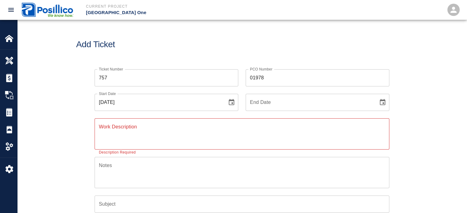
click at [160, 162] on textarea "Notes" at bounding box center [242, 172] width 286 height 21
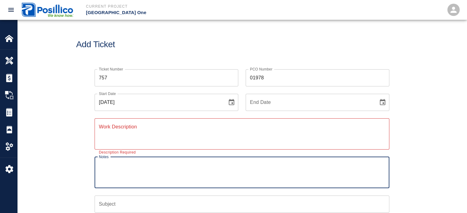
paste textarea "40095-9000"
type textarea "40095-9000"
click at [143, 201] on input "Subject" at bounding box center [242, 204] width 295 height 17
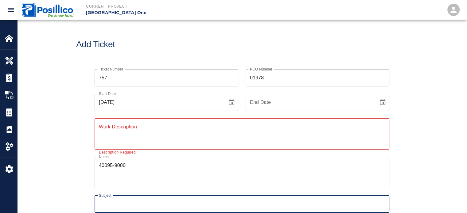
paste input "Hydrant 17"
type input "Hydrant 17"
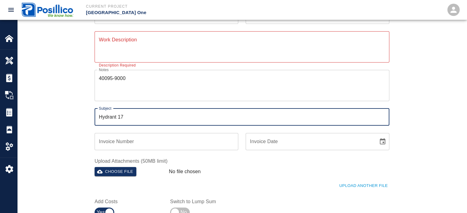
scroll to position [92, 0]
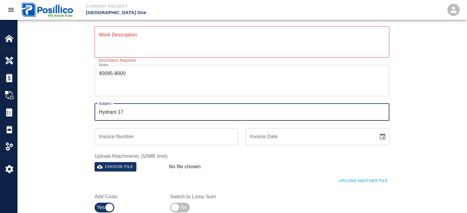
click at [135, 136] on input "Invoice Number" at bounding box center [167, 136] width 144 height 17
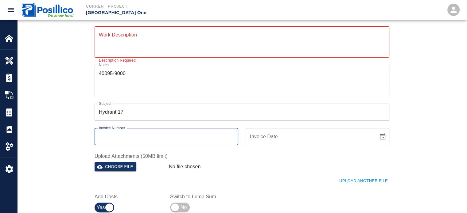
type input "[DATE]"
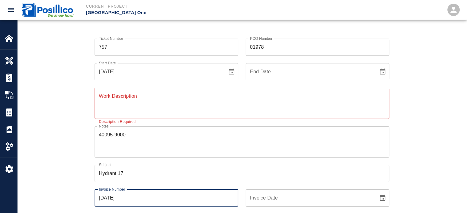
click at [157, 99] on textarea "Work Description" at bounding box center [242, 103] width 286 height 21
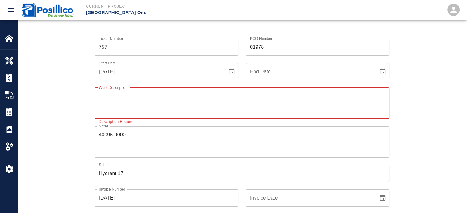
paste textarea "Mobilize equipment to set up for hydrostatic pressure testing. Initial test fai…"
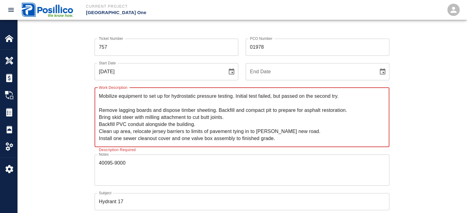
type textarea "Mobilize equipment to set up for hydrostatic pressure testing. Initial test fai…"
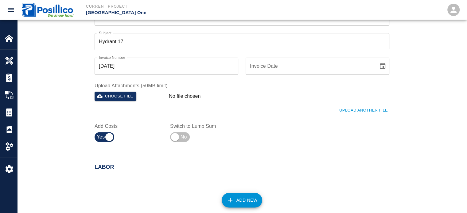
scroll to position [506, 0]
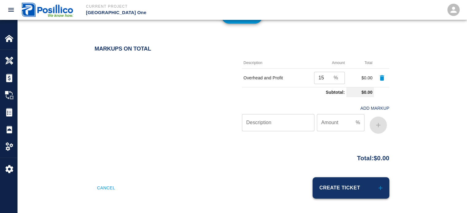
drag, startPoint x: 335, startPoint y: 120, endPoint x: 357, endPoint y: 197, distance: 80.7
click at [348, 185] on button "Create Ticket" at bounding box center [351, 187] width 77 height 21
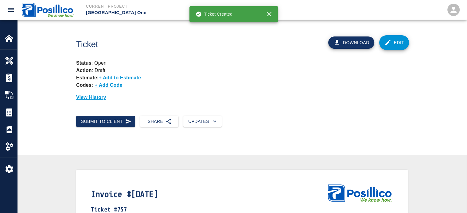
click at [397, 45] on link "Edit" at bounding box center [394, 42] width 30 height 15
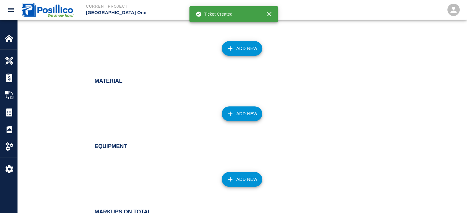
scroll to position [430, 0]
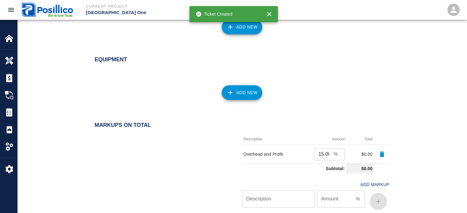
click at [242, 96] on button "Add New" at bounding box center [242, 92] width 41 height 15
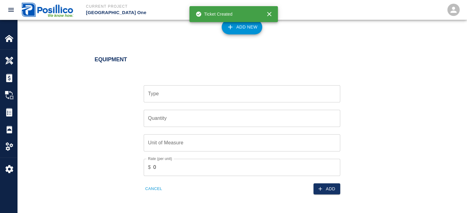
click at [225, 97] on input "Type" at bounding box center [241, 94] width 191 height 12
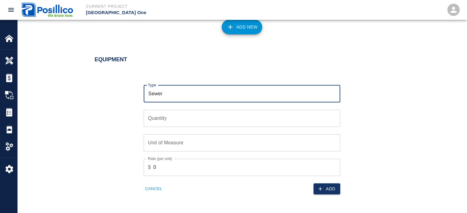
paste input "cleanout cover"
type input "Sewer cleanout cover"
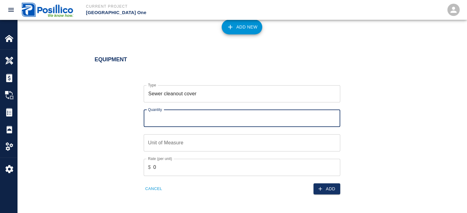
click at [165, 124] on input "Quantity" at bounding box center [242, 118] width 197 height 17
type input "1"
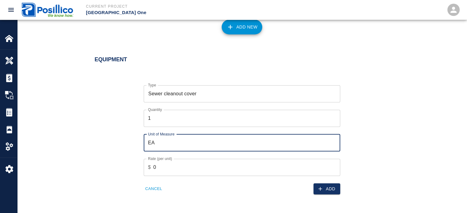
type input "EA"
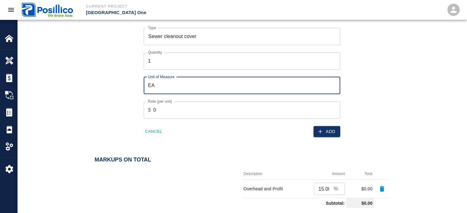
scroll to position [491, 0]
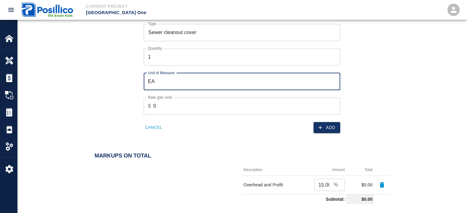
click at [223, 113] on input "0" at bounding box center [246, 106] width 187 height 17
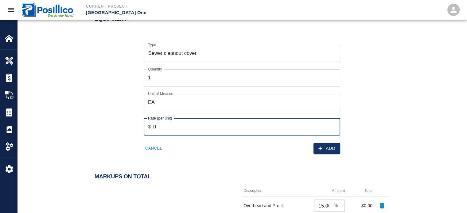
scroll to position [461, 0]
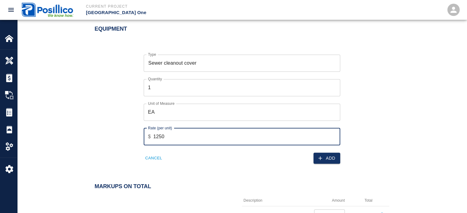
type input "1250"
click at [362, 98] on div "Type Sewer cleanout cover Type Quantity 1 Quantity Unit of Measure EA Unit of M…" at bounding box center [238, 104] width 302 height 119
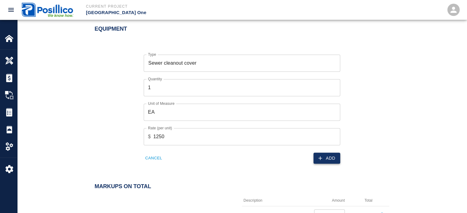
click at [327, 159] on button "Add" at bounding box center [327, 158] width 27 height 11
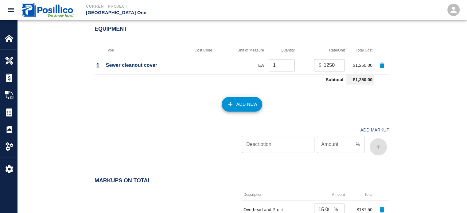
click at [238, 106] on button "Add New" at bounding box center [242, 104] width 41 height 15
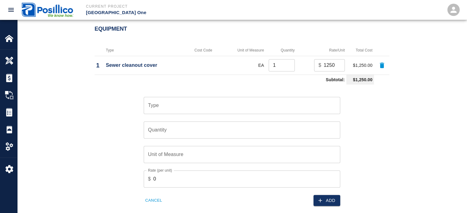
click at [221, 106] on input "Type" at bounding box center [241, 106] width 191 height 12
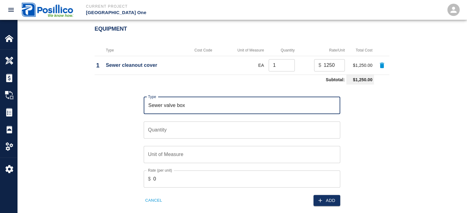
type input "Sewer valve box"
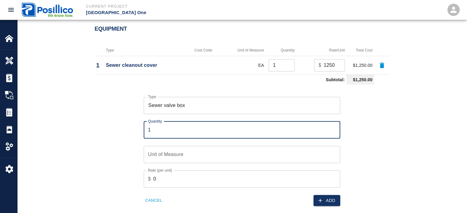
type input "1"
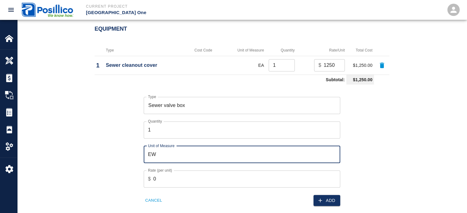
type input "E"
type input "EA"
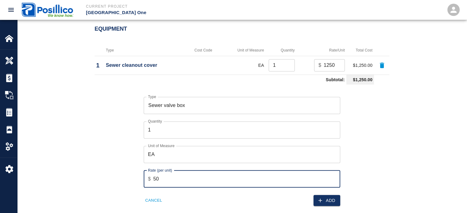
type input "5"
type input "400"
click at [348, 131] on div "Type Sewer valve box Type Quantity 1 Quantity Unit of Measure EA Unit of Measur…" at bounding box center [238, 146] width 302 height 119
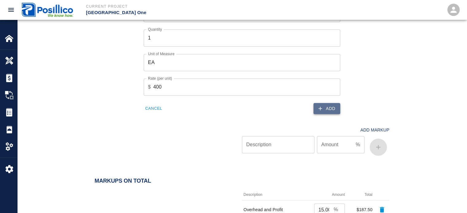
click at [335, 110] on button "Add" at bounding box center [327, 108] width 27 height 11
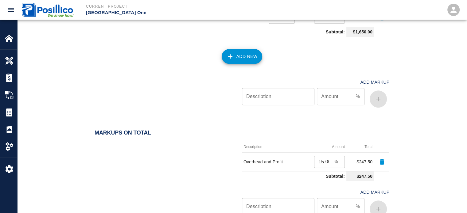
scroll to position [448, 0]
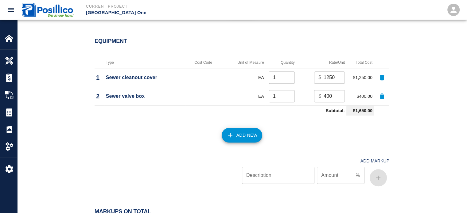
click at [325, 92] on input "400" at bounding box center [334, 96] width 21 height 12
drag, startPoint x: 464, startPoint y: 87, endPoint x: 447, endPoint y: 89, distance: 17.1
click at [463, 88] on div "Equipment Type Cost Code Unit of Measure Quantity Rate/Unit Total Cost 1 Sewer …" at bounding box center [242, 115] width 450 height 178
click at [330, 97] on input "383" at bounding box center [334, 96] width 21 height 12
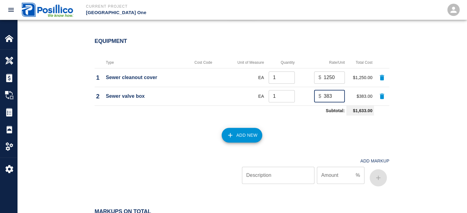
click at [330, 97] on input "383" at bounding box center [334, 96] width 21 height 12
click at [427, 92] on div "Equipment Type Cost Code Unit of Measure Quantity Rate/Unit Total Cost 1 Sewer …" at bounding box center [242, 115] width 450 height 178
click at [329, 98] on input "383" at bounding box center [334, 96] width 21 height 12
click at [441, 114] on div "Equipment Type Cost Code Unit of Measure Quantity Rate/Unit Total Cost 1 Sewer …" at bounding box center [242, 115] width 450 height 178
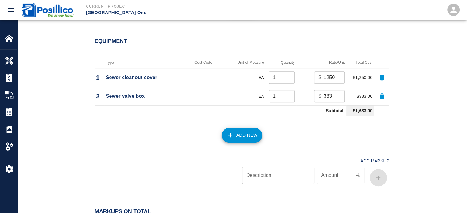
click at [330, 95] on input "383" at bounding box center [334, 96] width 21 height 12
type input "3"
type input "683"
click at [447, 104] on div "Equipment Type Cost Code Unit of Measure Quantity Rate/Unit Total Cost 1 Sewer …" at bounding box center [242, 115] width 450 height 178
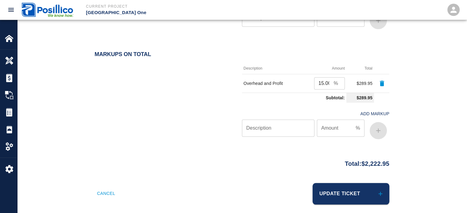
scroll to position [611, 0]
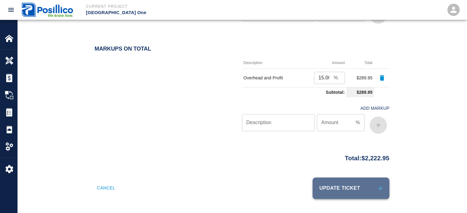
click at [350, 182] on button "Update Ticket" at bounding box center [351, 188] width 77 height 21
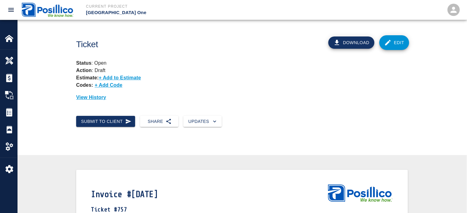
drag, startPoint x: 260, startPoint y: -37, endPoint x: 257, endPoint y: -37, distance: 3.4
drag, startPoint x: 314, startPoint y: 87, endPoint x: 277, endPoint y: -22, distance: 115.6
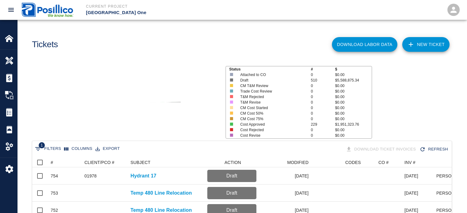
scroll to position [354, 415]
click at [431, 43] on link "NEW TICKET" at bounding box center [425, 44] width 47 height 15
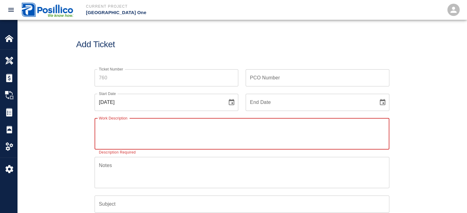
click at [167, 76] on input "Ticket Number" at bounding box center [167, 77] width 144 height 17
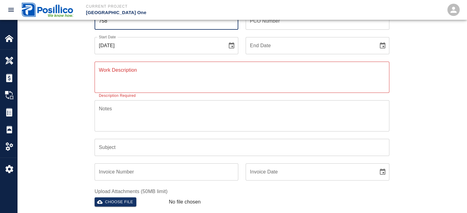
scroll to position [154, 0]
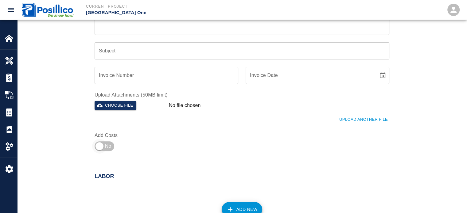
type input "758"
click at [99, 143] on input "checkbox" at bounding box center [99, 146] width 44 height 15
checkbox input "true"
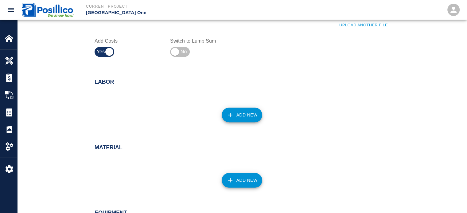
scroll to position [436, 0]
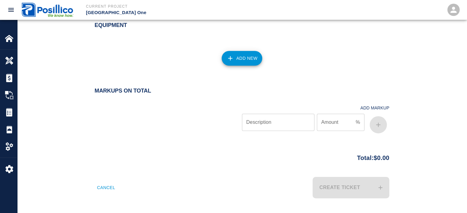
drag, startPoint x: 338, startPoint y: 142, endPoint x: 332, endPoint y: 190, distance: 48.6
click at [294, 121] on input "Description" at bounding box center [278, 122] width 72 height 17
paste input "Overhead and Profit"
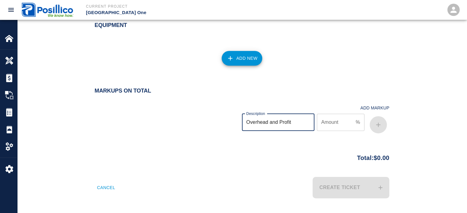
type input "Overhead and Profit"
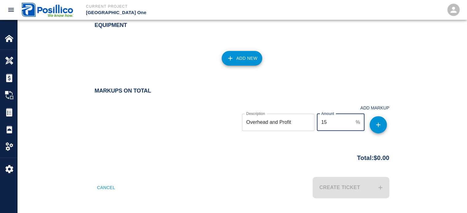
type input "15"
click at [382, 119] on button "button" at bounding box center [378, 124] width 17 height 17
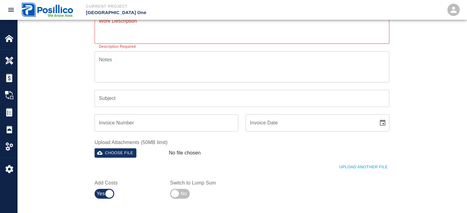
scroll to position [0, 0]
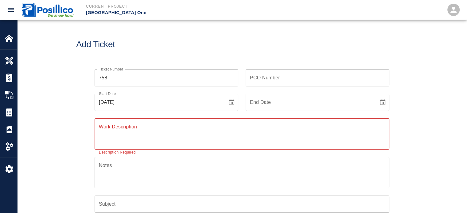
drag, startPoint x: 230, startPoint y: 100, endPoint x: 217, endPoint y: 17, distance: 84.2
click at [229, 102] on icon "Choose date, selected date is Sep 22, 2025" at bounding box center [232, 102] width 6 height 6
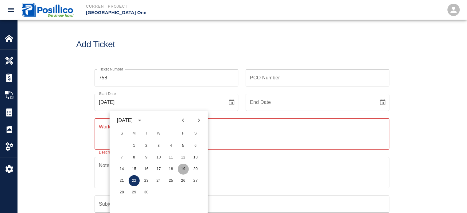
click at [184, 167] on button "19" at bounding box center [183, 169] width 11 height 11
type input "09/19/2025"
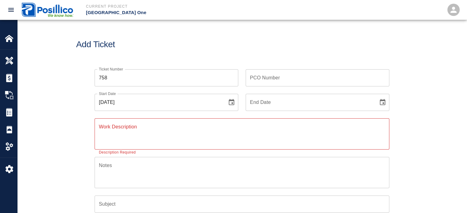
click at [160, 162] on textarea "Notes" at bounding box center [242, 172] width 286 height 21
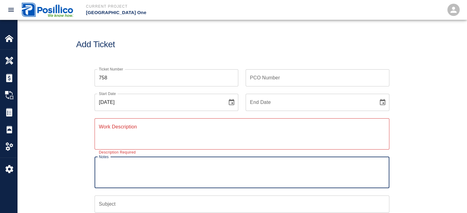
paste textarea "40095-9000"
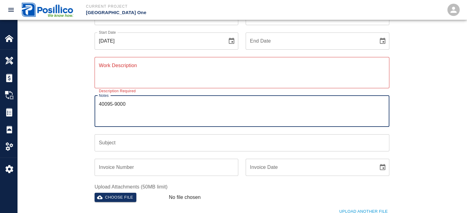
type textarea "40095-9000"
click at [150, 142] on input "Subject" at bounding box center [242, 142] width 295 height 17
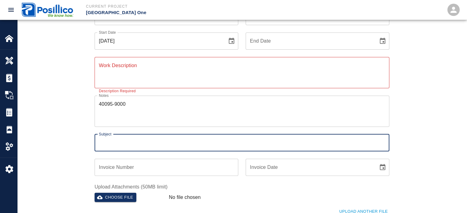
scroll to position [92, 0]
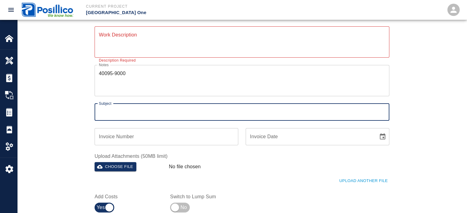
click at [151, 111] on input "Subject" at bounding box center [242, 112] width 295 height 17
paste input "Hydrant 17"
type input "Hydrant 17"
click at [125, 136] on div "Invoice Number Invoice Number" at bounding box center [167, 136] width 144 height 17
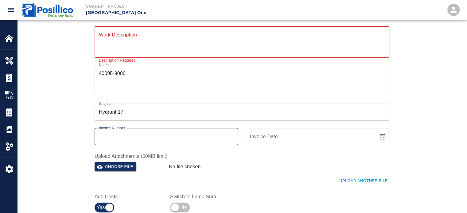
type input "September 2025"
click at [168, 54] on div "x Work Description" at bounding box center [242, 41] width 295 height 31
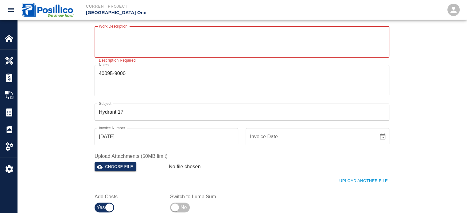
paste textarea "Install hydrant fenders, finish adjusting all structures/castings to finished g…"
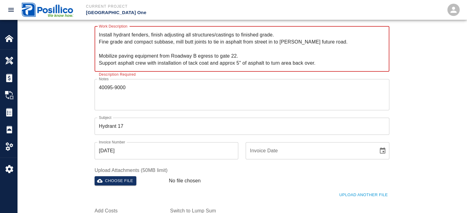
type textarea "Install hydrant fenders, finish adjusting all structures/castings to finished g…"
click at [84, 84] on div "Ticket Number 758 Ticket Number PCO Number PCO Number Start Date 09/19/2025 Sta…" at bounding box center [242, 100] width 332 height 260
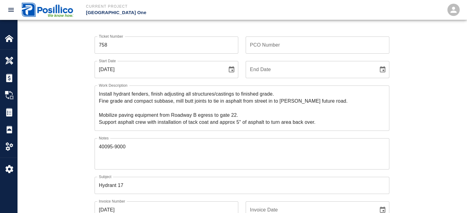
scroll to position [31, 0]
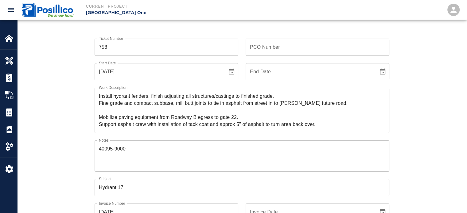
click at [335, 40] on input "PCO Number" at bounding box center [318, 47] width 144 height 17
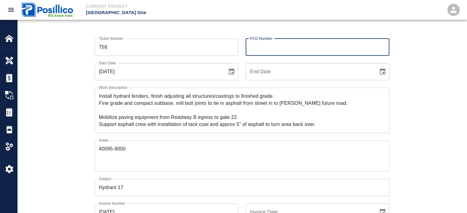
type input "01978"
click at [465, 101] on div "Ticket Number 758 Ticket Number PCO Number 01978 PCO Number Start Date 09/19/20…" at bounding box center [242, 168] width 450 height 275
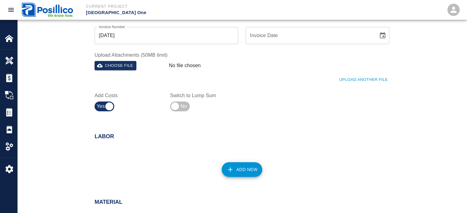
scroll to position [493, 0]
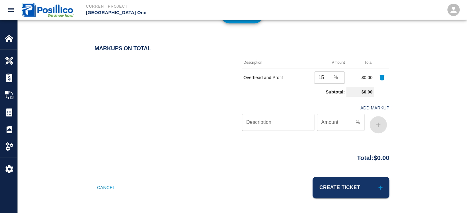
drag, startPoint x: 419, startPoint y: 88, endPoint x: 414, endPoint y: 186, distance: 99.0
click at [335, 181] on button "Create Ticket" at bounding box center [351, 187] width 77 height 21
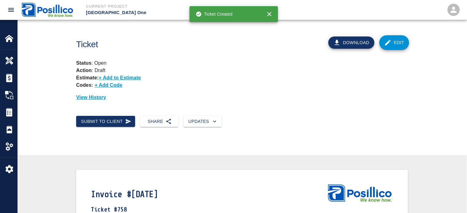
click at [248, 83] on div "Codes: + Add Code" at bounding box center [242, 85] width 332 height 7
click at [393, 41] on link "Edit" at bounding box center [394, 42] width 30 height 15
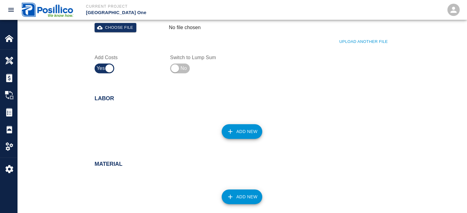
scroll to position [307, 0]
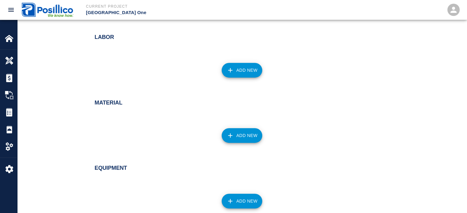
click at [230, 136] on icon "button" at bounding box center [230, 136] width 4 height 4
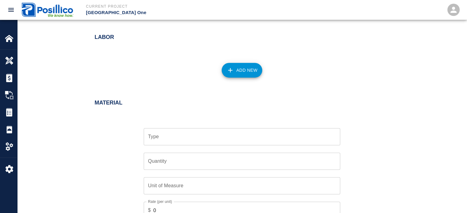
click at [230, 136] on input "Type" at bounding box center [241, 137] width 191 height 12
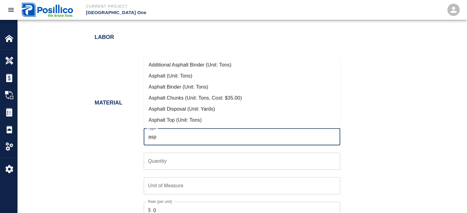
click at [206, 119] on li "Asphalt Top (Unit: Tons)" at bounding box center [242, 120] width 197 height 11
type input "Asphalt Top (Unit: Tons)"
type input "Tons"
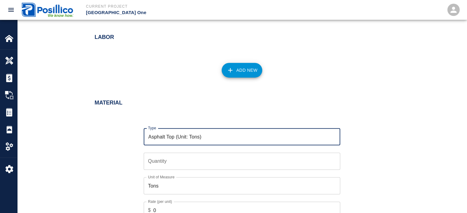
type input "Asphalt Top (Unit: Tons)"
click at [219, 160] on input "Quantity" at bounding box center [242, 161] width 197 height 17
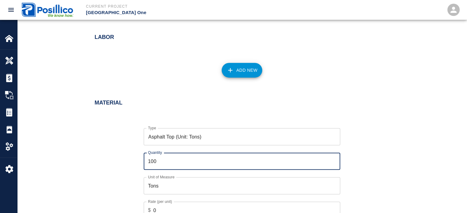
type input "100"
click at [394, 119] on div "Material Type Asphalt Top (Unit: Tons) Type Quantity 100 Quantity Unit of Measu…" at bounding box center [242, 163] width 332 height 150
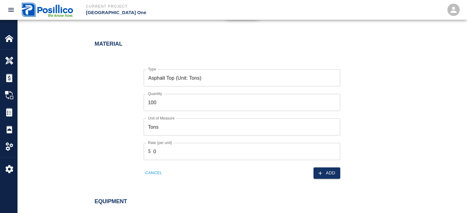
scroll to position [399, 0]
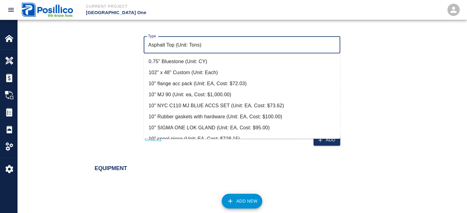
click at [212, 41] on input "Asphalt Top (Unit: Tons)" at bounding box center [241, 45] width 191 height 12
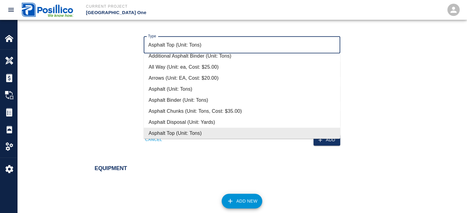
click at [212, 41] on input "Asphalt Top (Unit: Tons)" at bounding box center [241, 45] width 191 height 12
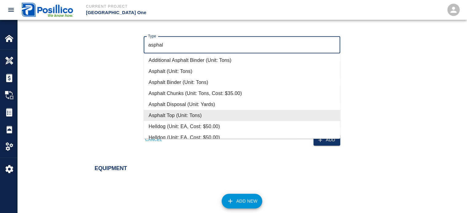
scroll to position [0, 0]
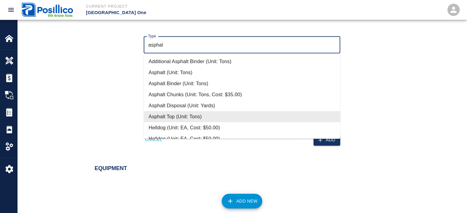
click at [208, 115] on li "Asphalt Top (Unit: Tons)" at bounding box center [242, 116] width 197 height 11
type input "Asphalt Top (Unit: Tons)"
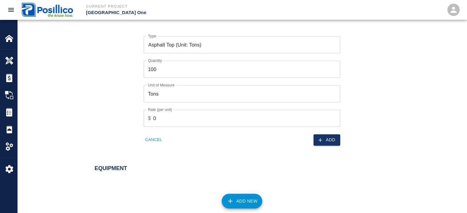
click at [111, 93] on div "Type Asphalt Top (Unit: Tons) Type Quantity 100 Quantity Unit of Measure Tons U…" at bounding box center [238, 85] width 302 height 119
click at [193, 115] on input "0" at bounding box center [246, 118] width 187 height 17
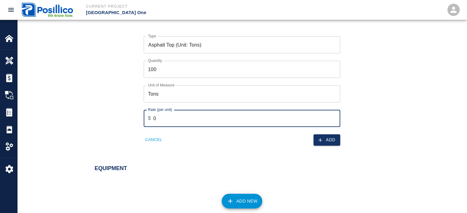
click at [362, 123] on div "Type Asphalt Top (Unit: Tons) Type Quantity 100 Quantity Unit of Measure Tons U…" at bounding box center [238, 85] width 302 height 119
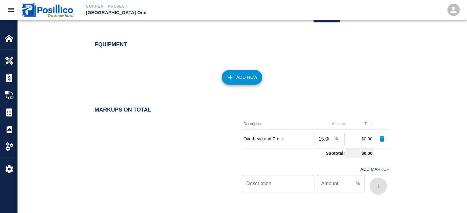
scroll to position [585, 0]
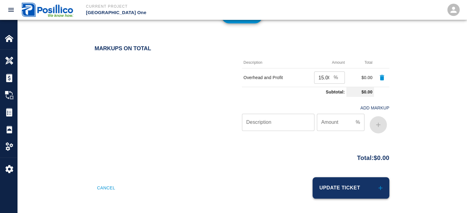
click at [342, 185] on button "Update Ticket" at bounding box center [351, 187] width 77 height 21
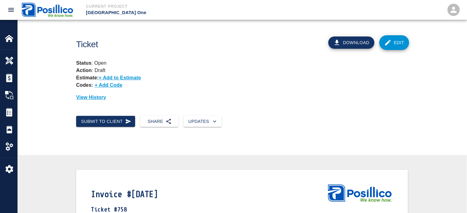
drag, startPoint x: 310, startPoint y: 48, endPoint x: 278, endPoint y: -37, distance: 91.4
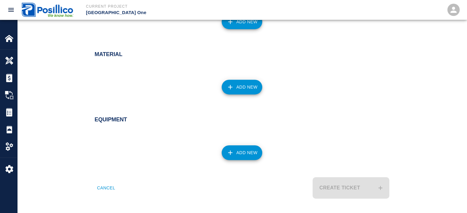
drag, startPoint x: 386, startPoint y: 60, endPoint x: 380, endPoint y: 130, distance: 69.4
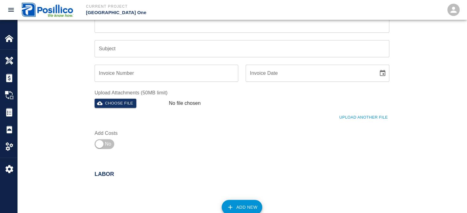
scroll to position [127, 0]
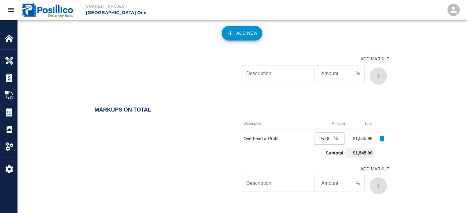
scroll to position [777, 0]
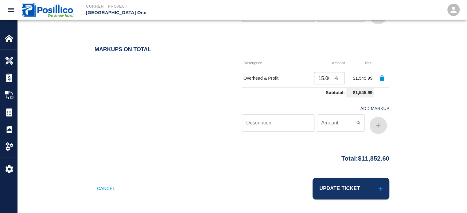
drag, startPoint x: 319, startPoint y: 180, endPoint x: 318, endPoint y: 208, distance: 28.3
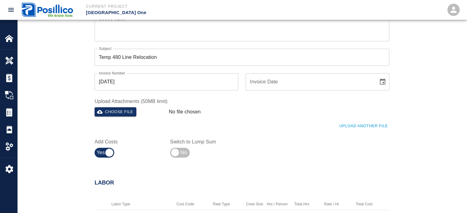
scroll to position [0, 0]
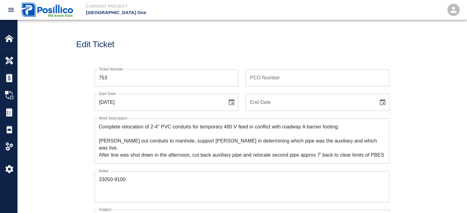
drag, startPoint x: 256, startPoint y: 147, endPoint x: 228, endPoint y: 72, distance: 79.9
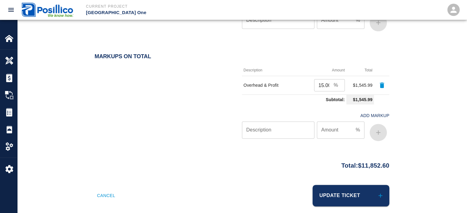
scroll to position [777, 0]
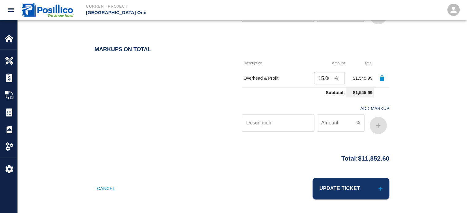
drag, startPoint x: 349, startPoint y: 134, endPoint x: 350, endPoint y: 197, distance: 63.0
click at [345, 186] on button "Update Ticket" at bounding box center [351, 188] width 77 height 21
